Goal: Task Accomplishment & Management: Manage account settings

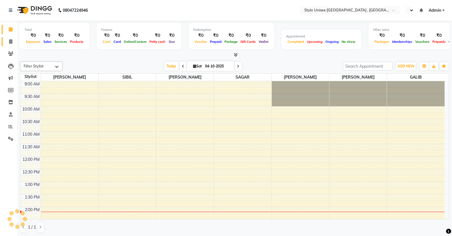
select select "en"
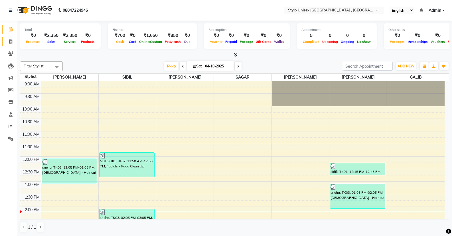
click at [11, 41] on icon at bounding box center [10, 41] width 3 height 4
select select "service"
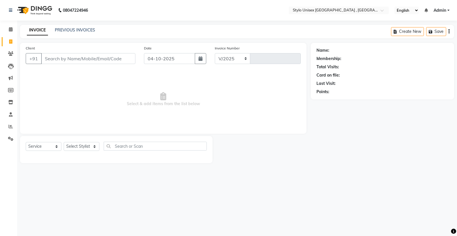
select select "6054"
type input "1638"
click at [78, 140] on div "Select Service Product Membership Package Voucher Prepaid Gift Card Select Styl…" at bounding box center [116, 149] width 192 height 27
drag, startPoint x: 78, startPoint y: 140, endPoint x: 70, endPoint y: 147, distance: 11.4
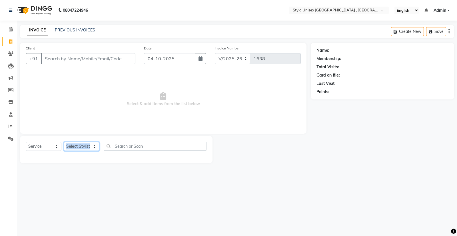
click at [70, 147] on select "Select Stylist [PERSON_NAME] [PERSON_NAME] [PERSON_NAME] [PERSON_NAME]" at bounding box center [82, 146] width 36 height 9
click at [69, 147] on select "Select Stylist [PERSON_NAME] [PERSON_NAME] [PERSON_NAME] [PERSON_NAME]" at bounding box center [82, 146] width 36 height 9
click at [93, 144] on select "Select Stylist [PERSON_NAME] [PERSON_NAME] [PERSON_NAME] [PERSON_NAME]" at bounding box center [82, 146] width 36 height 9
click at [93, 147] on select "Select Stylist [PERSON_NAME] [PERSON_NAME] [PERSON_NAME] [PERSON_NAME]" at bounding box center [82, 146] width 36 height 9
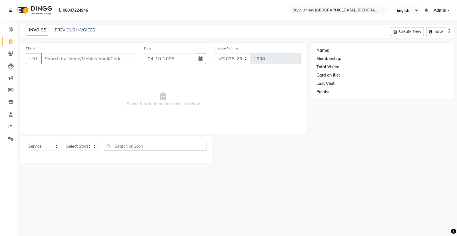
click at [109, 179] on div "08047224946 Select Location × Stylo Unisex Salon & Academy , Taliparamba Englis…" at bounding box center [228, 118] width 457 height 236
click at [80, 147] on select "Select Stylist [PERSON_NAME] [PERSON_NAME] [PERSON_NAME] [PERSON_NAME]" at bounding box center [82, 146] width 36 height 9
select select "88712"
click at [64, 142] on select "Select Stylist [PERSON_NAME] [PERSON_NAME] [PERSON_NAME] [PERSON_NAME]" at bounding box center [82, 146] width 36 height 9
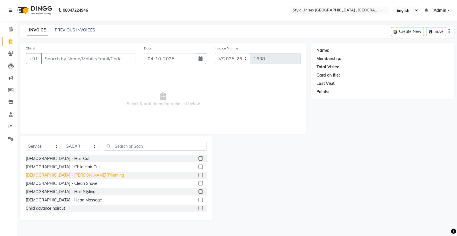
click at [51, 175] on div "[DEMOGRAPHIC_DATA] - [PERSON_NAME] Trimming" at bounding box center [75, 175] width 98 height 6
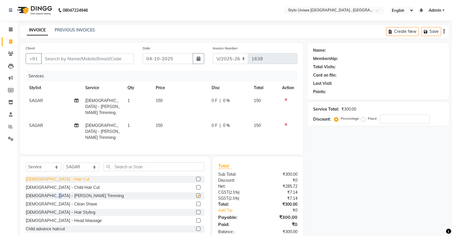
checkbox input "false"
click at [50, 217] on div "[DEMOGRAPHIC_DATA] - Head Massage" at bounding box center [64, 220] width 76 height 6
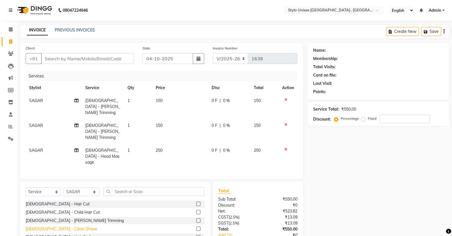
checkbox input "false"
click at [285, 100] on icon at bounding box center [286, 100] width 3 height 4
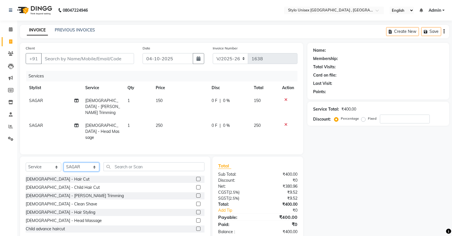
click at [76, 162] on select "Select Stylist [PERSON_NAME] [PERSON_NAME] [PERSON_NAME] [PERSON_NAME]" at bounding box center [82, 166] width 36 height 9
select select "43624"
click at [64, 162] on select "Select Stylist [PERSON_NAME] [PERSON_NAME] [PERSON_NAME] [PERSON_NAME]" at bounding box center [82, 166] width 36 height 9
click at [112, 162] on input "text" at bounding box center [154, 166] width 101 height 9
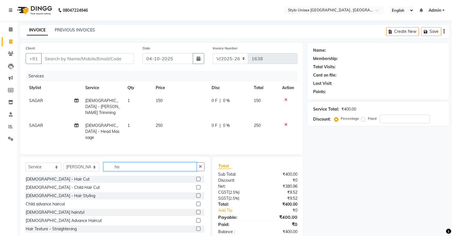
type input "h"
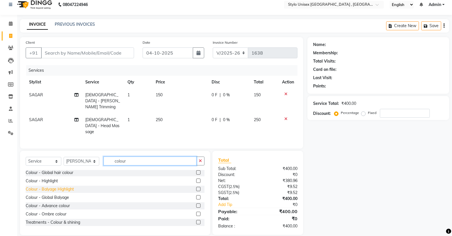
scroll to position [50, 0]
type input "colour"
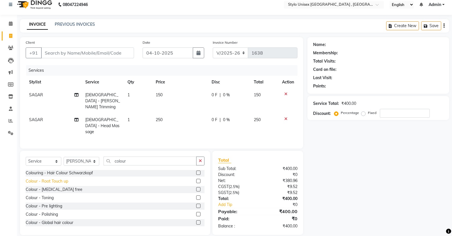
click at [54, 178] on div "Colour - Root Touch up" at bounding box center [47, 181] width 43 height 6
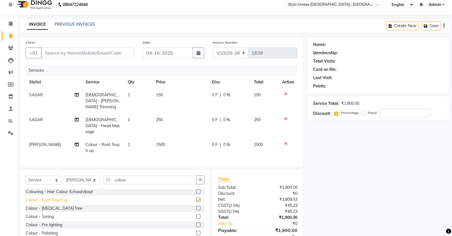
checkbox input "false"
click at [200, 178] on icon "button" at bounding box center [200, 180] width 3 height 4
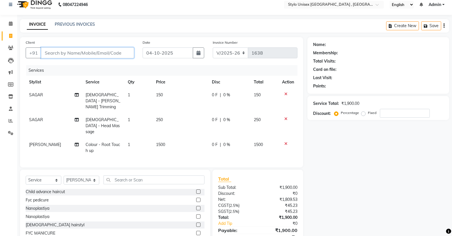
click at [86, 49] on input "Client" at bounding box center [87, 52] width 93 height 11
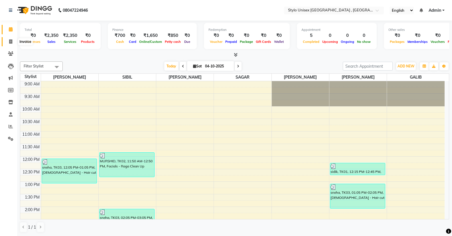
click at [11, 39] on span at bounding box center [11, 42] width 10 height 7
select select "service"
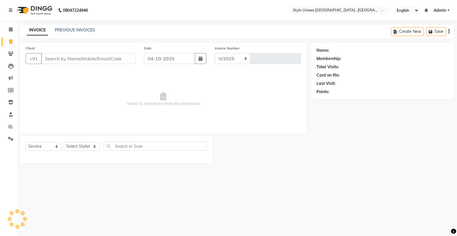
select select "6054"
type input "1638"
click at [61, 31] on link "PREVIOUS INVOICES" at bounding box center [75, 29] width 40 height 5
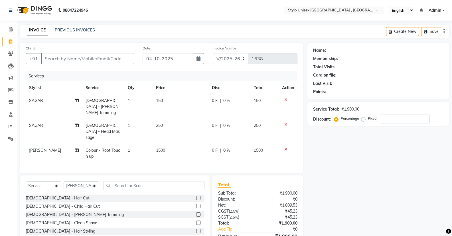
select select "6054"
select select "service"
select select "43624"
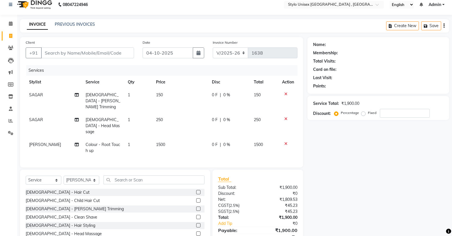
scroll to position [50, 0]
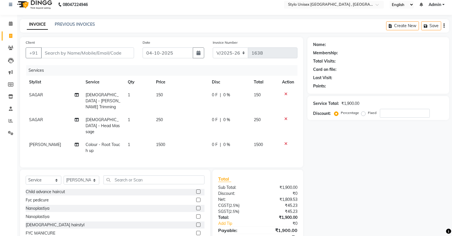
type input "9"
type input "0"
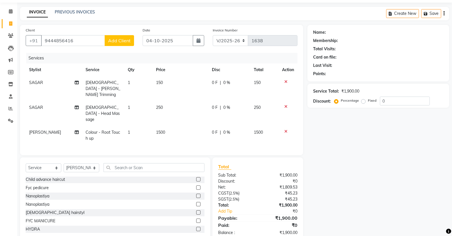
scroll to position [25, 0]
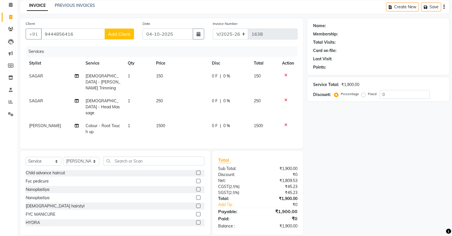
type input "9444856416"
click at [221, 80] on td "0 F | 0 %" at bounding box center [230, 82] width 42 height 25
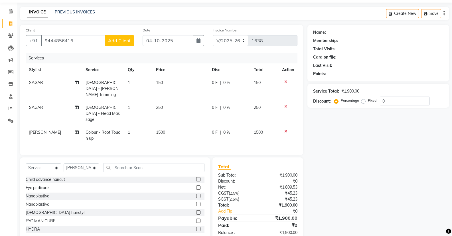
select select "88712"
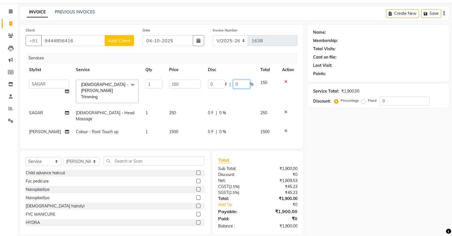
click at [239, 82] on input "0" at bounding box center [241, 84] width 17 height 9
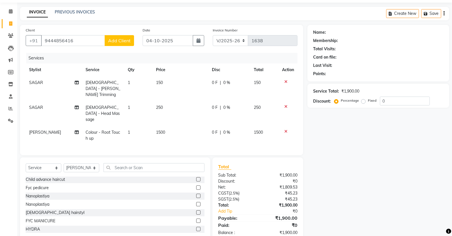
click at [215, 84] on span "0 F" at bounding box center [215, 83] width 6 height 6
select select "88712"
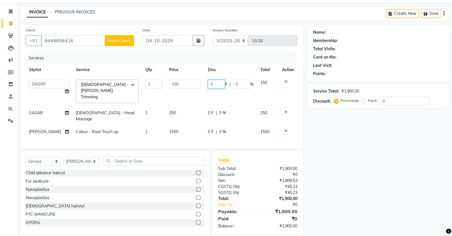
click at [214, 84] on input "0" at bounding box center [216, 84] width 17 height 9
type input "50"
click at [94, 155] on div "Select Service Product Membership Package Voucher Prepaid Gift Card Select Styl…" at bounding box center [115, 193] width 190 height 84
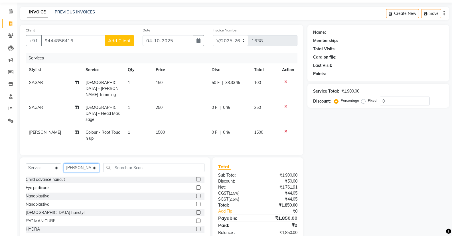
select select "85192"
click at [64, 163] on select "Select Stylist [PERSON_NAME] [PERSON_NAME] [PERSON_NAME] [PERSON_NAME]" at bounding box center [82, 167] width 36 height 9
click at [129, 163] on input "text" at bounding box center [154, 167] width 101 height 9
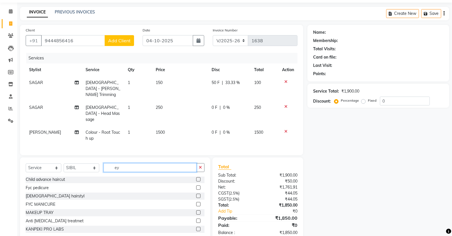
scroll to position [0, 0]
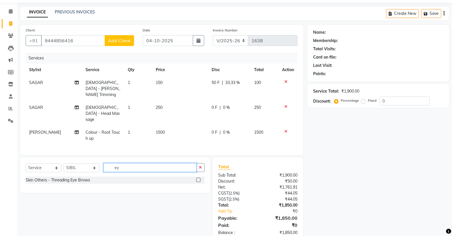
type input "ey"
click at [198, 178] on label at bounding box center [198, 180] width 4 height 4
click at [198, 178] on input "checkbox" at bounding box center [198, 180] width 4 height 4
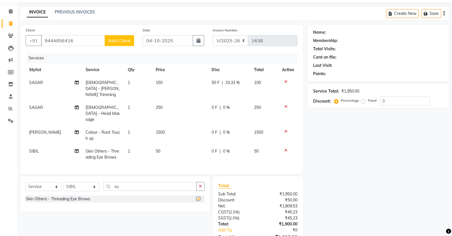
checkbox input "false"
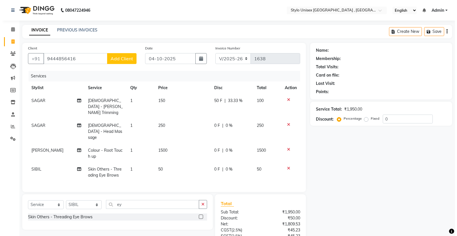
scroll to position [43, 0]
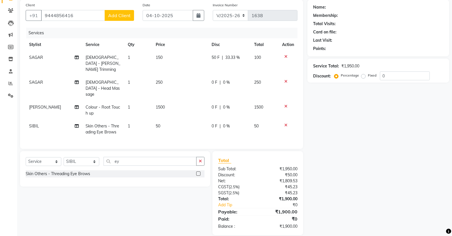
click at [131, 16] on button "Add Client" at bounding box center [119, 15] width 29 height 11
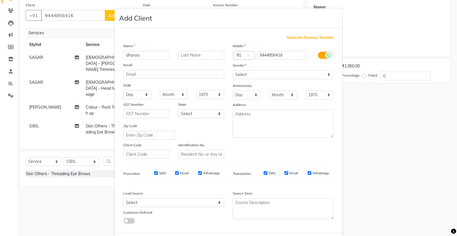
type input "dhanya"
click at [239, 75] on select "Select [DEMOGRAPHIC_DATA] [DEMOGRAPHIC_DATA] Other Prefer Not To Say" at bounding box center [283, 74] width 101 height 9
select select "female"
click at [233, 70] on select "Select [DEMOGRAPHIC_DATA] [DEMOGRAPHIC_DATA] Other Prefer Not To Say" at bounding box center [283, 74] width 101 height 9
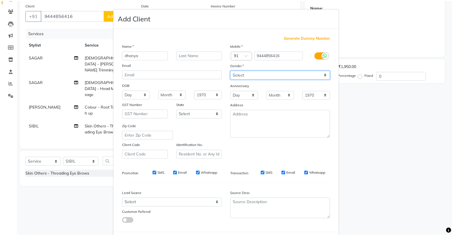
scroll to position [28, 0]
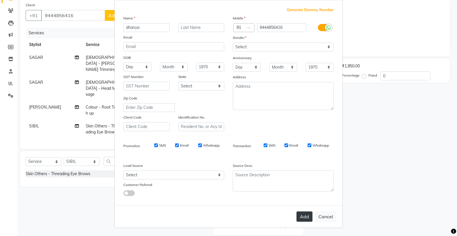
click at [299, 219] on button "Add" at bounding box center [304, 216] width 16 height 10
select select
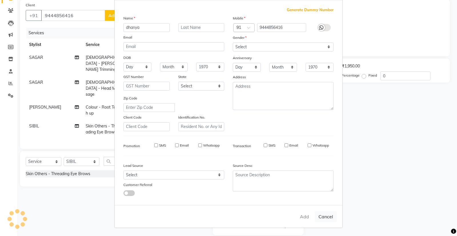
select select
checkbox input "false"
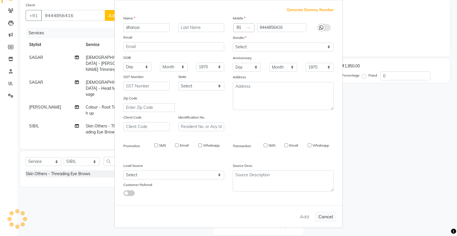
checkbox input "false"
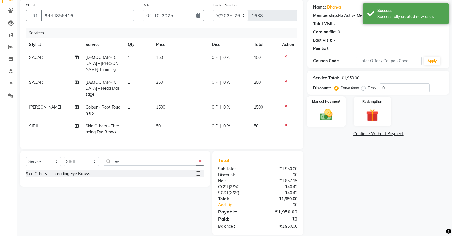
click at [321, 116] on img at bounding box center [326, 114] width 20 height 15
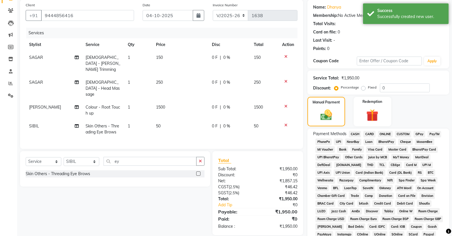
click at [385, 133] on span "ONLINE" at bounding box center [385, 134] width 15 height 7
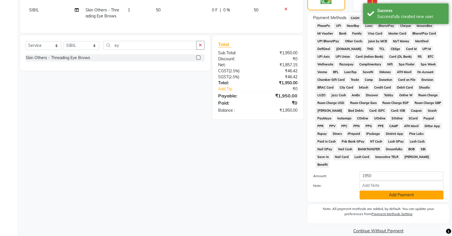
click at [398, 190] on button "Add Payment" at bounding box center [402, 194] width 84 height 9
click at [398, 187] on div "Name: Dhanya Membership: No Active Membership Total Visits: Card on file: 0 Las…" at bounding box center [381, 59] width 146 height 351
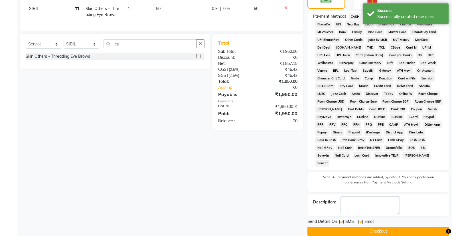
scroll to position [161, 0]
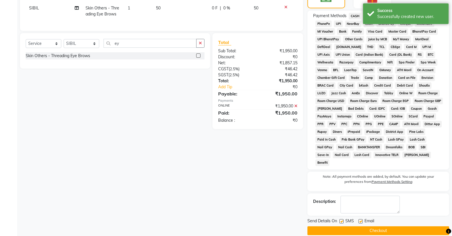
click at [406, 226] on button "Checkout" at bounding box center [379, 230] width 142 height 9
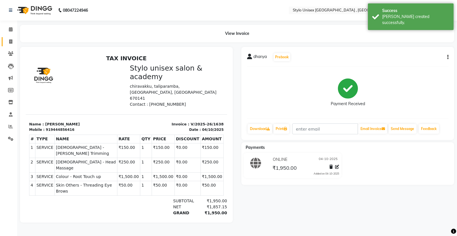
click at [10, 41] on icon at bounding box center [10, 41] width 3 height 4
select select "service"
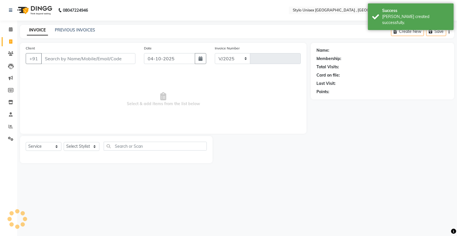
select select "6054"
type input "1639"
click at [61, 28] on link "PREVIOUS INVOICES" at bounding box center [75, 29] width 40 height 5
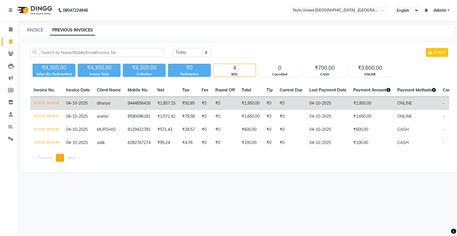
click at [370, 104] on td "₹1,950.00" at bounding box center [372, 103] width 44 height 13
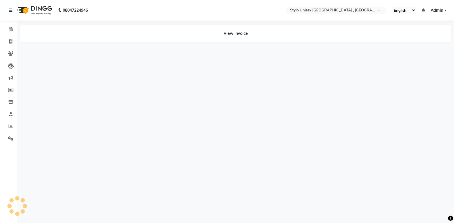
select select "en"
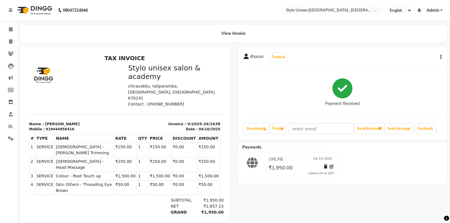
click at [442, 56] on div "dhanya Prebook Payment Received Download Print Email Invoice Send Message Feedb…" at bounding box center [343, 93] width 210 height 93
click at [333, 166] on icon at bounding box center [332, 167] width 4 height 4
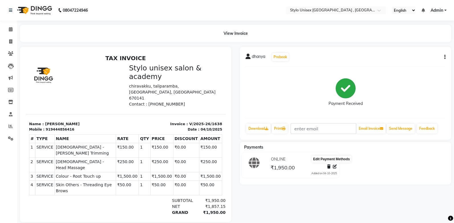
select select "3"
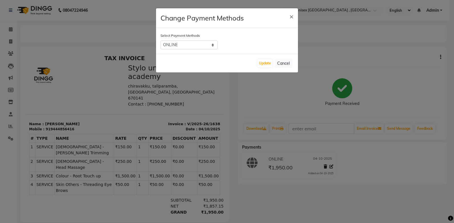
click at [370, 156] on ngb-modal-window "Change Payment Methods × Select Payment Methods CASH CARD ONLINE CUSTOM GPay Pa…" at bounding box center [227, 111] width 454 height 223
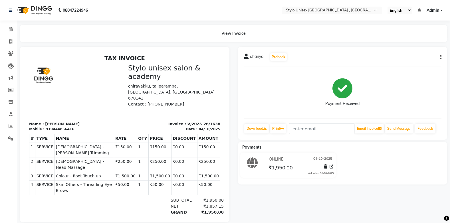
click at [441, 57] on icon "button" at bounding box center [440, 57] width 1 height 0
click at [406, 65] on div "Edit Invoice" at bounding box center [412, 64] width 39 height 7
select select "service"
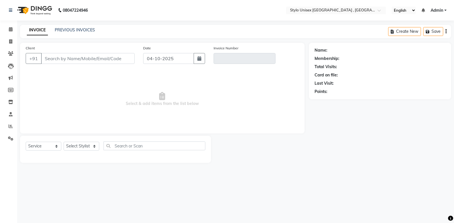
type input "9444856416"
type input "V/2025-26/1638"
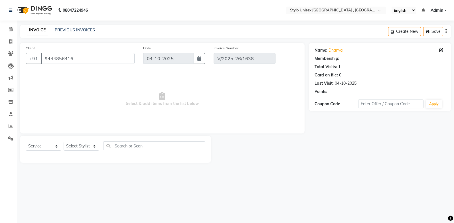
select select "select"
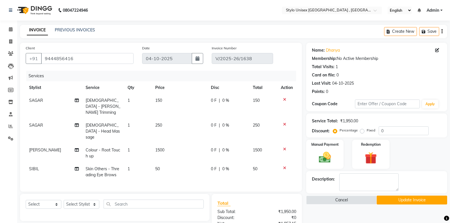
click at [216, 99] on div "0 F | 0 %" at bounding box center [228, 101] width 35 height 6
select select "88712"
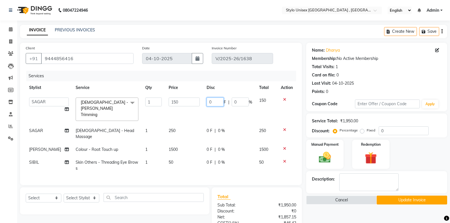
click at [217, 102] on input "0" at bounding box center [215, 102] width 17 height 9
type input "50"
click at [247, 159] on td "0 F | 0 %" at bounding box center [229, 165] width 53 height 19
select select "85192"
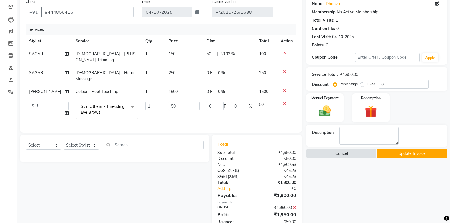
scroll to position [60, 0]
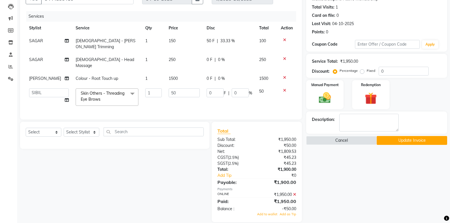
click at [396, 139] on button "Update Invoice" at bounding box center [412, 140] width 71 height 9
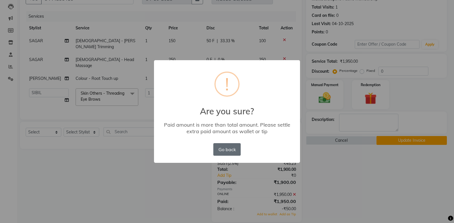
click at [225, 146] on button "Go back" at bounding box center [227, 149] width 27 height 13
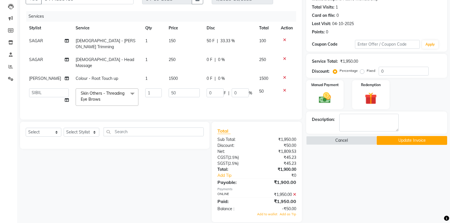
click at [399, 139] on button "Update Invoice" at bounding box center [412, 140] width 71 height 9
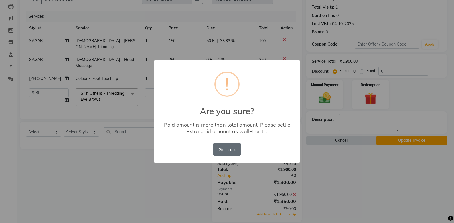
click at [233, 150] on button "Go back" at bounding box center [227, 149] width 27 height 13
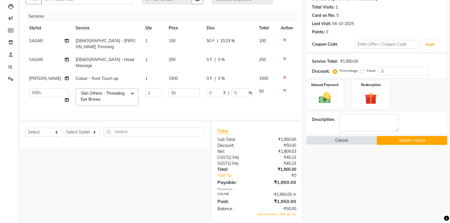
click at [398, 138] on button "Update Invoice" at bounding box center [412, 140] width 71 height 9
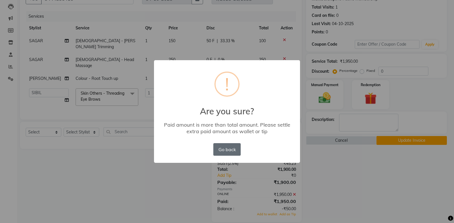
click at [236, 149] on button "Go back" at bounding box center [227, 149] width 27 height 13
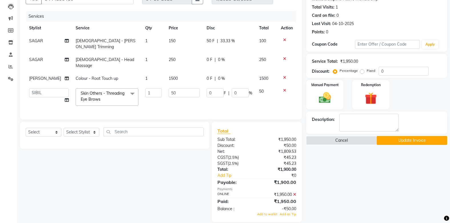
click at [294, 193] on icon at bounding box center [294, 195] width 3 height 4
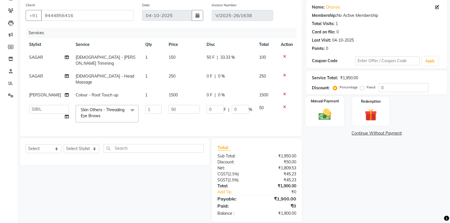
click at [311, 106] on div "Manual Payment" at bounding box center [324, 111] width 39 height 30
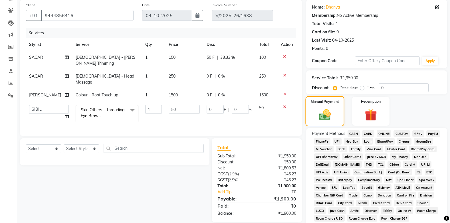
scroll to position [60, 0]
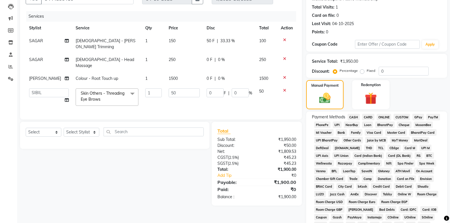
click at [384, 117] on span "ONLINE" at bounding box center [384, 117] width 15 height 7
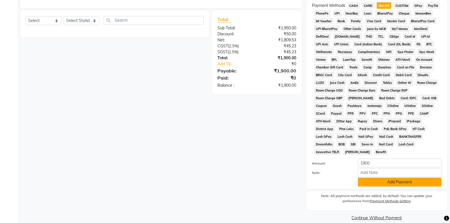
click at [381, 178] on button "Add Payment" at bounding box center [400, 182] width 84 height 9
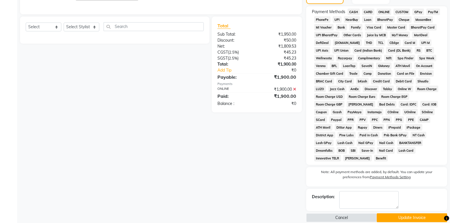
click at [402, 214] on button "Update Invoice" at bounding box center [412, 218] width 71 height 9
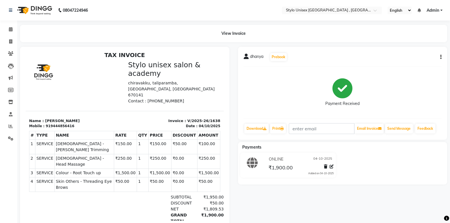
scroll to position [5, 0]
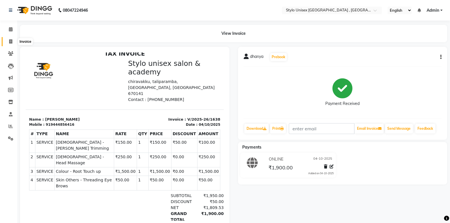
click at [9, 41] on icon at bounding box center [10, 41] width 3 height 4
select select "service"
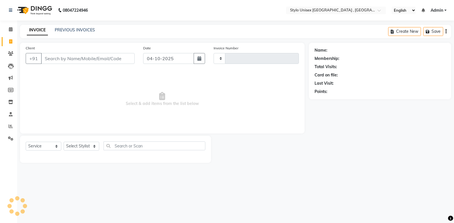
type input "1639"
select select "6054"
click at [84, 28] on link "PREVIOUS INVOICES" at bounding box center [75, 29] width 40 height 5
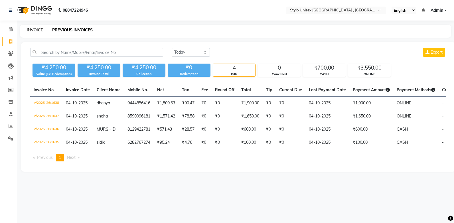
click at [31, 31] on link "INVOICE" at bounding box center [35, 29] width 16 height 5
select select "service"
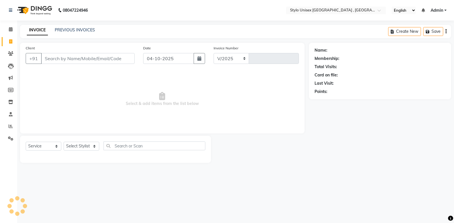
select select "6054"
type input "1639"
click at [69, 31] on link "PREVIOUS INVOICES" at bounding box center [75, 29] width 40 height 5
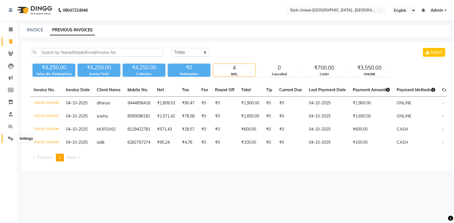
click at [7, 140] on span at bounding box center [11, 139] width 10 height 7
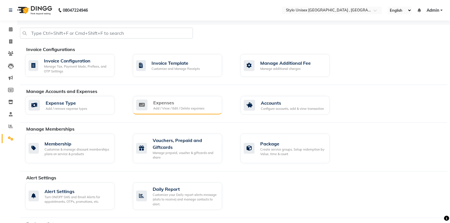
click at [186, 104] on div "Expenses" at bounding box center [178, 102] width 51 height 7
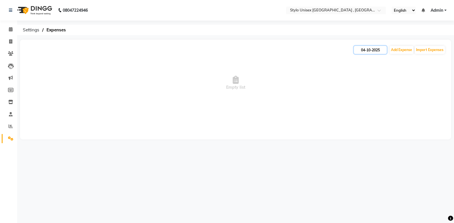
click at [373, 50] on input "04-10-2025" at bounding box center [370, 50] width 33 height 8
select select "10"
select select "2025"
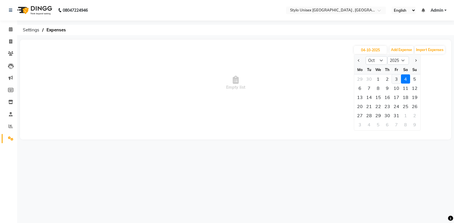
click at [396, 80] on div "3" at bounding box center [396, 78] width 9 height 9
type input "03-10-2025"
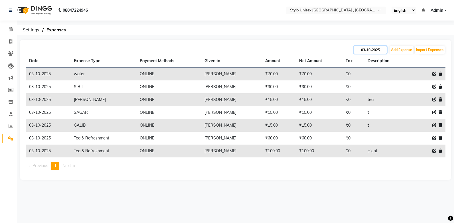
click at [385, 52] on input "03-10-2025" at bounding box center [370, 50] width 33 height 8
select select "10"
select select "2025"
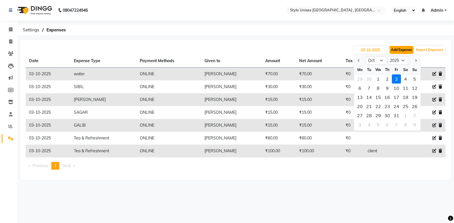
click at [404, 49] on button "Add Expense" at bounding box center [402, 50] width 24 height 8
select select "1"
select select "5033"
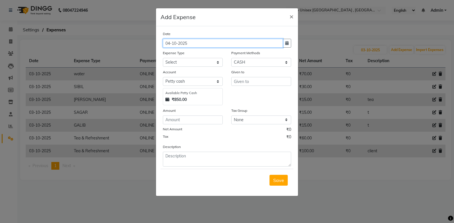
click at [190, 45] on input "04-10-2025" at bounding box center [223, 43] width 120 height 9
click at [170, 43] on input "04-10-2025" at bounding box center [223, 43] width 120 height 9
type input "03-10-2025"
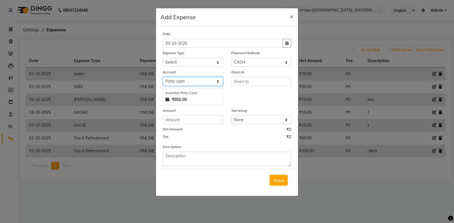
click at [199, 82] on select "Select Petty cash BANK BALANCE ONLINE" at bounding box center [193, 81] width 60 height 9
select select "8345"
click at [163, 77] on select "Select Petty cash BANK BALANCE ONLINE" at bounding box center [193, 81] width 60 height 9
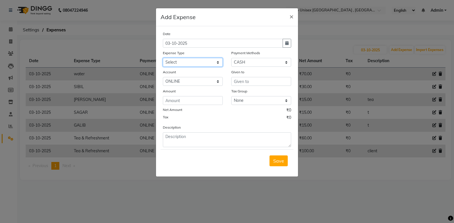
click at [190, 63] on select "Select Ali bank Cash transfer to bank COMMISION CURRIER ELECTRICITY Equipment F…" at bounding box center [193, 62] width 60 height 9
select select "14014"
click at [163, 58] on select "Select Ali bank Cash transfer to bank COMMISION CURRIER ELECTRICITY Equipment F…" at bounding box center [193, 62] width 60 height 9
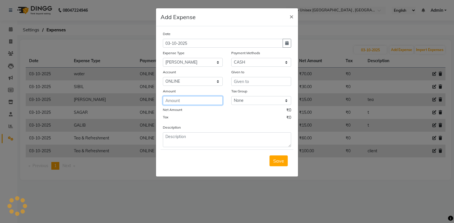
click at [190, 100] on input "number" at bounding box center [193, 100] width 60 height 9
type input "100"
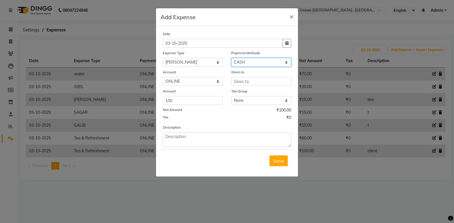
click at [239, 62] on select "Select CASH CARD ONLINE CUSTOM GPay PayTM PhonePe UPI NearBuy Points Wallet Loa…" at bounding box center [261, 62] width 60 height 9
select select "3"
click at [231, 58] on select "Select CASH CARD ONLINE CUSTOM GPay PayTM PhonePe UPI NearBuy Points Wallet Loa…" at bounding box center [261, 62] width 60 height 9
click at [280, 159] on span "Save" at bounding box center [278, 161] width 11 height 6
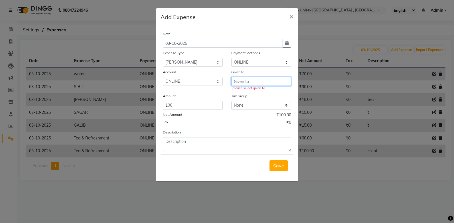
click at [256, 83] on input "text" at bounding box center [261, 81] width 60 height 9
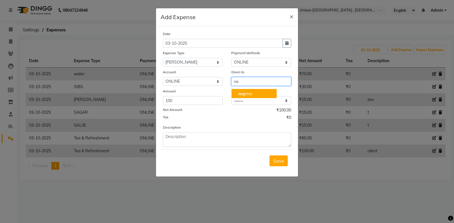
click at [272, 94] on button "na jma" at bounding box center [254, 93] width 45 height 9
type input "najma"
click at [277, 160] on span "Save" at bounding box center [278, 161] width 11 height 6
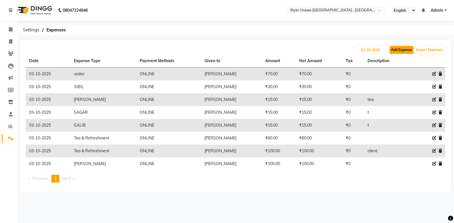
click at [401, 51] on button "Add Expense" at bounding box center [402, 50] width 24 height 8
select select "1"
select select "5033"
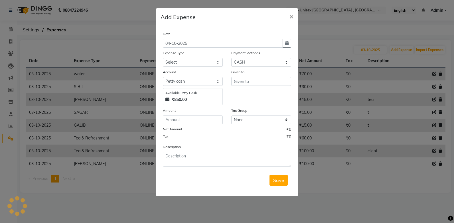
click at [360, 48] on ngb-modal-window "Add Expense × Date 04-10-2025 Expense Type Select Ali bank Cash transfer to ban…" at bounding box center [227, 111] width 454 height 223
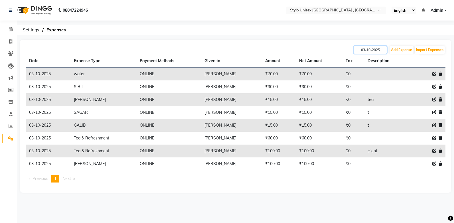
click at [360, 48] on input "03-10-2025" at bounding box center [370, 50] width 33 height 8
select select "10"
select select "2025"
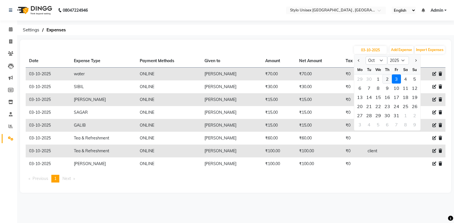
click at [390, 80] on div "2" at bounding box center [387, 78] width 9 height 9
type input "02-10-2025"
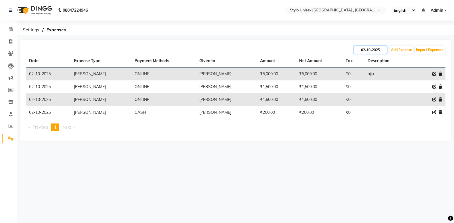
click at [375, 49] on input "02-10-2025" at bounding box center [370, 50] width 33 height 8
select select "10"
select select "2025"
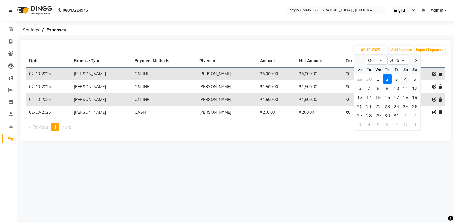
click at [406, 80] on div "4" at bounding box center [405, 78] width 9 height 9
type input "04-10-2025"
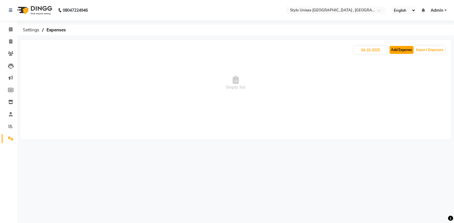
click at [394, 51] on button "Add Expense" at bounding box center [402, 50] width 24 height 8
select select "1"
select select "5033"
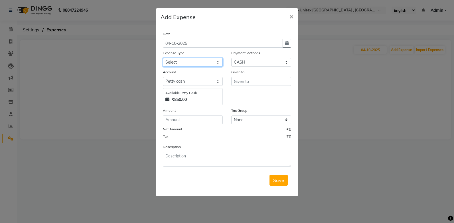
click at [180, 63] on select "Select Ali bank Cash transfer to bank COMMISION CURRIER ELECTRICITY Equipment F…" at bounding box center [193, 62] width 60 height 9
select select "13711"
click at [163, 58] on select "Select Ali bank Cash transfer to bank COMMISION CURRIER ELECTRICITY Equipment F…" at bounding box center [193, 62] width 60 height 9
click at [183, 120] on input "number" at bounding box center [193, 120] width 60 height 9
type input "500"
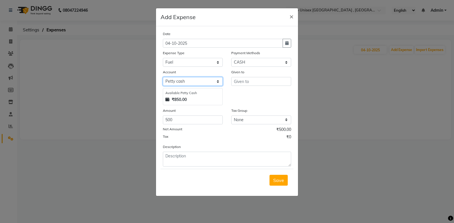
click at [205, 81] on select "Select Petty cash BANK BALANCE ONLINE" at bounding box center [193, 81] width 60 height 9
select select "8345"
click at [163, 77] on select "Select Petty cash BANK BALANCE ONLINE" at bounding box center [193, 81] width 60 height 9
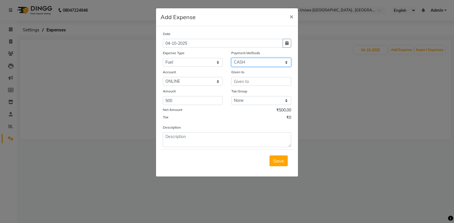
click at [263, 65] on select "Select CASH CARD ONLINE CUSTOM GPay PayTM PhonePe UPI NearBuy Points Wallet Loa…" at bounding box center [261, 62] width 60 height 9
select select "3"
click at [231, 58] on select "Select CASH CARD ONLINE CUSTOM GPay PayTM PhonePe UPI NearBuy Points Wallet Loa…" at bounding box center [261, 62] width 60 height 9
click at [249, 80] on input "text" at bounding box center [261, 81] width 60 height 9
type input "n"
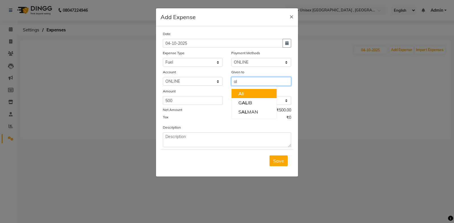
click at [247, 95] on button "Al i" at bounding box center [254, 93] width 45 height 9
type input "Ali"
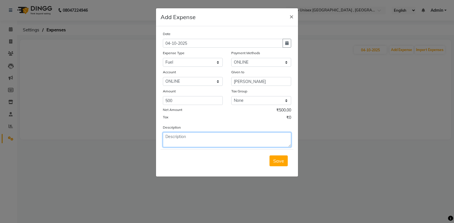
click at [203, 137] on textarea at bounding box center [227, 139] width 128 height 15
type textarea "car"
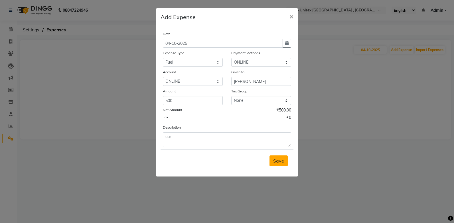
click at [279, 162] on span "Save" at bounding box center [278, 161] width 11 height 6
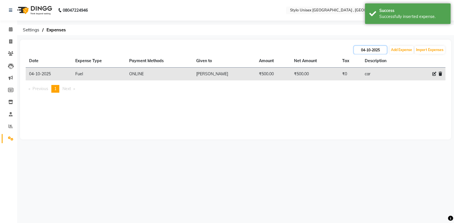
click at [383, 51] on input "04-10-2025" at bounding box center [370, 50] width 33 height 8
select select "10"
select select "2025"
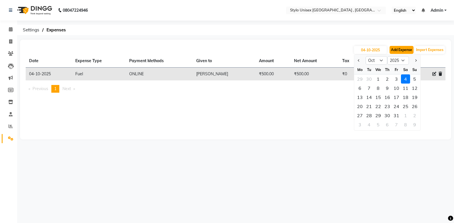
click at [408, 53] on button "Add Expense" at bounding box center [402, 50] width 24 height 8
select select "1"
select select "5033"
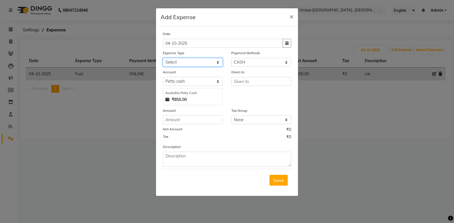
click at [176, 63] on select "Select Ali bank Cash transfer to bank COMMISION CURRIER ELECTRICITY Equipment F…" at bounding box center [193, 62] width 60 height 9
select select "14028"
click at [163, 58] on select "Select Ali bank Cash transfer to bank COMMISION CURRIER ELECTRICITY Equipment F…" at bounding box center [193, 62] width 60 height 9
click at [181, 80] on select "Select Petty cash BANK BALANCE ONLINE" at bounding box center [193, 81] width 60 height 9
select select "8345"
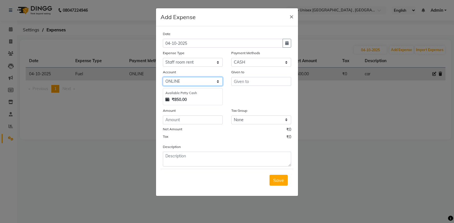
click at [163, 77] on select "Select Petty cash BANK BALANCE ONLINE" at bounding box center [193, 81] width 60 height 9
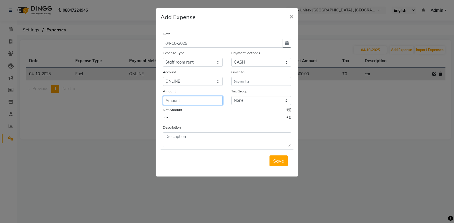
click at [176, 101] on input "number" at bounding box center [193, 100] width 60 height 9
type input "4100"
click at [270, 61] on select "Select CASH CARD ONLINE CUSTOM GPay PayTM PhonePe UPI NearBuy Points Wallet Loa…" at bounding box center [261, 62] width 60 height 9
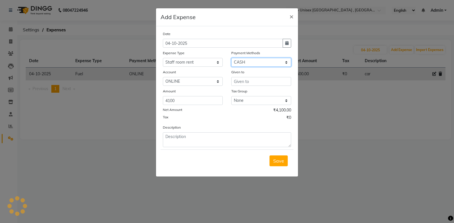
select select "3"
click at [231, 58] on select "Select CASH CARD ONLINE CUSTOM GPay PayTM PhonePe UPI NearBuy Points Wallet Loa…" at bounding box center [261, 62] width 60 height 9
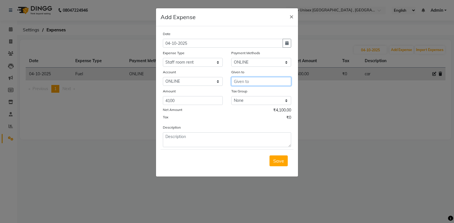
click at [248, 81] on input "text" at bounding box center [261, 81] width 60 height 9
click at [243, 92] on span "naj" at bounding box center [242, 94] width 7 height 6
type input "najma"
click at [281, 160] on span "Save" at bounding box center [278, 161] width 11 height 6
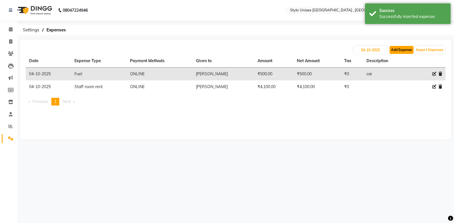
click at [401, 51] on button "Add Expense" at bounding box center [402, 50] width 24 height 8
select select "1"
select select "5033"
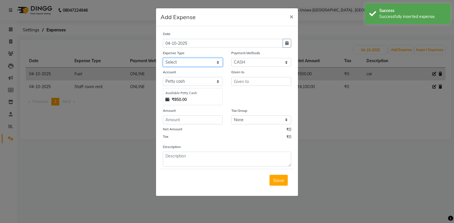
click at [182, 60] on select "Select Ali bank Cash transfer to bank COMMISION CURRIER ELECTRICITY Equipment F…" at bounding box center [193, 62] width 60 height 9
select select "13686"
click at [163, 58] on select "Select Ali bank Cash transfer to bank COMMISION CURRIER ELECTRICITY Equipment F…" at bounding box center [193, 62] width 60 height 9
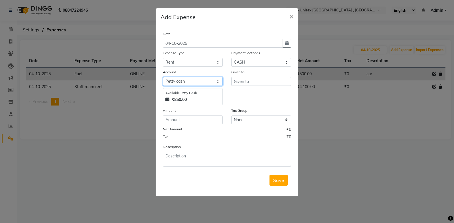
click at [191, 82] on select "Select Petty cash BANK BALANCE ONLINE" at bounding box center [193, 81] width 60 height 9
select select "8345"
click at [163, 77] on select "Select Petty cash BANK BALANCE ONLINE" at bounding box center [193, 81] width 60 height 9
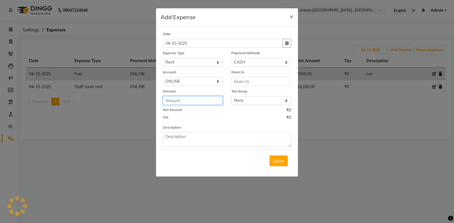
click at [190, 100] on input "number" at bounding box center [193, 100] width 60 height 9
type input "13000"
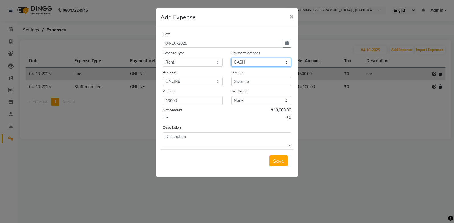
click at [252, 60] on select "Select CASH CARD ONLINE CUSTOM GPay PayTM PhonePe UPI NearBuy Points Wallet Loa…" at bounding box center [261, 62] width 60 height 9
select select "3"
click at [231, 58] on select "Select CASH CARD ONLINE CUSTOM GPay PayTM PhonePe UPI NearBuy Points Wallet Loa…" at bounding box center [261, 62] width 60 height 9
click at [247, 81] on input "text" at bounding box center [261, 81] width 60 height 9
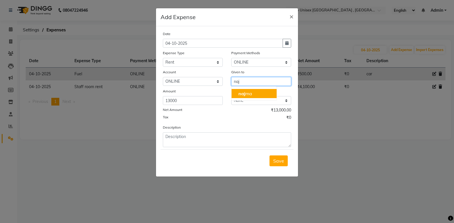
click at [259, 94] on button "naj ma" at bounding box center [254, 93] width 45 height 9
type input "najma"
click at [278, 160] on span "Save" at bounding box center [278, 161] width 11 height 6
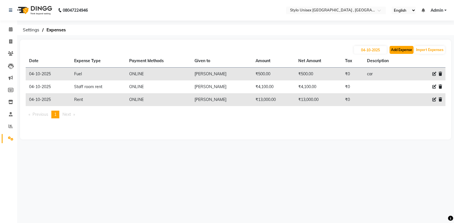
click at [400, 48] on button "Add Expense" at bounding box center [402, 50] width 24 height 8
select select "1"
select select "5033"
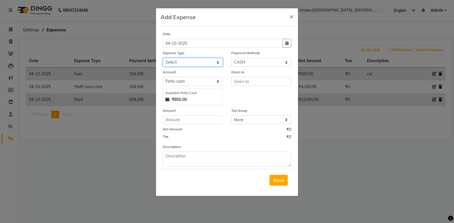
click at [186, 65] on select "Select Ali bank Cash transfer to bank COMMISION CURRIER ELECTRICITY Equipment F…" at bounding box center [193, 62] width 60 height 9
click at [291, 17] on span "×" at bounding box center [292, 16] width 4 height 9
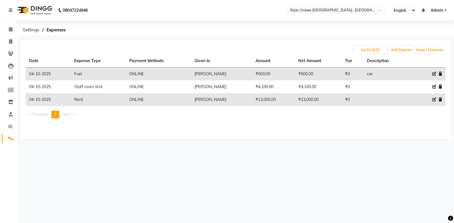
click at [435, 99] on icon at bounding box center [435, 100] width 4 height 4
select select "13686"
select select "3"
select select "8345"
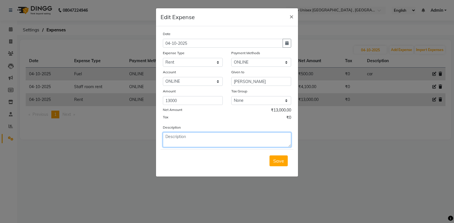
click at [180, 138] on textarea at bounding box center [227, 139] width 128 height 15
type textarea "0"
type textarea "september"
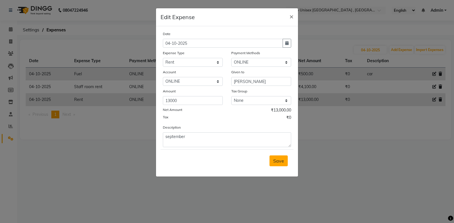
click at [285, 162] on button "Save" at bounding box center [279, 161] width 18 height 11
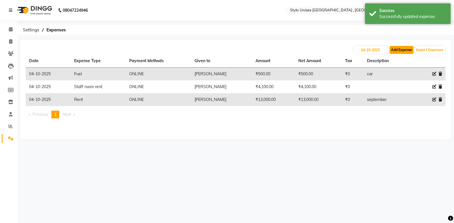
click at [403, 51] on button "Add Expense" at bounding box center [402, 50] width 24 height 8
select select "1"
select select "5033"
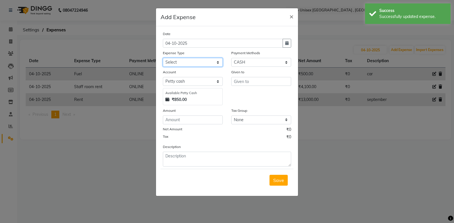
click at [173, 63] on select "Select Ali bank Cash transfer to bank COMMISION CURRIER ELECTRICITY Equipment F…" at bounding box center [193, 62] width 60 height 9
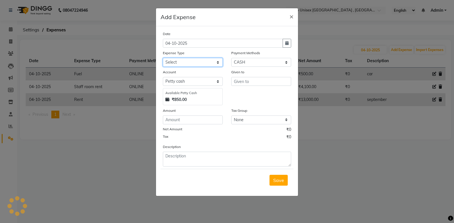
select select "13712"
click at [163, 58] on select "Select Ali bank Cash transfer to bank COMMISION CURRIER ELECTRICITY Equipment F…" at bounding box center [193, 62] width 60 height 9
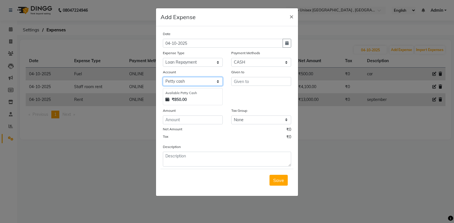
click at [188, 81] on select "Select Petty cash BANK BALANCE ONLINE" at bounding box center [193, 81] width 60 height 9
select select "8345"
click at [163, 77] on select "Select Petty cash BANK BALANCE ONLINE" at bounding box center [193, 81] width 60 height 9
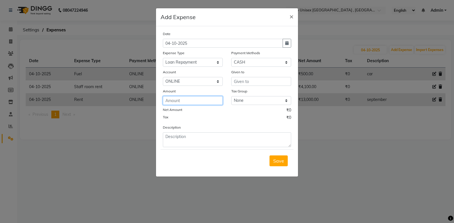
click at [180, 100] on input "number" at bounding box center [193, 100] width 60 height 9
type input "6000"
click at [241, 61] on select "Select CASH CARD ONLINE CUSTOM GPay PayTM PhonePe UPI NearBuy Points Wallet Loa…" at bounding box center [261, 62] width 60 height 9
select select "3"
click at [231, 58] on select "Select CASH CARD ONLINE CUSTOM GPay PayTM PhonePe UPI NearBuy Points Wallet Loa…" at bounding box center [261, 62] width 60 height 9
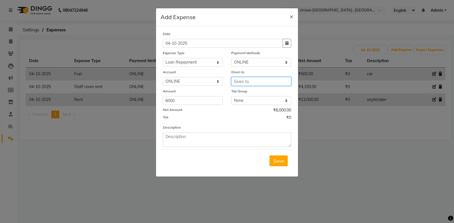
click at [238, 81] on input "text" at bounding box center [261, 81] width 60 height 9
click at [261, 93] on button "na jma" at bounding box center [254, 93] width 45 height 9
type input "najma"
click at [277, 158] on button "Save" at bounding box center [279, 161] width 18 height 11
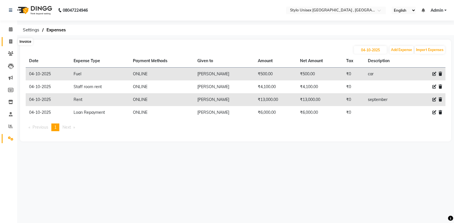
click at [9, 40] on span at bounding box center [11, 42] width 10 height 7
select select "service"
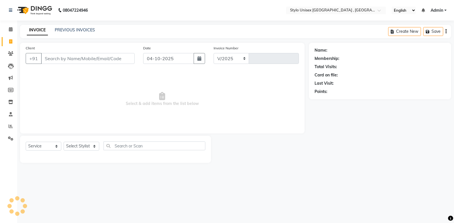
select select "6054"
type input "1639"
click at [10, 140] on icon at bounding box center [10, 138] width 5 height 4
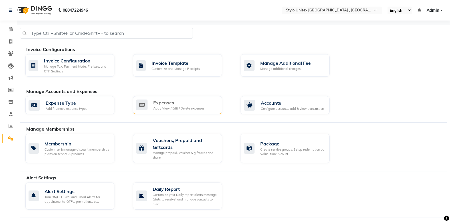
click at [177, 107] on div "Add / View / Edit / Delete expenses" at bounding box center [178, 108] width 51 height 5
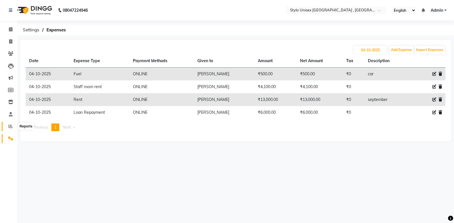
click at [9, 127] on icon at bounding box center [11, 126] width 4 height 4
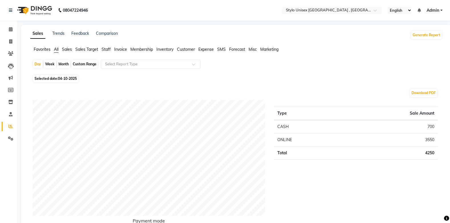
click at [65, 64] on div "Month" at bounding box center [63, 64] width 13 height 8
select select "10"
select select "2025"
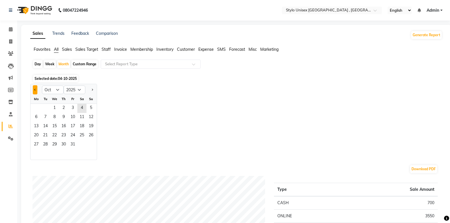
click at [34, 91] on button "Previous month" at bounding box center [35, 89] width 5 height 9
select select "9"
click at [39, 108] on span "1" at bounding box center [36, 108] width 9 height 9
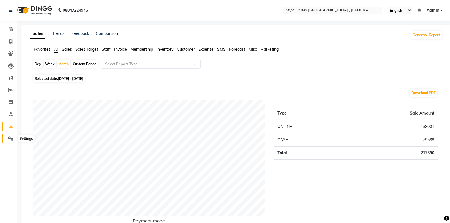
click at [10, 138] on icon at bounding box center [10, 138] width 5 height 4
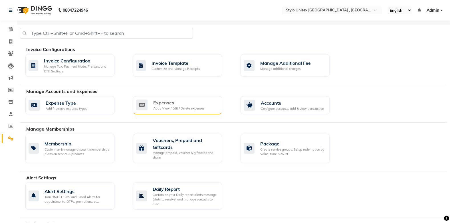
click at [164, 105] on div "Expenses" at bounding box center [178, 102] width 51 height 7
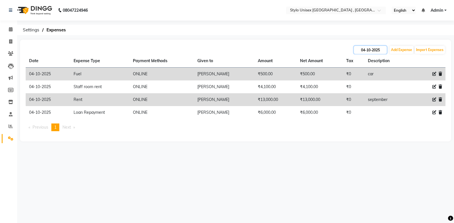
click at [370, 51] on input "04-10-2025" at bounding box center [370, 50] width 33 height 8
select select "10"
select select "2025"
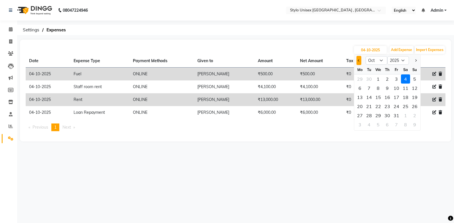
click at [359, 58] on button "Previous month" at bounding box center [359, 60] width 5 height 9
select select "9"
click at [384, 61] on select "Jan Feb Mar Apr May Jun Jul Aug Sep Oct Nov Dec" at bounding box center [377, 60] width 22 height 9
click at [366, 56] on select "Jan Feb Mar Apr May Jun Jul Aug Sep Oct Nov Dec" at bounding box center [377, 60] width 22 height 9
click at [386, 88] on div "11" at bounding box center [387, 88] width 9 height 9
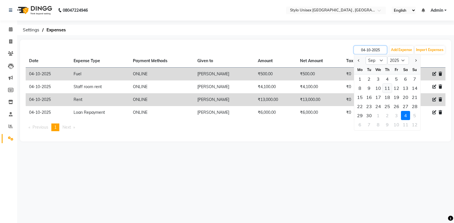
type input "11-09-2025"
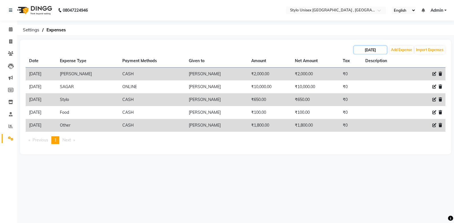
click at [370, 53] on input "11-09-2025" at bounding box center [370, 50] width 33 height 8
select select "9"
select select "2025"
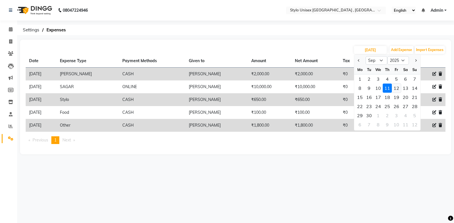
click at [400, 88] on div "12" at bounding box center [396, 88] width 9 height 9
type input "12-09-2025"
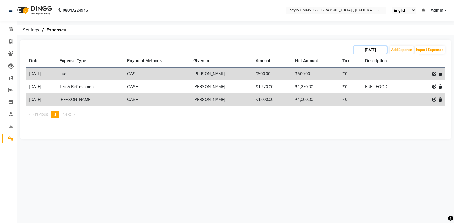
click at [376, 52] on input "12-09-2025" at bounding box center [370, 50] width 33 height 8
select select "9"
select select "2025"
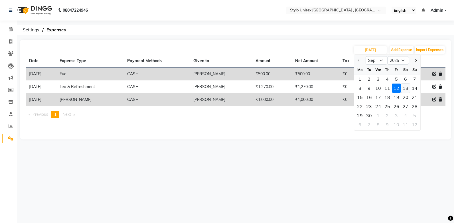
click at [404, 88] on div "13" at bounding box center [405, 88] width 9 height 9
type input "13-09-2025"
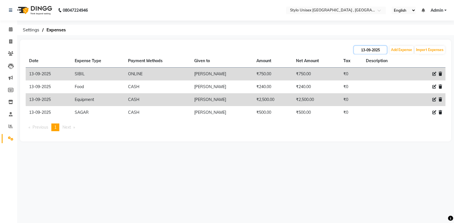
click at [378, 52] on input "13-09-2025" at bounding box center [370, 50] width 33 height 8
select select "9"
select select "2025"
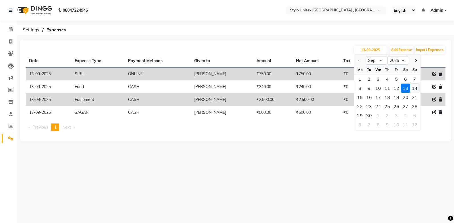
click at [412, 88] on div "14" at bounding box center [414, 88] width 9 height 9
type input "14-09-2025"
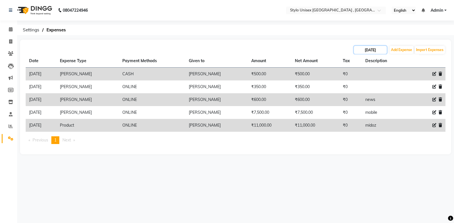
click at [384, 50] on input "14-09-2025" at bounding box center [370, 50] width 33 height 8
select select "9"
select select "2025"
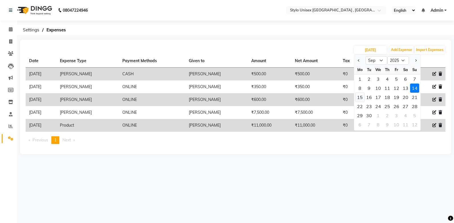
click at [362, 100] on div "15" at bounding box center [360, 97] width 9 height 9
type input "15-09-2025"
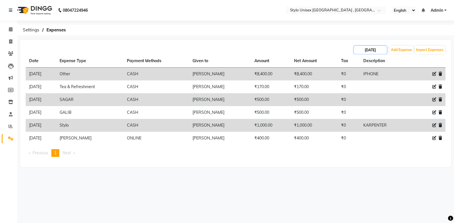
click at [362, 49] on input "15-09-2025" at bounding box center [370, 50] width 33 height 8
select select "9"
select select "2025"
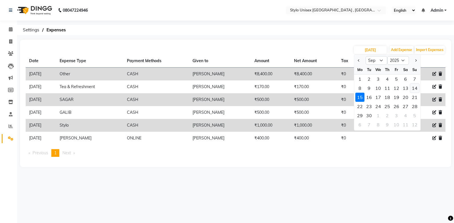
click at [414, 90] on div "14" at bounding box center [414, 88] width 9 height 9
type input "14-09-2025"
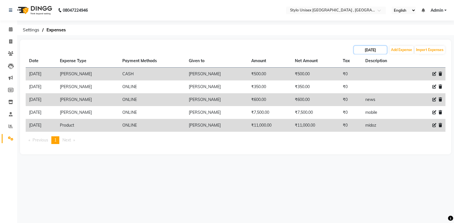
click at [378, 50] on input "14-09-2025" at bounding box center [370, 50] width 33 height 8
select select "9"
select select "2025"
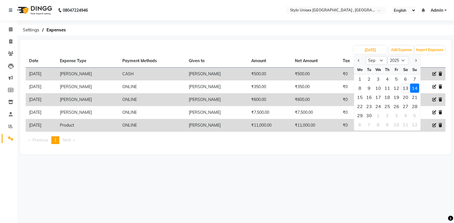
click at [405, 88] on div "13" at bounding box center [405, 88] width 9 height 9
type input "13-09-2025"
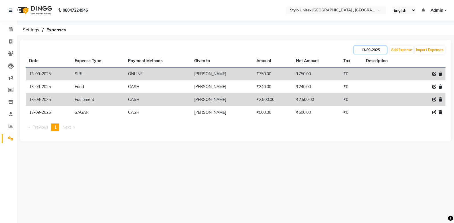
click at [378, 51] on input "13-09-2025" at bounding box center [370, 50] width 33 height 8
select select "9"
select select "2025"
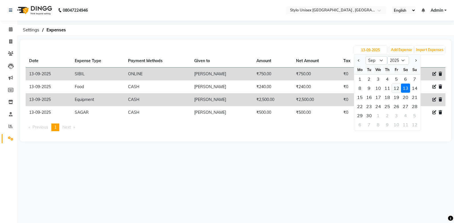
click at [396, 88] on div "12" at bounding box center [396, 88] width 9 height 9
type input "12-09-2025"
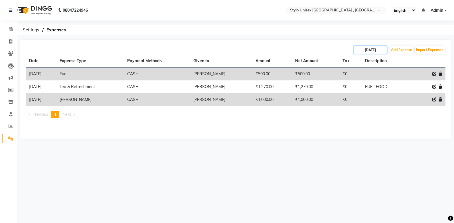
click at [378, 51] on input "12-09-2025" at bounding box center [370, 50] width 33 height 8
select select "9"
select select "2025"
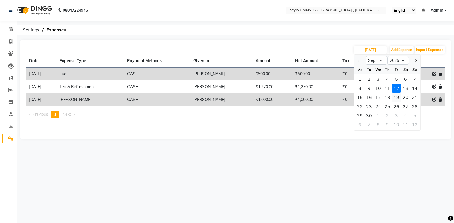
click at [396, 98] on div "19" at bounding box center [396, 97] width 9 height 9
type input "19-09-2025"
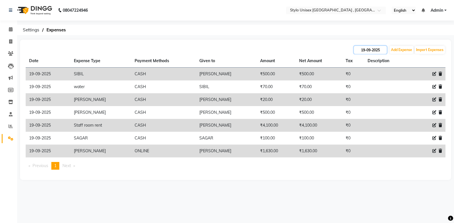
click at [370, 50] on input "19-09-2025" at bounding box center [370, 50] width 33 height 8
select select "9"
select select "2025"
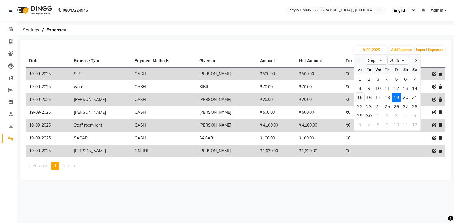
click at [362, 97] on div "15" at bounding box center [360, 97] width 9 height 9
type input "15-09-2025"
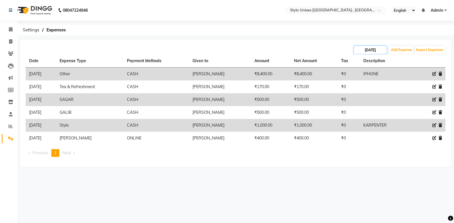
click at [358, 51] on input "15-09-2025" at bounding box center [370, 50] width 33 height 8
select select "9"
select select "2025"
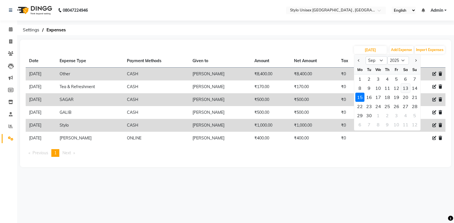
click at [407, 89] on div "13" at bounding box center [405, 88] width 9 height 9
type input "13-09-2025"
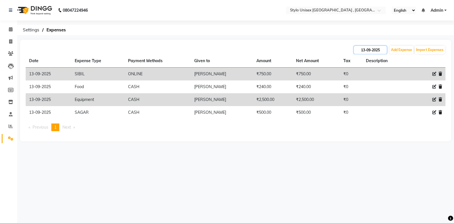
click at [384, 47] on input "13-09-2025" at bounding box center [370, 50] width 33 height 8
select select "9"
select select "2025"
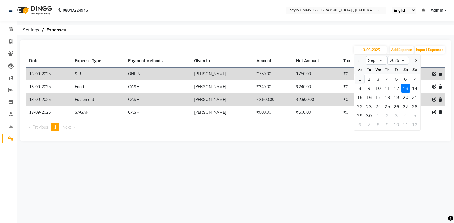
click at [361, 79] on div "1" at bounding box center [360, 78] width 9 height 9
type input "01-09-2025"
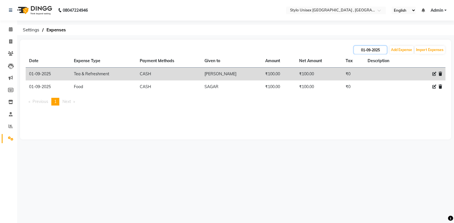
click at [360, 51] on input "01-09-2025" at bounding box center [370, 50] width 33 height 8
select select "9"
select select "2025"
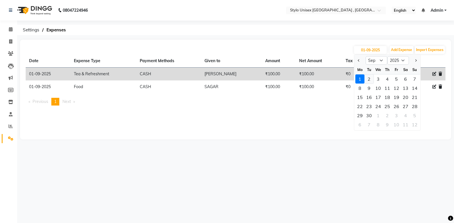
click at [372, 78] on div "2" at bounding box center [369, 78] width 9 height 9
type input "02-09-2025"
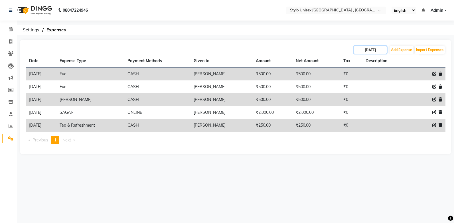
click at [367, 51] on input "02-09-2025" at bounding box center [370, 50] width 33 height 8
select select "9"
select select "2025"
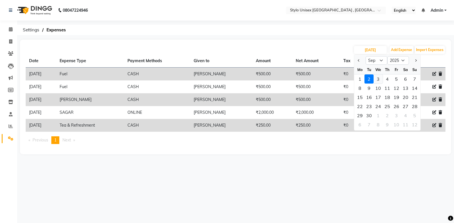
click at [379, 79] on div "3" at bounding box center [378, 78] width 9 height 9
type input "03-09-2025"
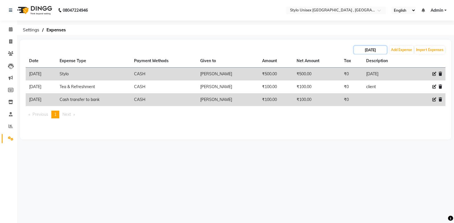
click at [370, 49] on input "03-09-2025" at bounding box center [370, 50] width 33 height 8
select select "9"
select select "2025"
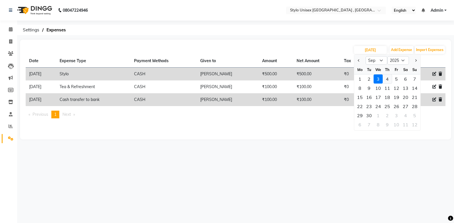
click at [387, 80] on div "4" at bounding box center [387, 78] width 9 height 9
type input "04-09-2025"
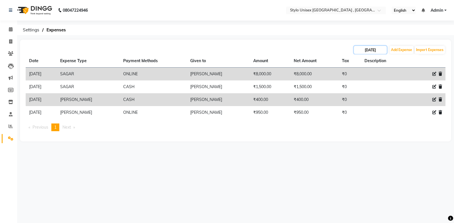
click at [375, 49] on input "04-09-2025" at bounding box center [370, 50] width 33 height 8
select select "9"
select select "2025"
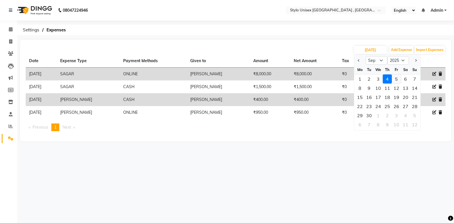
click at [398, 79] on div "5" at bounding box center [396, 78] width 9 height 9
type input "05-09-2025"
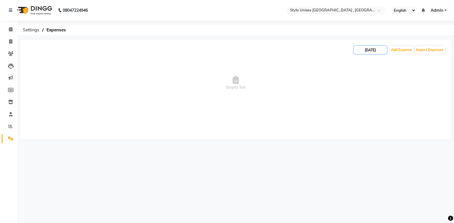
click at [374, 49] on input "05-09-2025" at bounding box center [370, 50] width 33 height 8
select select "9"
select select "2025"
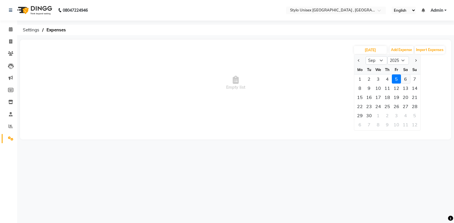
click at [406, 83] on div "6" at bounding box center [405, 78] width 9 height 9
type input "06-09-2025"
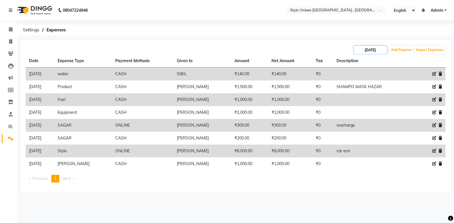
click at [379, 53] on input "06-09-2025" at bounding box center [370, 50] width 33 height 8
select select "9"
select select "2025"
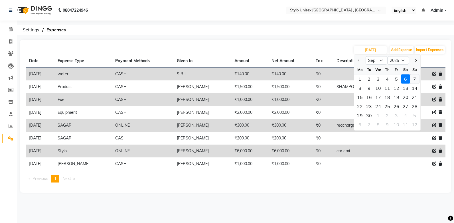
click at [417, 80] on div "7" at bounding box center [414, 78] width 9 height 9
type input "07-09-2025"
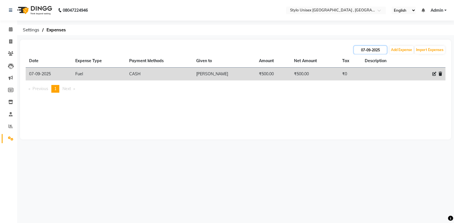
click at [384, 49] on input "07-09-2025" at bounding box center [370, 50] width 33 height 8
select select "9"
select select "2025"
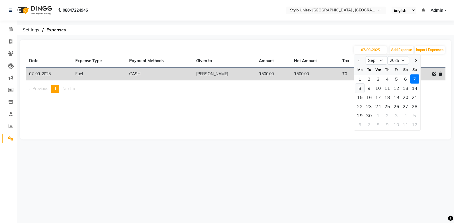
click at [362, 88] on div "8" at bounding box center [360, 88] width 9 height 9
type input "08-09-2025"
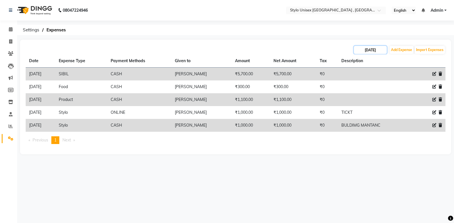
click at [358, 50] on input "08-09-2025" at bounding box center [370, 50] width 33 height 8
select select "9"
select select "2025"
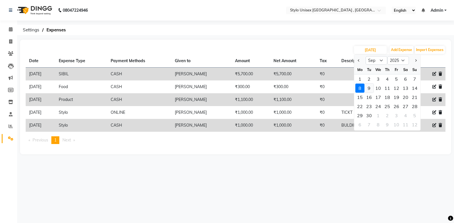
click at [370, 89] on div "9" at bounding box center [369, 88] width 9 height 9
type input "09-09-2025"
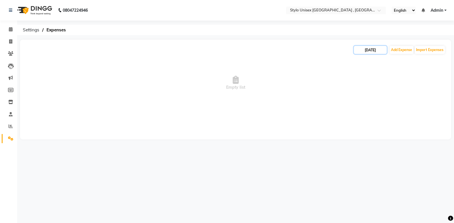
click at [366, 51] on input "09-09-2025" at bounding box center [370, 50] width 33 height 8
select select "9"
select select "2025"
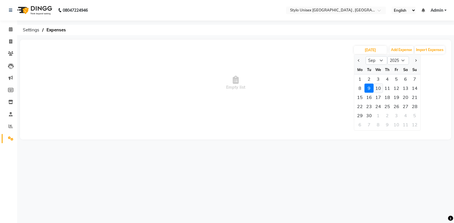
click at [376, 88] on div "10" at bounding box center [378, 88] width 9 height 9
type input "10-09-2025"
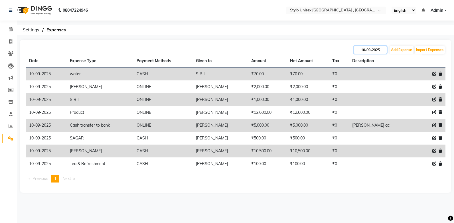
click at [368, 53] on input "10-09-2025" at bounding box center [370, 50] width 33 height 8
select select "9"
select select "2025"
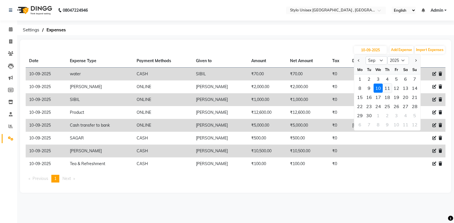
click at [389, 88] on div "11" at bounding box center [387, 88] width 9 height 9
type input "11-09-2025"
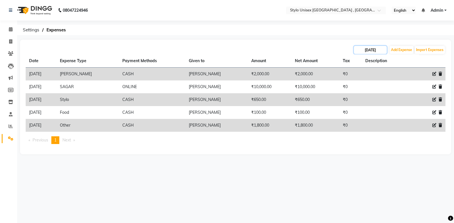
click at [378, 49] on input "11-09-2025" at bounding box center [370, 50] width 33 height 8
select select "9"
select select "2025"
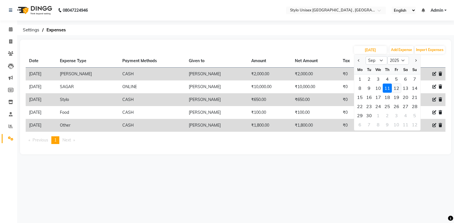
click at [401, 90] on div "12" at bounding box center [396, 88] width 9 height 9
type input "12-09-2025"
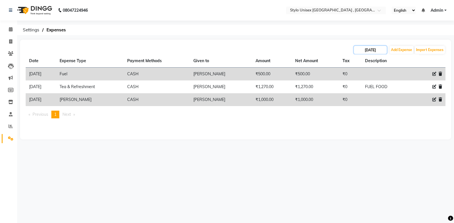
click at [382, 52] on input "12-09-2025" at bounding box center [370, 50] width 33 height 8
select select "9"
select select "2025"
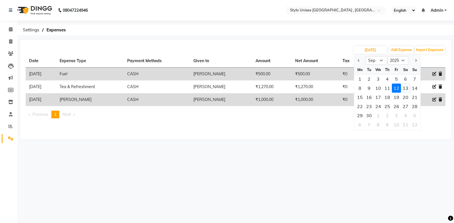
click at [408, 87] on div "13" at bounding box center [405, 88] width 9 height 9
type input "13-09-2025"
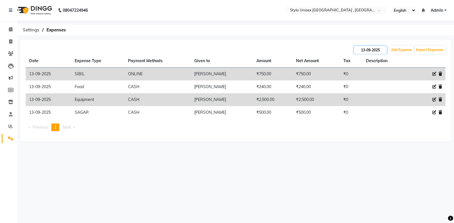
click at [383, 51] on input "13-09-2025" at bounding box center [370, 50] width 33 height 8
select select "9"
select select "2025"
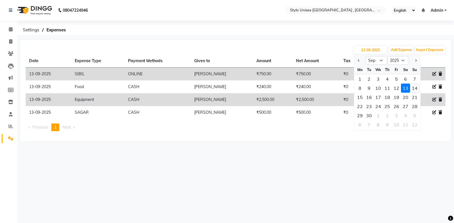
click at [416, 88] on div "14" at bounding box center [414, 88] width 9 height 9
type input "14-09-2025"
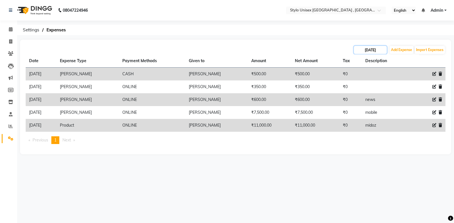
click at [380, 49] on input "14-09-2025" at bounding box center [370, 50] width 33 height 8
select select "9"
select select "2025"
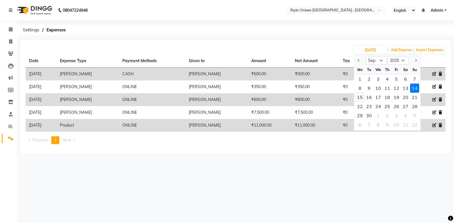
click at [362, 96] on div "15" at bounding box center [360, 97] width 9 height 9
type input "15-09-2025"
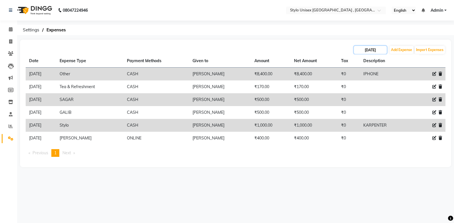
click at [362, 49] on input "15-09-2025" at bounding box center [370, 50] width 33 height 8
select select "9"
select select "2025"
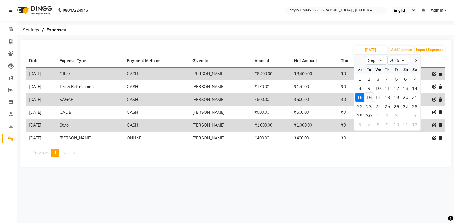
click at [366, 97] on div "16" at bounding box center [369, 97] width 9 height 9
type input "16-09-2025"
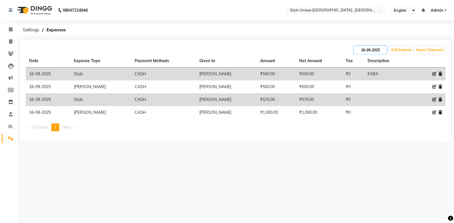
click at [366, 53] on input "16-09-2025" at bounding box center [370, 50] width 33 height 8
select select "9"
select select "2025"
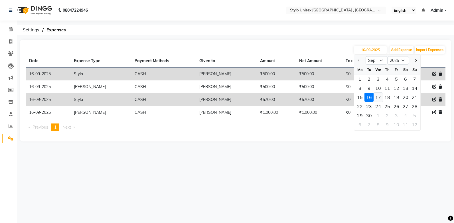
click at [378, 97] on div "17" at bounding box center [378, 97] width 9 height 9
type input "17-09-2025"
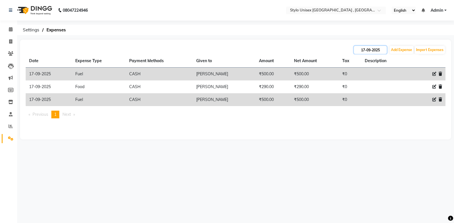
click at [370, 49] on input "17-09-2025" at bounding box center [370, 50] width 33 height 8
select select "9"
select select "2025"
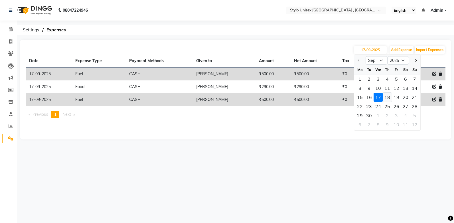
click at [388, 98] on div "18" at bounding box center [387, 97] width 9 height 9
type input "18-09-2025"
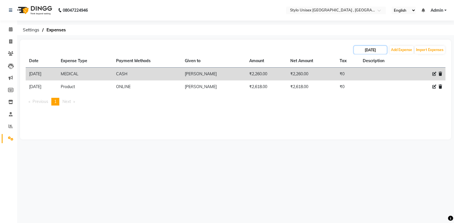
click at [382, 53] on input "18-09-2025" at bounding box center [370, 50] width 33 height 8
select select "9"
select select "2025"
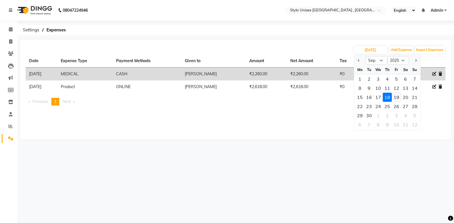
click at [396, 98] on div "19" at bounding box center [396, 97] width 9 height 9
type input "19-09-2025"
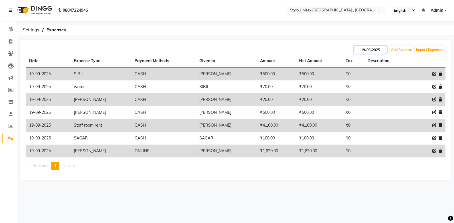
click at [366, 51] on input "19-09-2025" at bounding box center [370, 50] width 33 height 8
select select "9"
select select "2025"
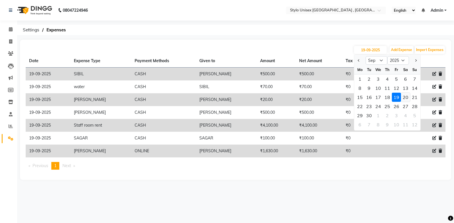
click at [405, 98] on div "20" at bounding box center [405, 97] width 9 height 9
type input "20-09-2025"
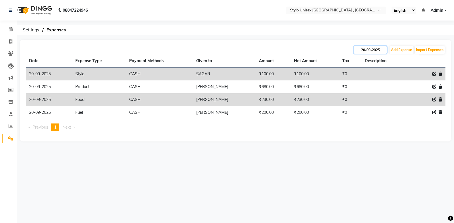
click at [377, 50] on input "20-09-2025" at bounding box center [370, 50] width 33 height 8
select select "9"
select select "2025"
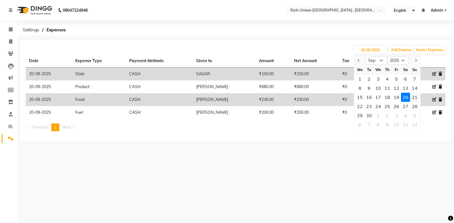
click at [414, 99] on div "21" at bounding box center [414, 97] width 9 height 9
type input "21-09-2025"
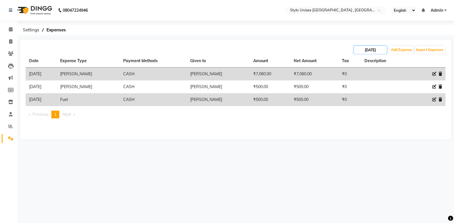
click at [372, 51] on input "21-09-2025" at bounding box center [370, 50] width 33 height 8
select select "9"
select select "2025"
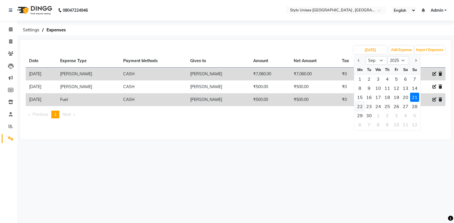
click at [360, 109] on div "22" at bounding box center [360, 106] width 9 height 9
type input "22-09-2025"
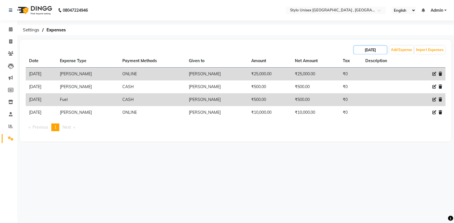
click at [368, 52] on input "22-09-2025" at bounding box center [370, 50] width 33 height 8
select select "9"
select select "2025"
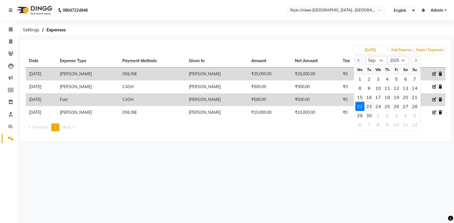
click at [372, 107] on div "23" at bounding box center [369, 106] width 9 height 9
type input "23-09-2025"
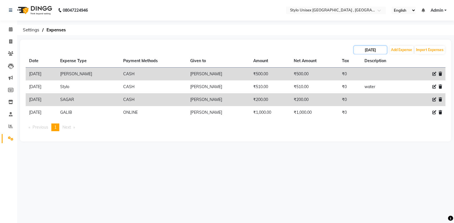
click at [372, 49] on input "23-09-2025" at bounding box center [370, 50] width 33 height 8
select select "9"
select select "2025"
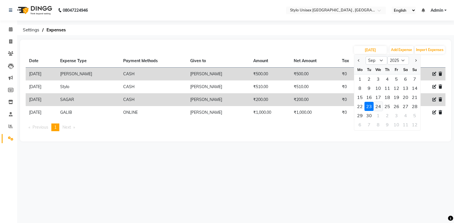
click at [377, 106] on div "24" at bounding box center [378, 106] width 9 height 9
type input "24-09-2025"
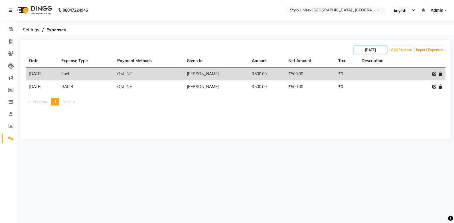
click at [371, 48] on input "24-09-2025" at bounding box center [370, 50] width 33 height 8
select select "9"
select select "2025"
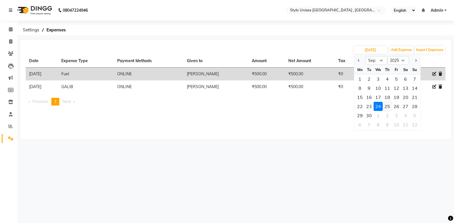
click at [387, 107] on div "25" at bounding box center [387, 106] width 9 height 9
type input "25-09-2025"
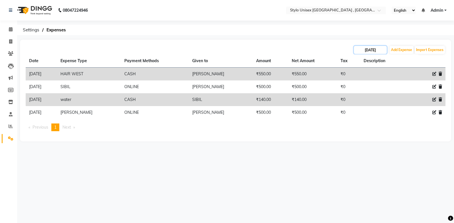
click at [374, 49] on input "25-09-2025" at bounding box center [370, 50] width 33 height 8
select select "9"
select select "2025"
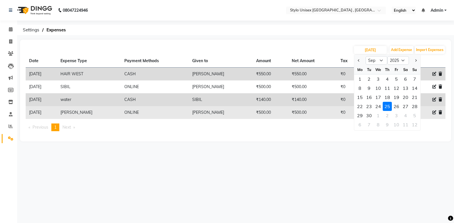
click at [397, 107] on div "26" at bounding box center [396, 106] width 9 height 9
type input "26-09-2025"
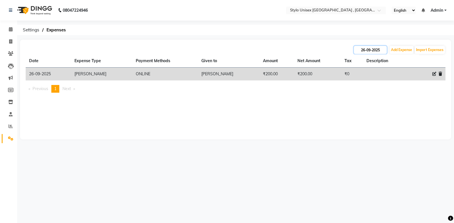
click at [382, 50] on input "26-09-2025" at bounding box center [370, 50] width 33 height 8
select select "9"
select select "2025"
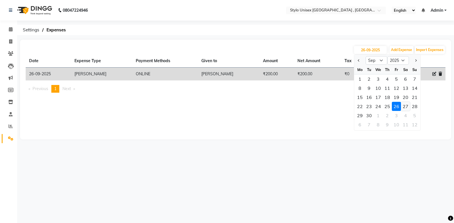
click at [408, 107] on div "27" at bounding box center [405, 106] width 9 height 9
type input "27-09-2025"
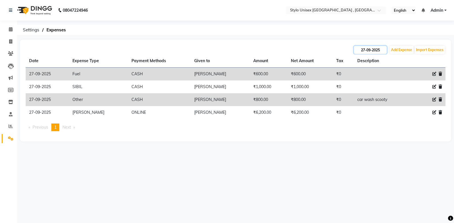
click at [384, 51] on input "27-09-2025" at bounding box center [370, 50] width 33 height 8
select select "9"
select select "2025"
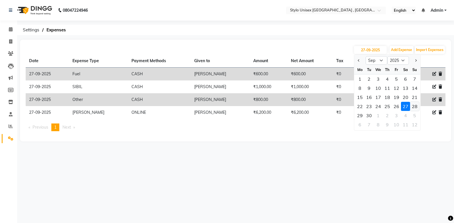
click at [414, 106] on div "28" at bounding box center [414, 106] width 9 height 9
type input "28-09-2025"
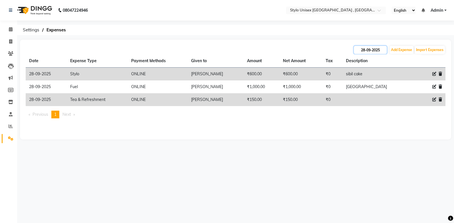
click at [375, 52] on input "28-09-2025" at bounding box center [370, 50] width 33 height 8
select select "9"
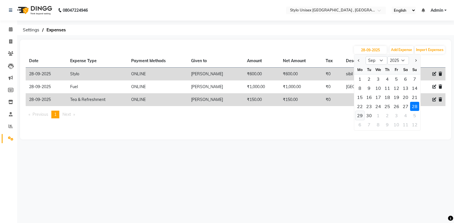
click at [361, 116] on div "29" at bounding box center [360, 115] width 9 height 9
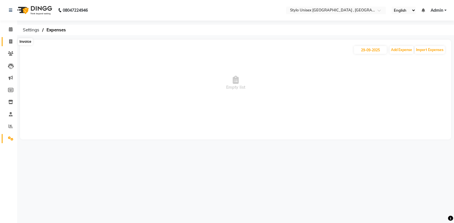
click at [9, 41] on icon at bounding box center [10, 41] width 3 height 4
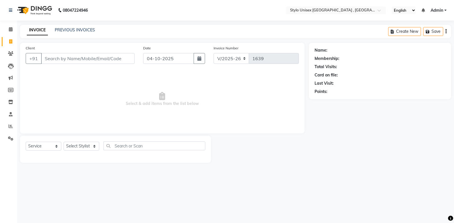
click at [119, 162] on div "Select Service Product Membership Package Voucher Prepaid Gift Card Select Styl…" at bounding box center [115, 149] width 191 height 27
click at [94, 144] on select "Select Stylist Ali GALIB najma SAGAR SALMAN SHAMSHER SIBIL" at bounding box center [82, 146] width 36 height 9
click at [10, 114] on icon at bounding box center [11, 114] width 4 height 4
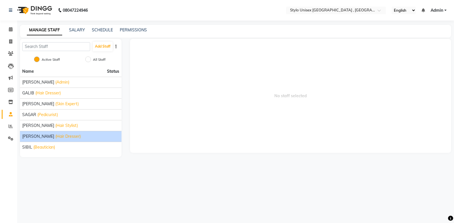
click at [55, 134] on span "(Hair Dresser)" at bounding box center [67, 137] width 25 height 6
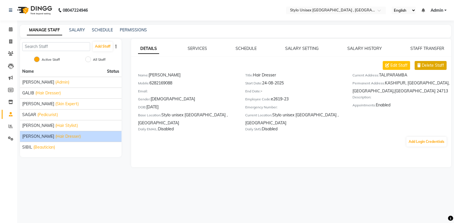
click at [431, 66] on span "Delete Staff" at bounding box center [433, 66] width 22 height 6
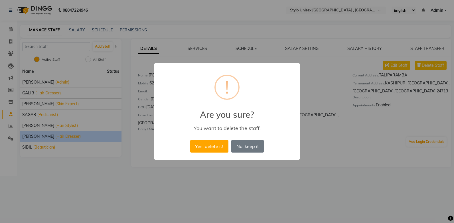
click at [133, 135] on div "× ! Are you sure? You want to delete the staff. Yes, delete it! No No, keep it" at bounding box center [227, 111] width 454 height 223
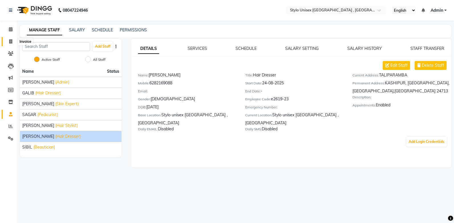
click at [11, 41] on icon at bounding box center [10, 41] width 3 height 4
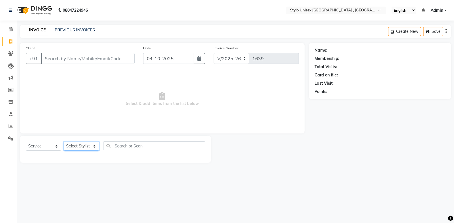
click at [74, 147] on select "Select Stylist Ali GALIB najma SAGAR SALMAN SHAMSHER SIBIL" at bounding box center [82, 146] width 36 height 9
click at [64, 142] on select "Select Stylist Ali GALIB najma SAGAR SALMAN SHAMSHER SIBIL" at bounding box center [82, 146] width 36 height 9
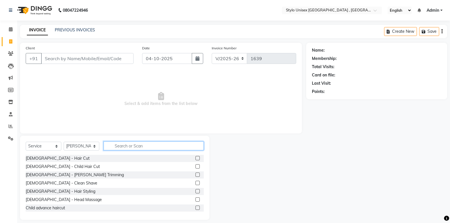
click at [129, 144] on input "text" at bounding box center [154, 146] width 100 height 9
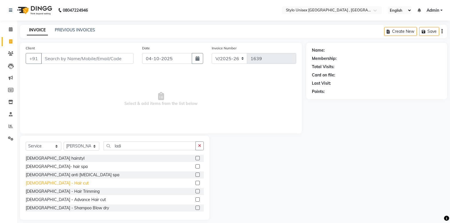
click at [41, 182] on div "Ladies - Hair cut" at bounding box center [57, 183] width 63 height 6
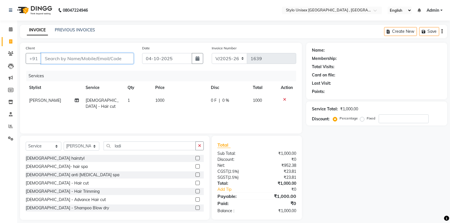
click at [69, 59] on input "Client" at bounding box center [87, 58] width 92 height 11
click at [283, 98] on icon at bounding box center [284, 100] width 3 height 4
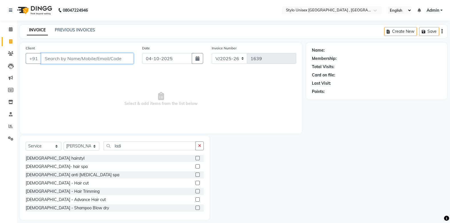
click at [97, 62] on input "Client" at bounding box center [87, 58] width 92 height 11
click at [57, 61] on input "Client" at bounding box center [87, 58] width 92 height 11
click at [116, 56] on input "Client" at bounding box center [87, 58] width 92 height 11
click at [73, 143] on select "Select Stylist Ali GALIB najma SAGAR SALMAN SHAMSHER SIBIL" at bounding box center [82, 146] width 36 height 9
click at [64, 142] on select "Select Stylist Ali GALIB najma SAGAR SALMAN SHAMSHER SIBIL" at bounding box center [82, 146] width 36 height 9
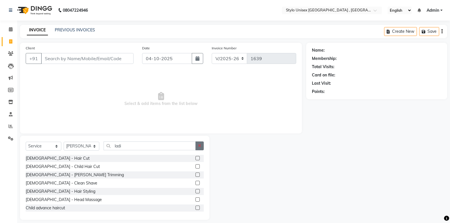
click at [200, 149] on button "button" at bounding box center [200, 146] width 8 height 9
click at [164, 149] on input "text" at bounding box center [154, 146] width 100 height 9
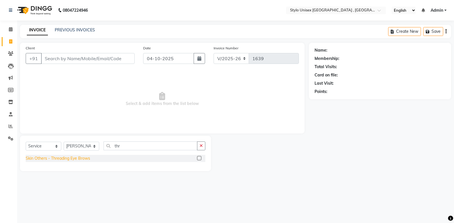
click at [78, 160] on div "Skin Others - Threading Eye Brows" at bounding box center [58, 159] width 65 height 6
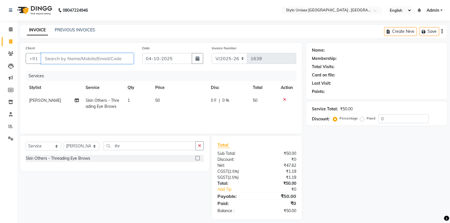
click at [96, 63] on input "Client" at bounding box center [87, 58] width 92 height 11
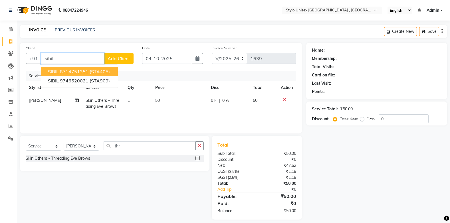
click at [86, 68] on button "SIBIL 8714751351 (STA405)" at bounding box center [79, 71] width 77 height 9
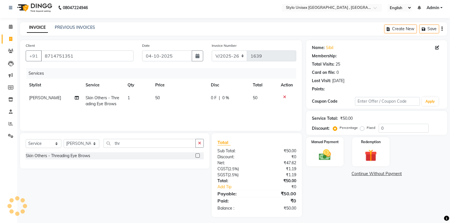
scroll to position [5, 0]
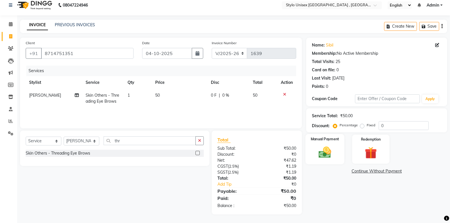
click at [342, 152] on div "Manual Payment" at bounding box center [324, 149] width 39 height 30
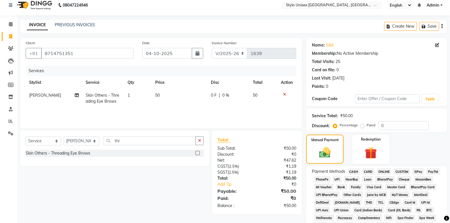
click at [384, 169] on span "ONLINE" at bounding box center [384, 171] width 15 height 7
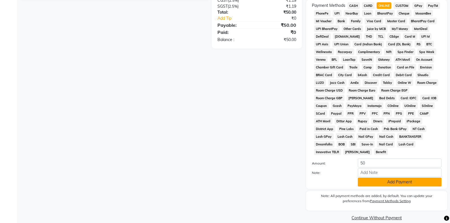
click at [384, 178] on button "Add Payment" at bounding box center [400, 182] width 84 height 9
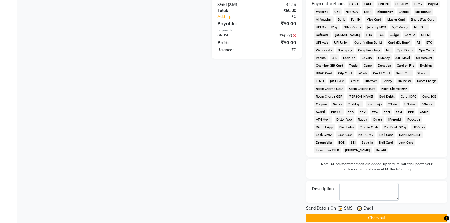
scroll to position [173, 0]
click at [376, 214] on button "Checkout" at bounding box center [376, 218] width 141 height 9
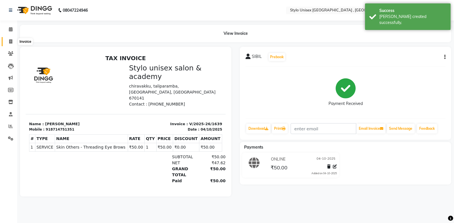
click at [9, 39] on span at bounding box center [11, 42] width 10 height 7
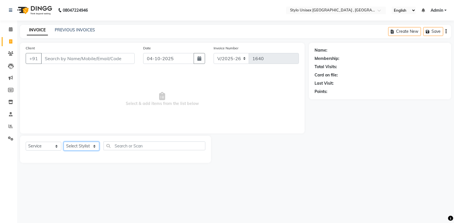
click at [83, 147] on select "Select Stylist Ali GALIB najma SAGAR SALMAN SHAMSHER SIBIL" at bounding box center [82, 146] width 36 height 9
click at [64, 142] on select "Select Stylist Ali GALIB najma SAGAR SALMAN SHAMSHER SIBIL" at bounding box center [82, 146] width 36 height 9
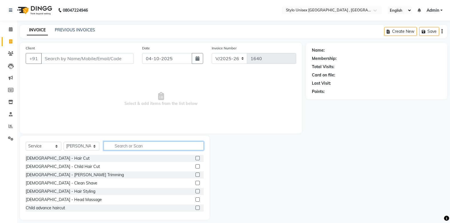
click at [183, 150] on input "text" at bounding box center [154, 146] width 100 height 9
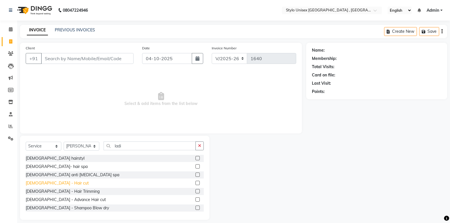
click at [54, 184] on div "Ladies - Hair cut" at bounding box center [57, 183] width 63 height 6
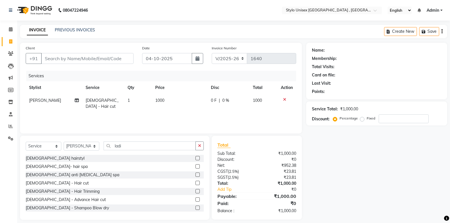
click at [284, 98] on icon at bounding box center [284, 100] width 3 height 4
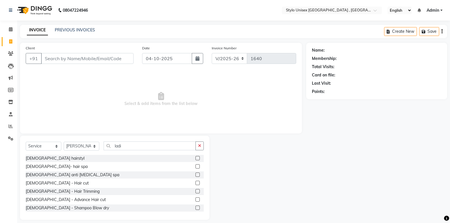
click at [81, 151] on div "Select Service Product Membership Package Voucher Prepaid Gift Card Select Styl…" at bounding box center [115, 148] width 178 height 13
click at [78, 149] on select "Select Stylist Ali GALIB najma SAGAR SALMAN SHAMSHER SIBIL" at bounding box center [82, 146] width 36 height 9
click at [64, 142] on select "Select Stylist Ali GALIB najma SAGAR SALMAN SHAMSHER SIBIL" at bounding box center [82, 146] width 36 height 9
click at [202, 146] on button "button" at bounding box center [200, 146] width 8 height 9
click at [42, 155] on div "Select Service Product Membership Package Voucher Prepaid Gift Card Select Styl…" at bounding box center [115, 148] width 178 height 13
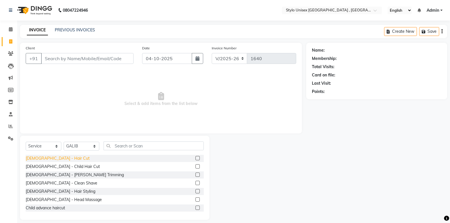
click at [43, 156] on div "Gents - Hair Cut" at bounding box center [58, 159] width 64 height 6
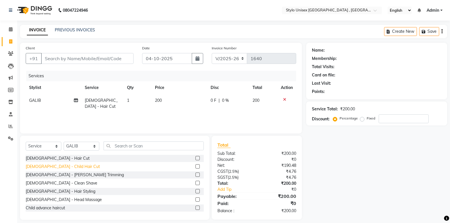
click at [45, 176] on div "Gents - Beard Trimming" at bounding box center [75, 175] width 98 height 6
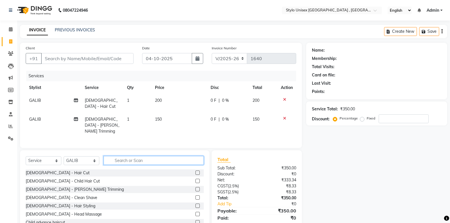
click at [139, 156] on input "text" at bounding box center [154, 160] width 100 height 9
click at [118, 63] on input "Client" at bounding box center [87, 58] width 92 height 11
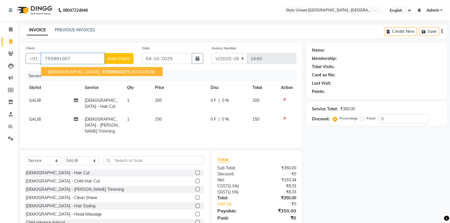
click at [102, 70] on span "755991007" at bounding box center [115, 72] width 26 height 6
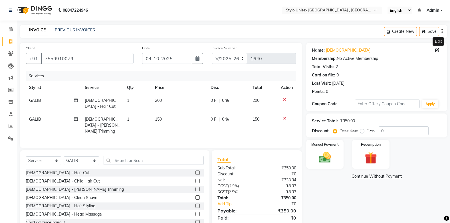
click at [436, 48] on icon at bounding box center [437, 50] width 4 height 4
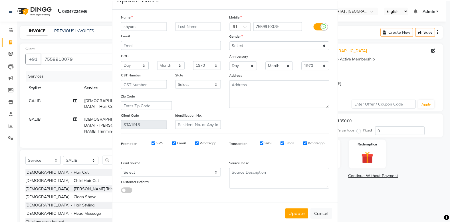
scroll to position [30, 0]
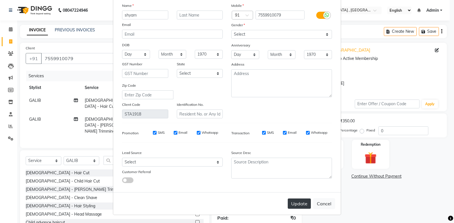
click at [303, 203] on button "Update" at bounding box center [299, 204] width 23 height 10
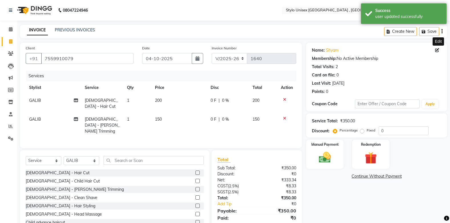
click at [207, 87] on th "Disc" at bounding box center [228, 87] width 42 height 13
click at [210, 116] on td "0 F | 0 %" at bounding box center [228, 125] width 42 height 25
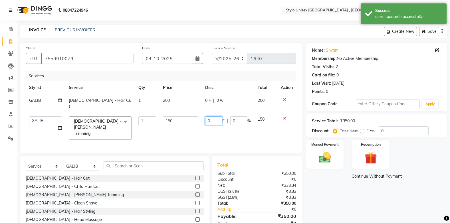
click at [210, 116] on input "0" at bounding box center [213, 120] width 17 height 9
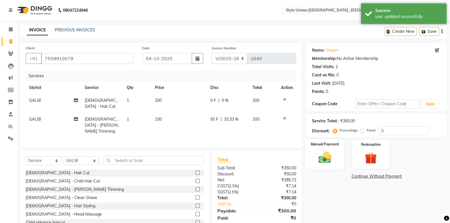
click at [325, 150] on div "Manual Payment" at bounding box center [324, 154] width 39 height 30
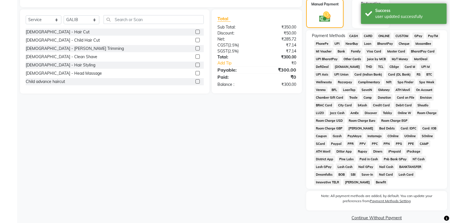
scroll to position [0, 0]
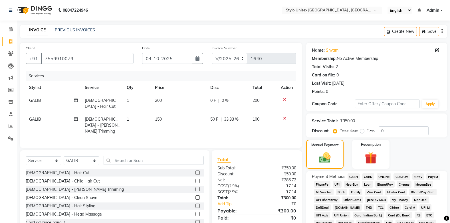
click at [354, 176] on span "CASH" at bounding box center [354, 177] width 12 height 7
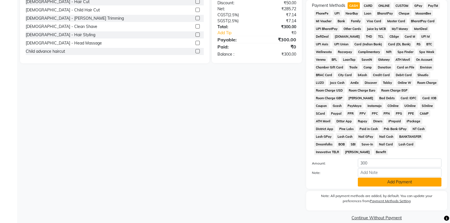
click at [390, 178] on button "Add Payment" at bounding box center [400, 182] width 84 height 9
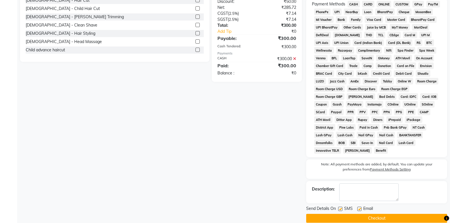
scroll to position [173, 0]
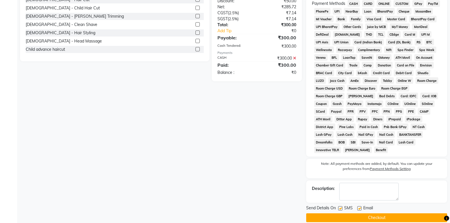
click at [382, 214] on button "Checkout" at bounding box center [376, 218] width 141 height 9
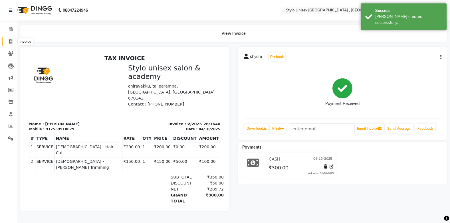
click at [10, 39] on span at bounding box center [11, 42] width 10 height 7
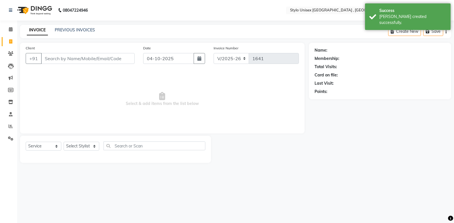
click at [98, 59] on input "Client" at bounding box center [88, 58] width 94 height 11
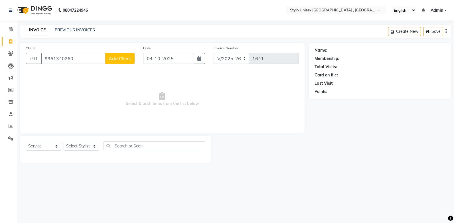
click at [123, 57] on span "Add Client" at bounding box center [120, 59] width 23 height 6
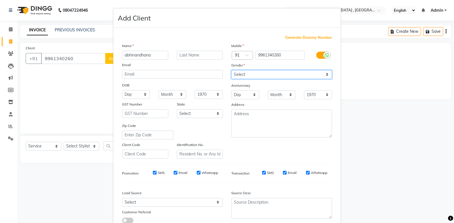
click at [287, 73] on select "Select Male Female Other Prefer Not To Say" at bounding box center [281, 74] width 101 height 9
click at [231, 70] on select "Select Male Female Other Prefer Not To Say" at bounding box center [281, 74] width 101 height 9
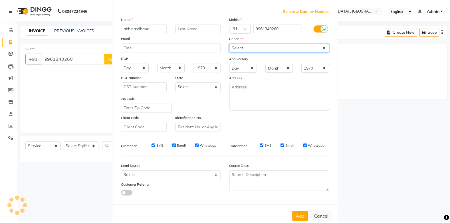
scroll to position [40, 0]
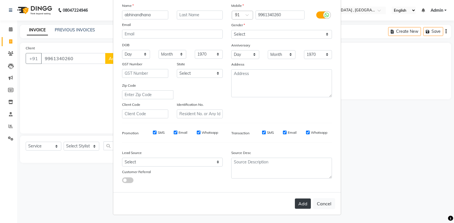
click at [302, 203] on button "Add" at bounding box center [303, 204] width 16 height 10
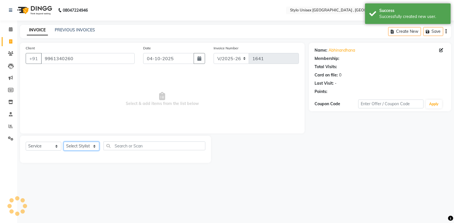
click at [78, 143] on select "Select Stylist Ali GALIB najma SAGAR SALMAN SHAMSHER SIBIL" at bounding box center [82, 146] width 36 height 9
click at [64, 142] on select "Select Stylist Ali GALIB najma SAGAR SALMAN SHAMSHER SIBIL" at bounding box center [82, 146] width 36 height 9
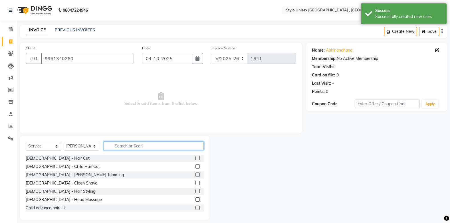
click at [119, 145] on input "text" at bounding box center [154, 146] width 100 height 9
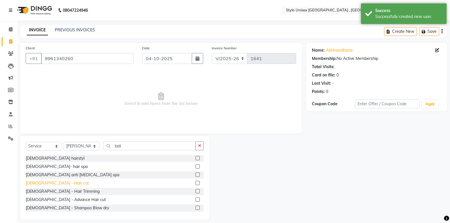
click at [49, 184] on div "Ladies - Hair cut" at bounding box center [57, 183] width 63 height 6
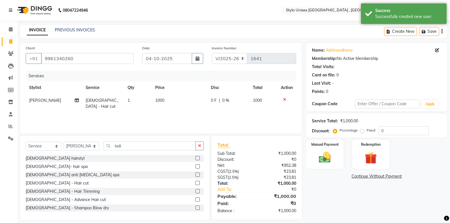
click at [211, 100] on span "0 F" at bounding box center [214, 101] width 6 height 6
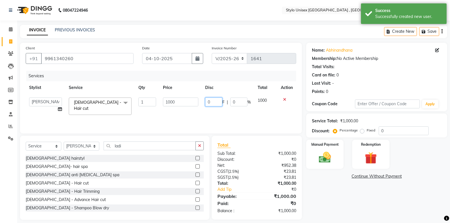
click at [218, 101] on input "0" at bounding box center [213, 102] width 17 height 9
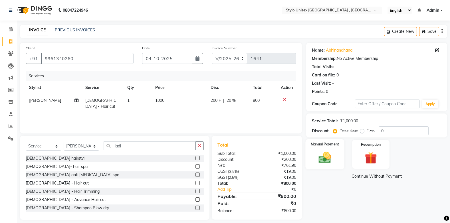
click at [321, 146] on label "Manual Payment" at bounding box center [325, 144] width 29 height 5
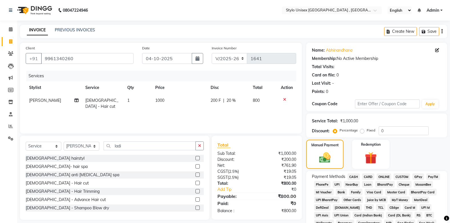
click at [384, 174] on span "ONLINE" at bounding box center [384, 177] width 15 height 7
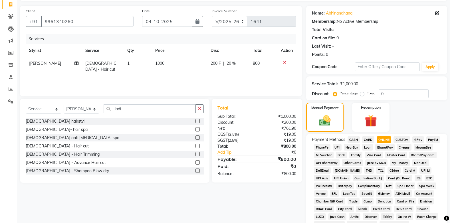
scroll to position [0, 0]
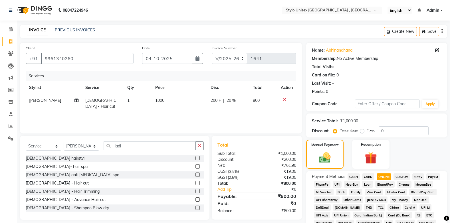
click at [359, 175] on span "CASH" at bounding box center [354, 177] width 12 height 7
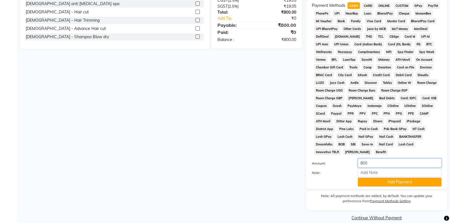
click at [376, 159] on input "800" at bounding box center [400, 163] width 84 height 9
click at [384, 178] on button "Add Payment" at bounding box center [400, 182] width 84 height 9
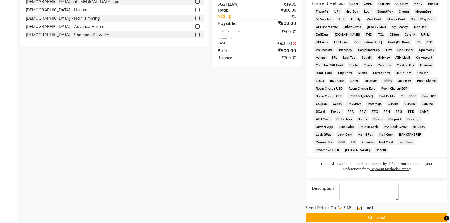
scroll to position [0, 0]
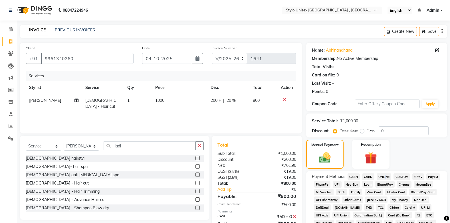
click at [384, 175] on span "ONLINE" at bounding box center [384, 177] width 15 height 7
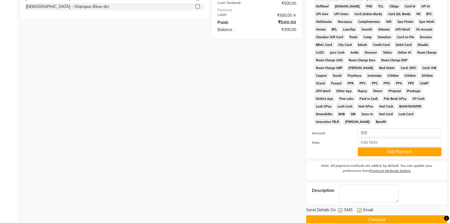
scroll to position [204, 0]
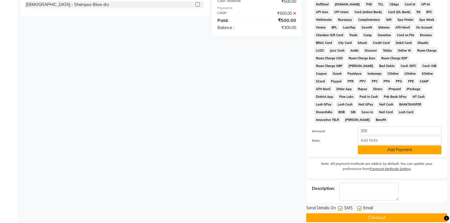
click at [400, 146] on button "Add Payment" at bounding box center [400, 150] width 84 height 9
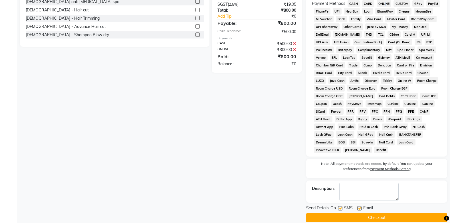
click at [397, 214] on button "Checkout" at bounding box center [376, 218] width 141 height 9
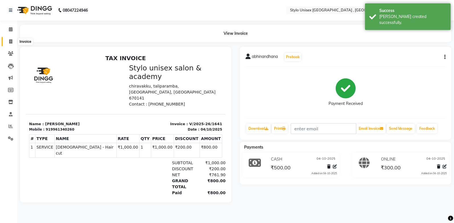
click at [11, 41] on icon at bounding box center [10, 41] width 3 height 4
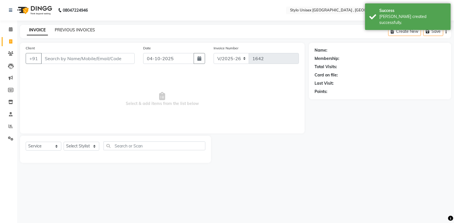
click at [64, 27] on link "PREVIOUS INVOICES" at bounding box center [75, 29] width 40 height 5
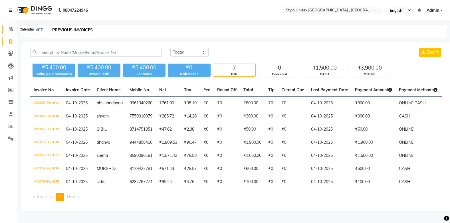
click at [10, 29] on icon at bounding box center [11, 29] width 4 height 4
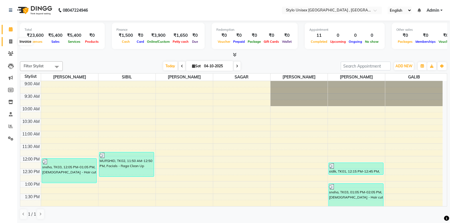
click at [8, 41] on span at bounding box center [11, 42] width 10 height 7
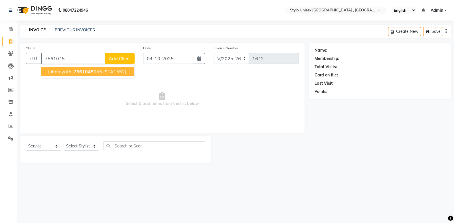
click at [64, 74] on span "jubairiyath" at bounding box center [59, 72] width 23 height 6
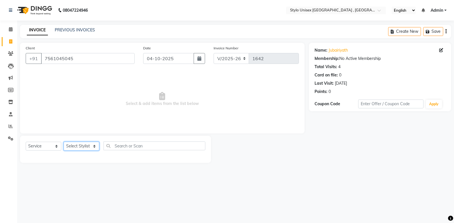
click at [81, 147] on select "Select Stylist Ali GALIB najma SAGAR SALMAN SHAMSHER SIBIL" at bounding box center [82, 146] width 36 height 9
click at [64, 142] on select "Select Stylist Ali GALIB najma SAGAR SALMAN SHAMSHER SIBIL" at bounding box center [82, 146] width 36 height 9
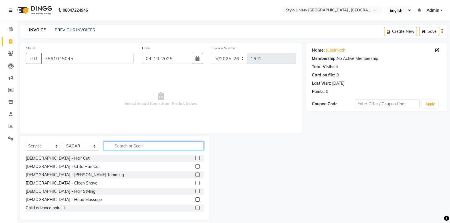
click at [127, 145] on input "text" at bounding box center [154, 146] width 100 height 9
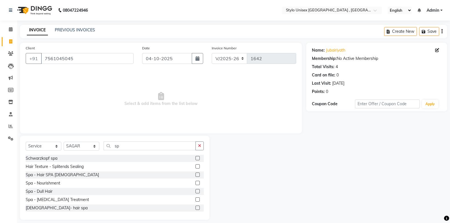
click at [196, 191] on label at bounding box center [198, 191] width 4 height 4
click at [196, 191] on input "checkbox" at bounding box center [198, 192] width 4 height 4
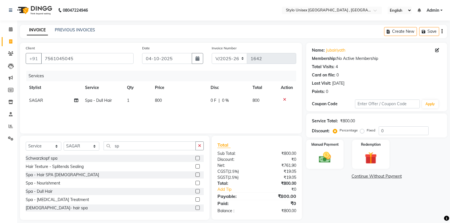
click at [160, 98] on td "800" at bounding box center [180, 100] width 56 height 13
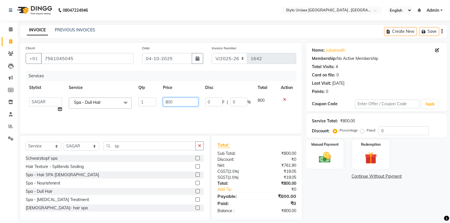
click at [178, 100] on input "800" at bounding box center [180, 102] width 35 height 9
click at [187, 114] on div "Services Stylist Service Qty Price Disc Total Action Ali GALIB najma SAGAR SALM…" at bounding box center [161, 99] width 271 height 57
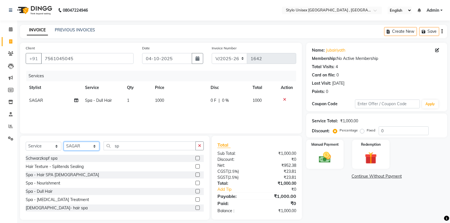
click at [95, 147] on select "Select Stylist Ali GALIB najma SAGAR SALMAN SHAMSHER SIBIL" at bounding box center [82, 146] width 36 height 9
click at [64, 142] on select "Select Stylist Ali GALIB najma SAGAR SALMAN SHAMSHER SIBIL" at bounding box center [82, 146] width 36 height 9
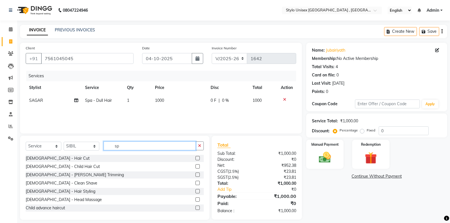
click at [126, 145] on input "sp" at bounding box center [150, 146] width 92 height 9
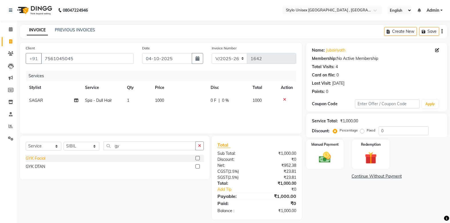
click at [43, 159] on div "GYK Facial" at bounding box center [36, 159] width 20 height 6
click at [217, 110] on td "0 F | 0 %" at bounding box center [228, 113] width 42 height 13
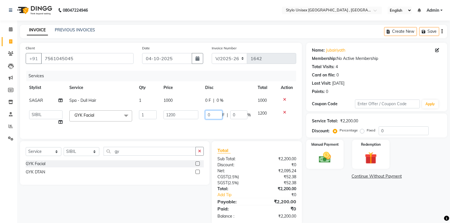
click at [217, 114] on input "0" at bounding box center [213, 114] width 17 height 9
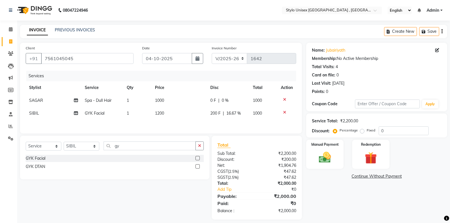
click at [219, 130] on div "Client +91 7561045045 Date 04-10-2025 Invoice Number V/2025 V/2025-26 1642 Serv…" at bounding box center [161, 88] width 282 height 91
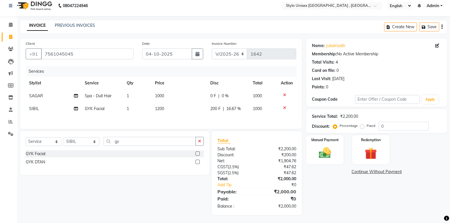
scroll to position [6, 0]
click at [328, 154] on img at bounding box center [325, 152] width 20 height 14
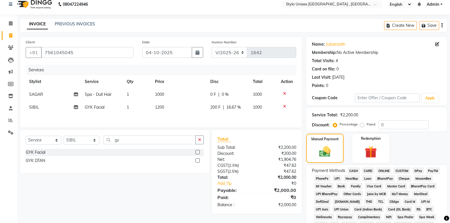
click at [382, 171] on span "ONLINE" at bounding box center [384, 171] width 15 height 7
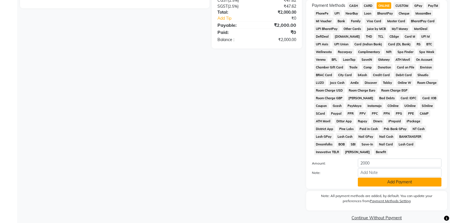
click at [381, 178] on button "Add Payment" at bounding box center [400, 182] width 84 height 9
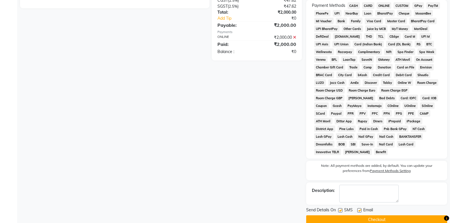
click at [388, 216] on button "Checkout" at bounding box center [376, 220] width 141 height 9
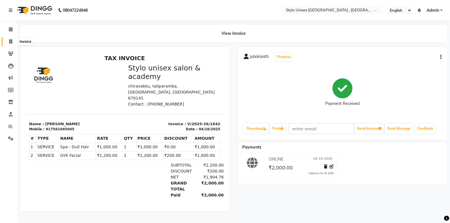
click at [8, 41] on span at bounding box center [11, 42] width 10 height 7
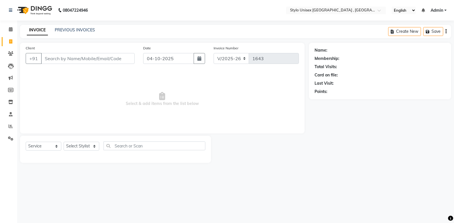
click at [97, 56] on input "Client" at bounding box center [88, 58] width 94 height 11
click at [134, 59] on button "Add Client" at bounding box center [119, 58] width 29 height 11
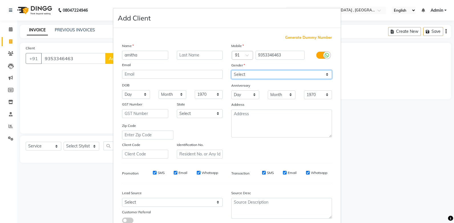
click at [243, 74] on select "Select Male Female Other Prefer Not To Say" at bounding box center [281, 74] width 101 height 9
click at [231, 70] on select "Select Male Female Other Prefer Not To Say" at bounding box center [281, 74] width 101 height 9
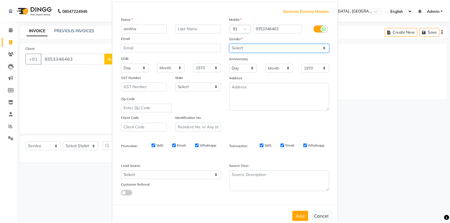
scroll to position [40, 0]
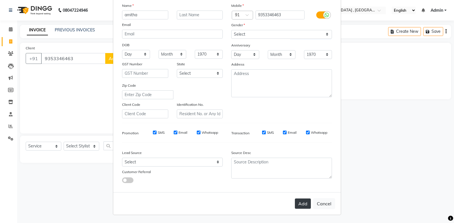
click at [301, 205] on button "Add" at bounding box center [303, 204] width 16 height 10
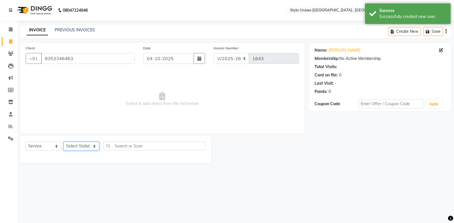
click at [82, 145] on select "Select Stylist Ali GALIB najma SAGAR SALMAN SHAMSHER SIBIL" at bounding box center [82, 146] width 36 height 9
click at [64, 142] on select "Select Stylist Ali GALIB najma SAGAR SALMAN SHAMSHER SIBIL" at bounding box center [82, 146] width 36 height 9
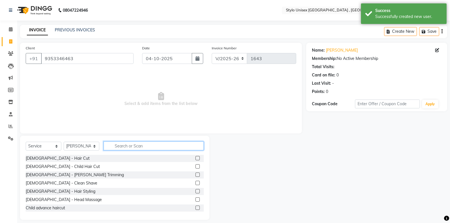
click at [123, 145] on input "text" at bounding box center [154, 146] width 100 height 9
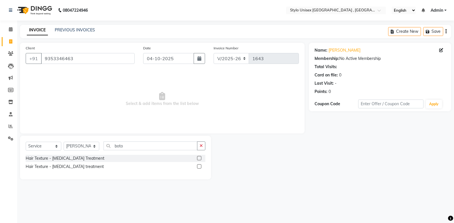
click at [200, 158] on label at bounding box center [199, 158] width 4 height 4
click at [200, 158] on input "checkbox" at bounding box center [199, 159] width 4 height 4
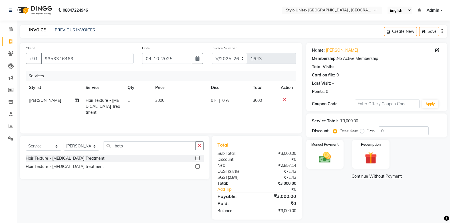
click at [157, 100] on span "3000" at bounding box center [159, 100] width 9 height 5
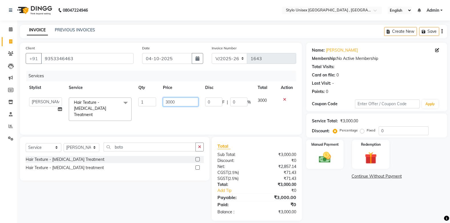
click at [168, 102] on input "3000" at bounding box center [180, 102] width 35 height 9
click at [168, 102] on input "000" at bounding box center [180, 102] width 35 height 9
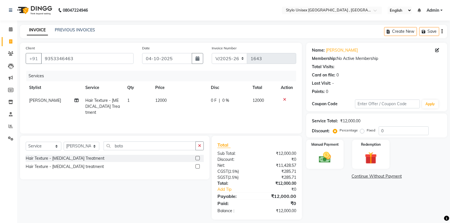
click at [214, 102] on span "0 F" at bounding box center [214, 101] width 6 height 6
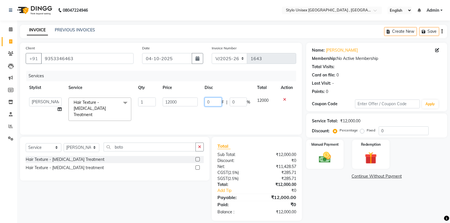
click at [214, 102] on input "0" at bounding box center [213, 102] width 17 height 9
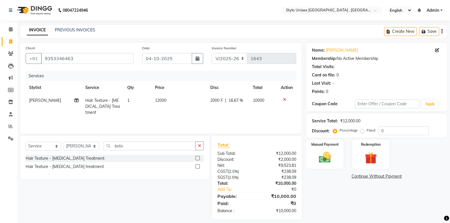
click at [251, 152] on div "Sub Total:" at bounding box center [235, 154] width 44 height 6
click at [321, 166] on div "Manual Payment" at bounding box center [324, 154] width 39 height 30
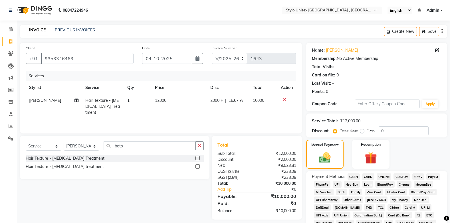
click at [353, 177] on span "CASH" at bounding box center [354, 177] width 12 height 7
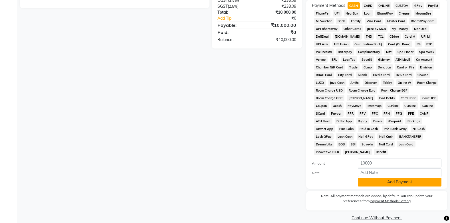
click at [396, 178] on button "Add Payment" at bounding box center [400, 182] width 84 height 9
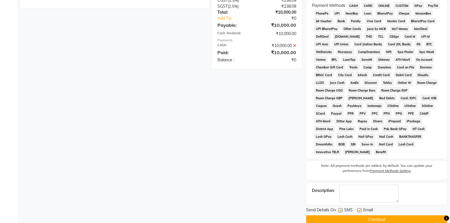
click at [376, 216] on button "Checkout" at bounding box center [376, 220] width 141 height 9
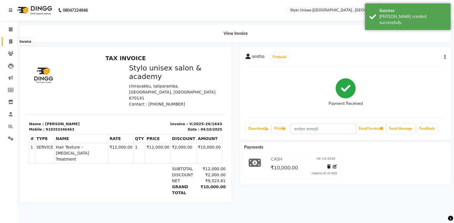
click at [10, 42] on icon at bounding box center [10, 41] width 3 height 4
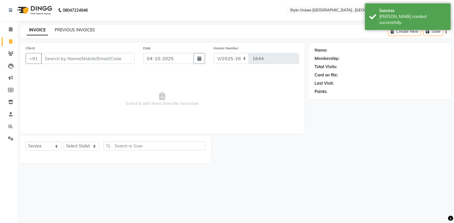
click at [56, 31] on link "PREVIOUS INVOICES" at bounding box center [75, 29] width 40 height 5
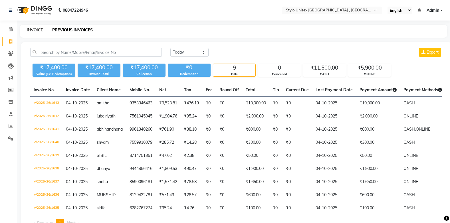
click at [34, 31] on link "INVOICE" at bounding box center [35, 29] width 16 height 5
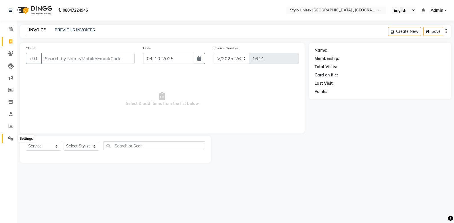
click at [7, 138] on span at bounding box center [11, 139] width 10 height 7
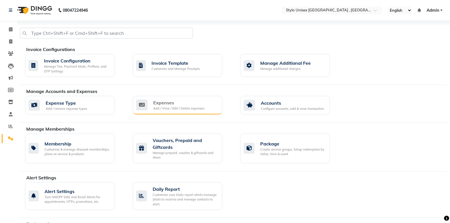
click at [153, 103] on div "Expenses Add / View / Edit / Delete expenses" at bounding box center [176, 105] width 81 height 12
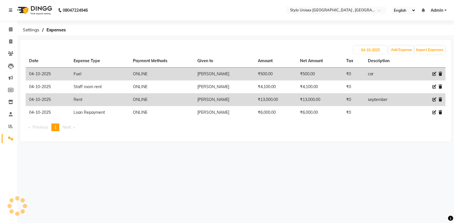
click at [306, 99] on td "₹13,000.00" at bounding box center [320, 99] width 46 height 13
click at [435, 100] on icon at bounding box center [435, 100] width 4 height 4
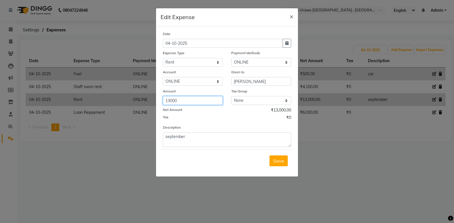
click at [170, 101] on input "13000" at bounding box center [193, 100] width 60 height 9
click at [284, 162] on button "Save" at bounding box center [279, 161] width 18 height 11
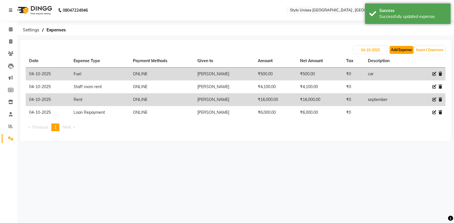
click at [396, 51] on button "Add Expense" at bounding box center [402, 50] width 24 height 8
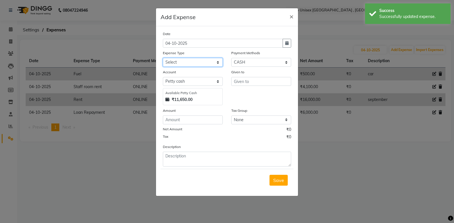
click at [174, 63] on select "Select Ali bank Cash transfer to bank COMMISION CURRIER ELECTRICITY Equipment F…" at bounding box center [193, 62] width 60 height 9
click at [163, 58] on select "Select Ali bank Cash transfer to bank COMMISION CURRIER ELECTRICITY Equipment F…" at bounding box center [193, 62] width 60 height 9
click at [179, 120] on input "number" at bounding box center [193, 120] width 60 height 9
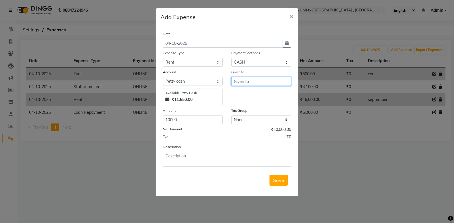
click at [250, 81] on input "text" at bounding box center [261, 81] width 60 height 9
click at [250, 94] on ngb-highlight "naj ma" at bounding box center [246, 94] width 14 height 6
click at [278, 184] on button "Save" at bounding box center [279, 180] width 18 height 11
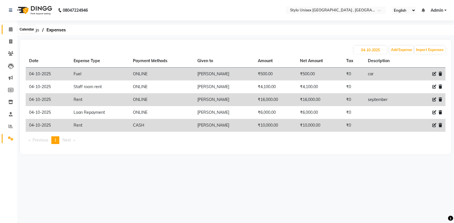
click at [8, 29] on span at bounding box center [11, 29] width 10 height 7
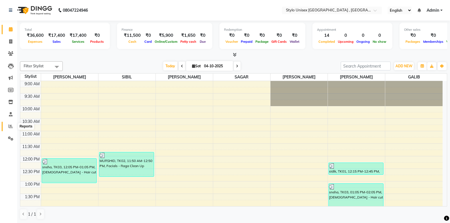
click at [11, 126] on icon at bounding box center [11, 126] width 4 height 4
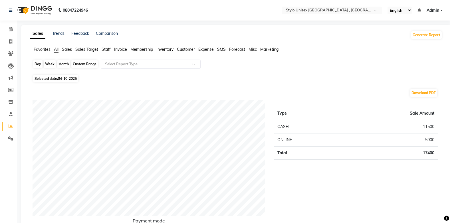
click at [39, 63] on div "Day" at bounding box center [37, 64] width 9 height 8
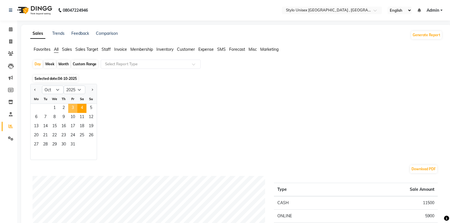
click at [71, 107] on span "3" at bounding box center [72, 108] width 9 height 9
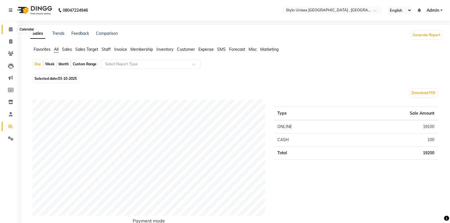
drag, startPoint x: 11, startPoint y: 28, endPoint x: 7, endPoint y: 30, distance: 4.5
click at [11, 28] on icon at bounding box center [11, 29] width 4 height 4
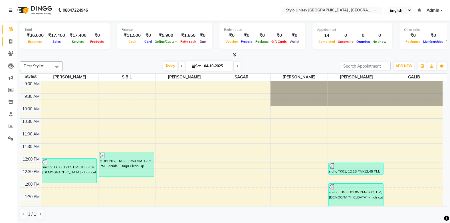
click at [11, 38] on link "Invoice" at bounding box center [9, 41] width 14 height 9
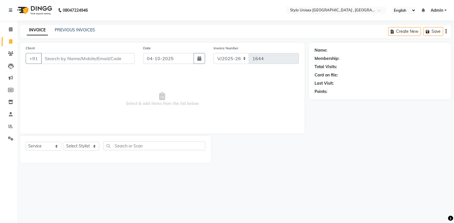
click at [75, 61] on input "Client" at bounding box center [88, 58] width 94 height 11
click at [85, 148] on select "Select Stylist Ali GALIB najma SAGAR SALMAN SHAMSHER SIBIL" at bounding box center [82, 146] width 36 height 9
click at [64, 142] on select "Select Stylist Ali GALIB najma SAGAR SALMAN SHAMSHER SIBIL" at bounding box center [82, 146] width 36 height 9
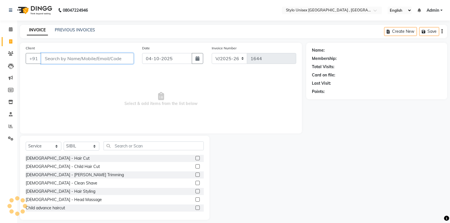
click at [80, 56] on input "Client" at bounding box center [87, 58] width 92 height 11
drag, startPoint x: 132, startPoint y: 101, endPoint x: 146, endPoint y: 105, distance: 15.0
click at [146, 105] on span "Select & add items from the list below" at bounding box center [161, 99] width 271 height 57
click at [118, 56] on input "Client" at bounding box center [87, 58] width 92 height 11
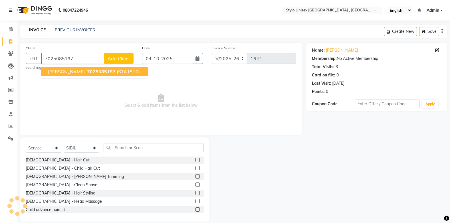
click at [87, 72] on span "7025085197" at bounding box center [101, 72] width 29 height 6
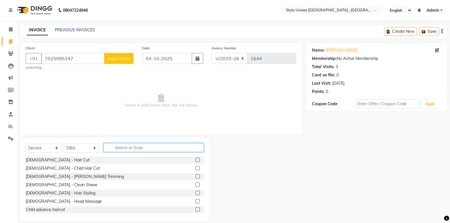
click at [132, 146] on input "text" at bounding box center [154, 147] width 100 height 9
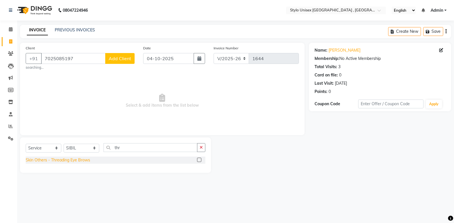
click at [70, 161] on div "Skin Others - Threading Eye Brows" at bounding box center [58, 160] width 65 height 6
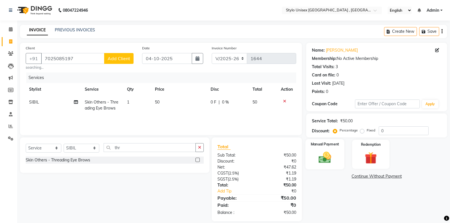
click at [336, 158] on div "Manual Payment" at bounding box center [324, 154] width 39 height 30
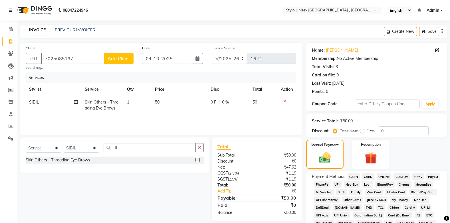
click at [387, 176] on span "ONLINE" at bounding box center [384, 177] width 15 height 7
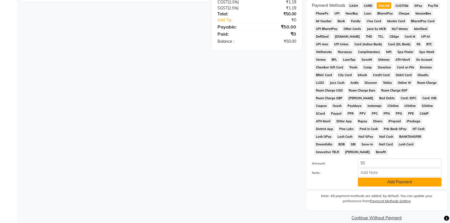
click at [390, 179] on button "Add Payment" at bounding box center [400, 182] width 84 height 9
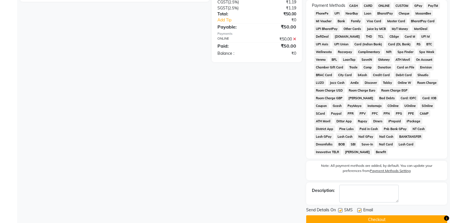
scroll to position [173, 0]
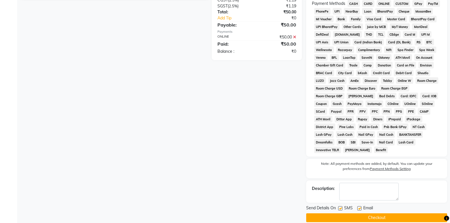
click at [399, 214] on button "Checkout" at bounding box center [376, 218] width 141 height 9
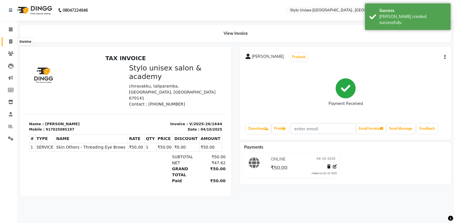
click at [8, 40] on span at bounding box center [11, 42] width 10 height 7
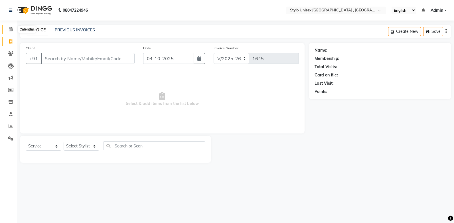
click at [8, 30] on span at bounding box center [11, 29] width 10 height 7
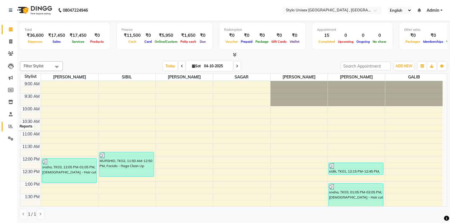
click at [11, 126] on icon at bounding box center [11, 126] width 4 height 4
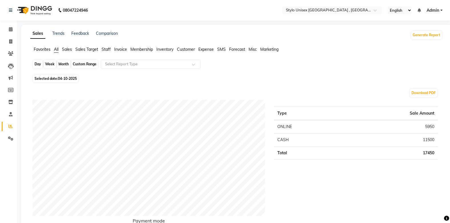
click at [38, 63] on div "Day" at bounding box center [37, 64] width 9 height 8
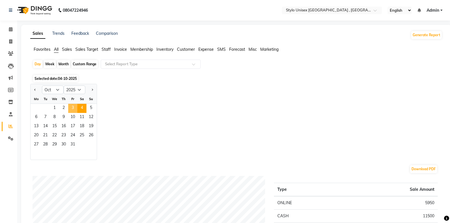
click at [69, 110] on span "3" at bounding box center [72, 108] width 9 height 9
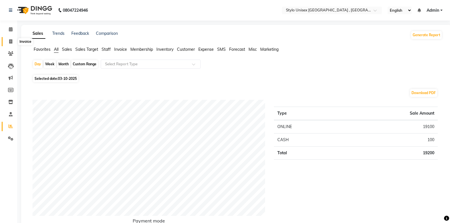
click at [12, 43] on icon at bounding box center [10, 41] width 3 height 4
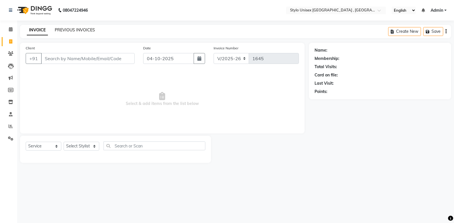
click at [67, 31] on link "PREVIOUS INVOICES" at bounding box center [75, 29] width 40 height 5
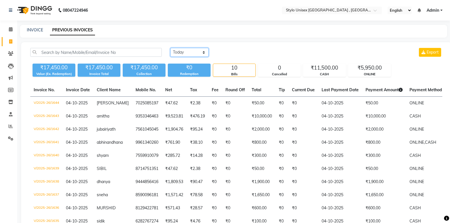
click at [174, 51] on select "Today Yesterday Custom Range" at bounding box center [189, 52] width 38 height 9
click at [170, 48] on select "Today Yesterday Custom Range" at bounding box center [189, 52] width 38 height 9
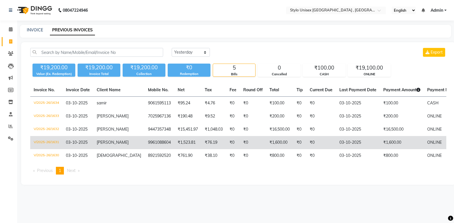
click at [383, 143] on td "₹1,600.00" at bounding box center [402, 142] width 44 height 13
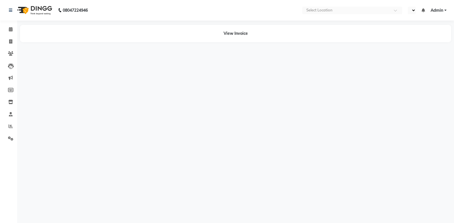
select select "en"
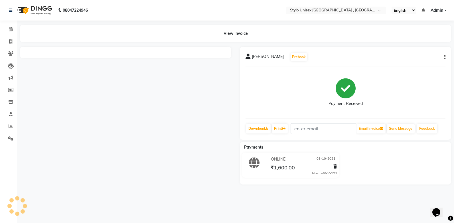
click at [445, 57] on icon "button" at bounding box center [445, 57] width 1 height 0
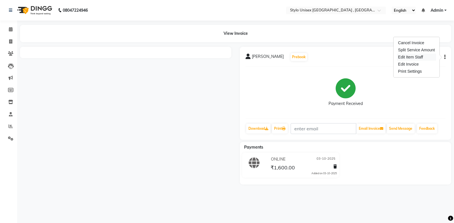
click at [418, 56] on div "Edit Item Staff" at bounding box center [416, 57] width 39 height 7
select select "87980"
select select "88712"
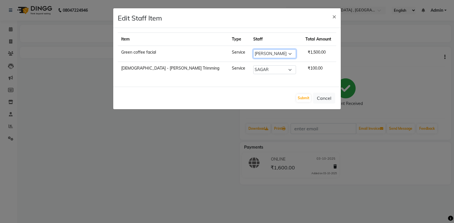
click at [256, 54] on select "Select [PERSON_NAME] [PERSON_NAME] [PERSON_NAME] [PERSON_NAME]" at bounding box center [274, 53] width 43 height 9
select select "88712"
click at [253, 49] on select "Select [PERSON_NAME] [PERSON_NAME] [PERSON_NAME] [PERSON_NAME]" at bounding box center [274, 53] width 43 height 9
click at [304, 94] on button "Submit" at bounding box center [304, 98] width 15 height 8
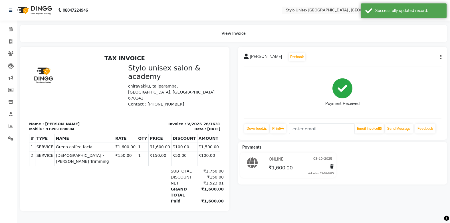
click at [440, 57] on icon "button" at bounding box center [440, 57] width 1 height 0
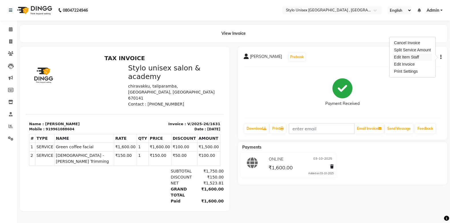
click at [406, 57] on div "Edit Item Staff" at bounding box center [412, 57] width 39 height 7
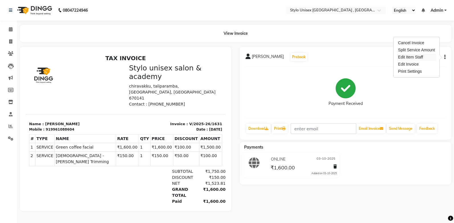
select select "88712"
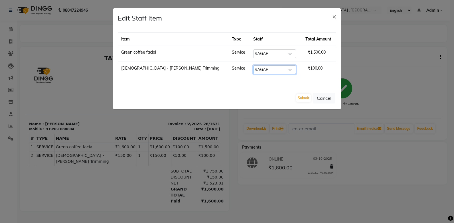
click at [255, 70] on select "Select [PERSON_NAME] [PERSON_NAME] [PERSON_NAME] [PERSON_NAME]" at bounding box center [274, 69] width 43 height 9
select select "91667"
click at [253, 65] on select "Select [PERSON_NAME] [PERSON_NAME] [PERSON_NAME] [PERSON_NAME]" at bounding box center [274, 69] width 43 height 9
drag, startPoint x: 315, startPoint y: 92, endPoint x: 293, endPoint y: 93, distance: 22.0
drag, startPoint x: 293, startPoint y: 93, endPoint x: 276, endPoint y: 97, distance: 17.2
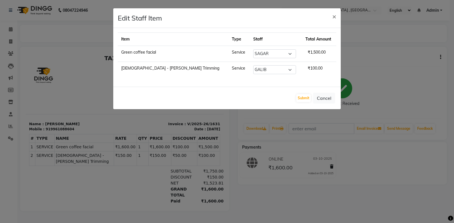
click at [276, 97] on div "Submit Cancel" at bounding box center [227, 98] width 228 height 23
click at [309, 100] on button "Submit" at bounding box center [304, 98] width 15 height 8
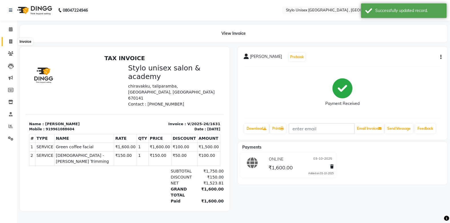
click at [10, 41] on icon at bounding box center [10, 41] width 3 height 4
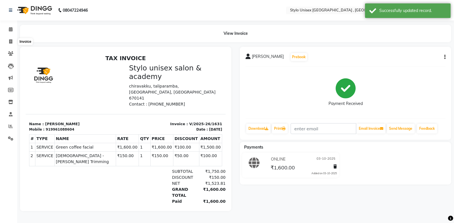
select select "6054"
select select "service"
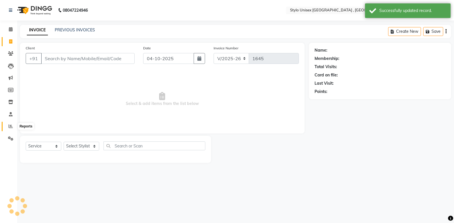
click at [7, 126] on span at bounding box center [11, 126] width 10 height 7
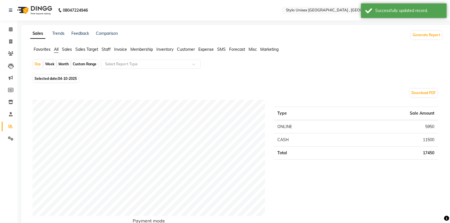
click at [66, 63] on div "Month" at bounding box center [63, 64] width 13 height 8
select select "10"
select select "2025"
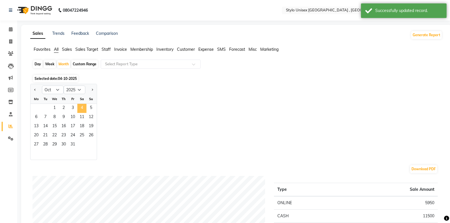
click at [79, 108] on span "4" at bounding box center [81, 108] width 9 height 9
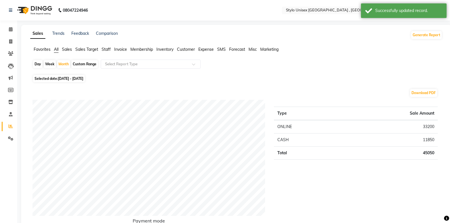
click at [41, 64] on div "Day" at bounding box center [37, 64] width 9 height 8
select select "10"
select select "2025"
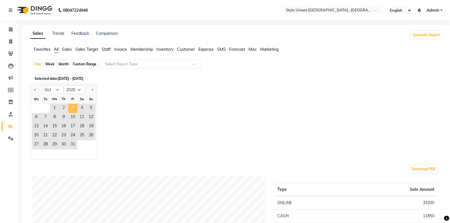
click at [72, 108] on span "3" at bounding box center [72, 108] width 9 height 9
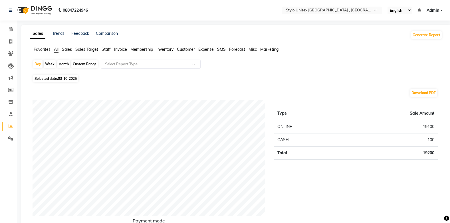
click at [62, 63] on div "Month" at bounding box center [63, 64] width 13 height 8
select select "10"
select select "2025"
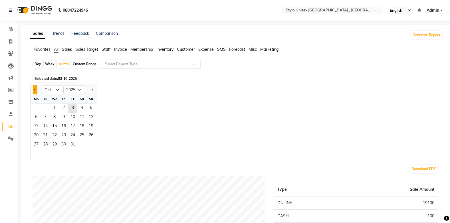
click at [34, 89] on button "Previous month" at bounding box center [35, 89] width 5 height 9
select select "9"
click at [55, 118] on span "10" at bounding box center [54, 117] width 9 height 9
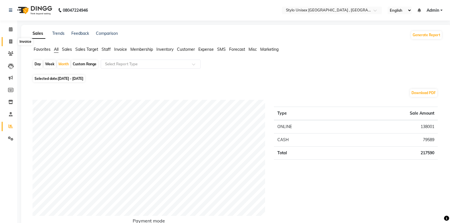
click at [11, 42] on icon at bounding box center [10, 41] width 3 height 4
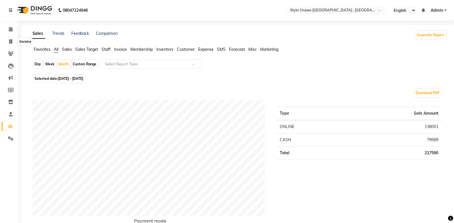
select select "6054"
select select "service"
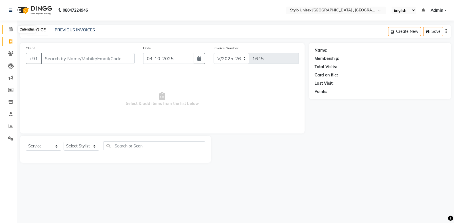
click at [9, 30] on icon at bounding box center [11, 29] width 4 height 4
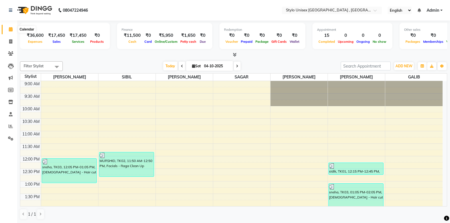
click at [11, 30] on icon at bounding box center [11, 29] width 4 height 4
click at [10, 41] on icon at bounding box center [10, 41] width 3 height 4
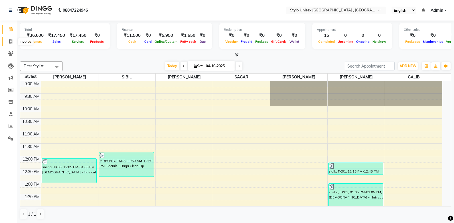
select select "service"
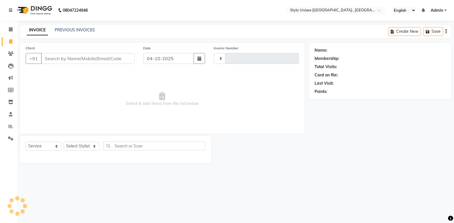
type input "1645"
select select "6054"
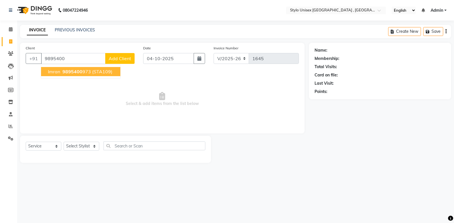
click at [88, 71] on ngb-highlight "9895400 973" at bounding box center [76, 72] width 30 height 6
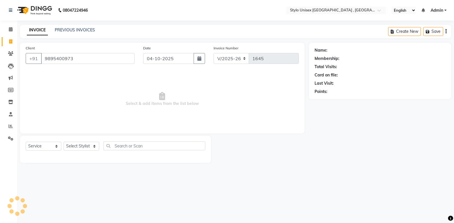
type input "9895400973"
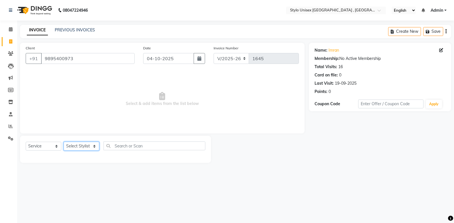
click at [94, 146] on select "Select Stylist Ali GALIB najma SAGAR SALMAN SHAMSHER SIBIL" at bounding box center [82, 146] width 36 height 9
select select "91108"
click at [64, 142] on select "Select Stylist Ali GALIB najma SAGAR SALMAN SHAMSHER SIBIL" at bounding box center [82, 146] width 36 height 9
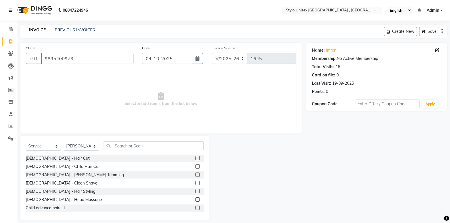
click at [196, 158] on label at bounding box center [198, 158] width 4 height 4
click at [196, 158] on input "checkbox" at bounding box center [198, 159] width 4 height 4
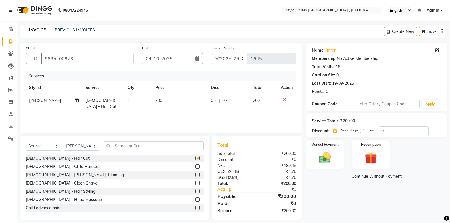
checkbox input "false"
click at [196, 176] on label at bounding box center [198, 175] width 4 height 4
click at [196, 176] on input "checkbox" at bounding box center [198, 175] width 4 height 4
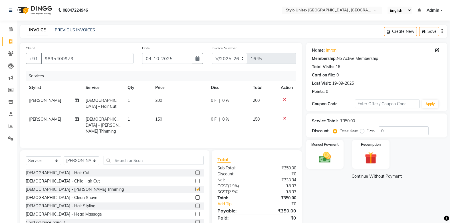
checkbox input "false"
click at [284, 99] on icon at bounding box center [284, 100] width 3 height 4
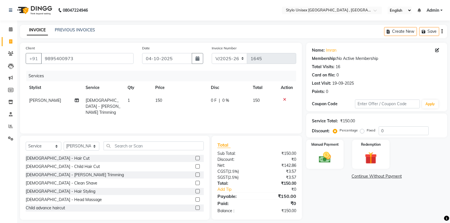
click at [284, 98] on icon at bounding box center [284, 100] width 3 height 4
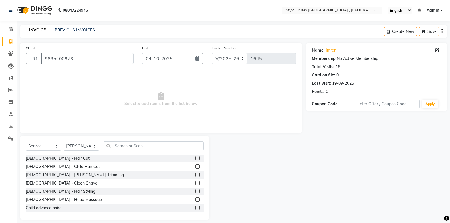
click at [196, 157] on label at bounding box center [198, 158] width 4 height 4
click at [196, 157] on input "checkbox" at bounding box center [198, 159] width 4 height 4
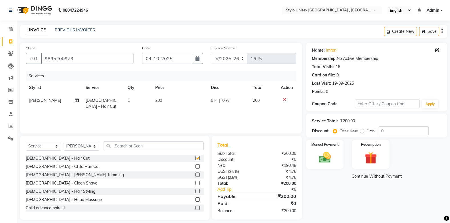
checkbox input "false"
click at [284, 99] on icon at bounding box center [284, 100] width 3 height 4
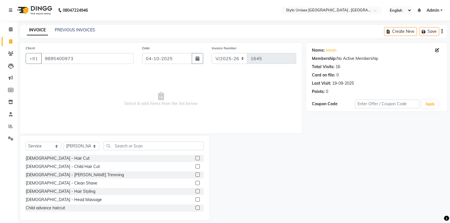
click at [196, 168] on label at bounding box center [198, 166] width 4 height 4
click at [196, 168] on input "checkbox" at bounding box center [198, 167] width 4 height 4
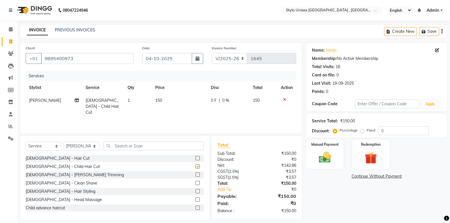
checkbox input "false"
click at [196, 174] on label at bounding box center [198, 175] width 4 height 4
click at [196, 174] on input "checkbox" at bounding box center [198, 175] width 4 height 4
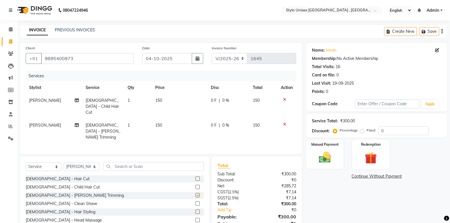
checkbox input "false"
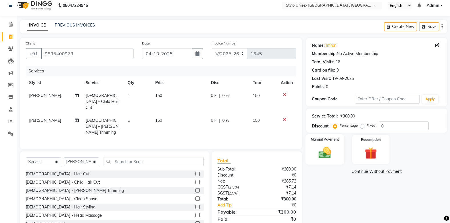
scroll to position [18, 0]
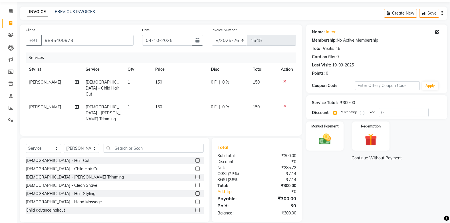
click at [222, 104] on span "0 %" at bounding box center [225, 107] width 7 height 6
select select "91108"
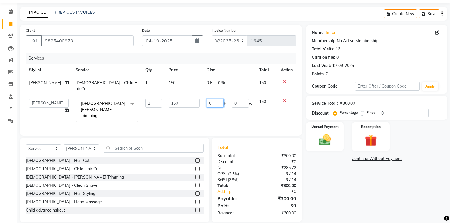
click at [211, 100] on input "0" at bounding box center [215, 103] width 17 height 9
type input "50"
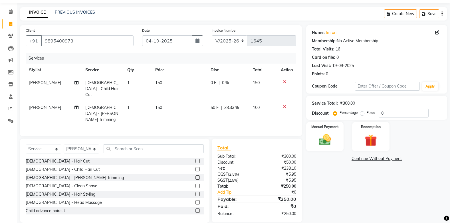
click at [248, 130] on div "Client +91 9895400973 Date 04-10-2025 Invoice Number V/2025 V/2025-26 1645 Serv…" at bounding box center [161, 124] width 291 height 198
click at [327, 130] on div "Manual Payment" at bounding box center [324, 137] width 39 height 30
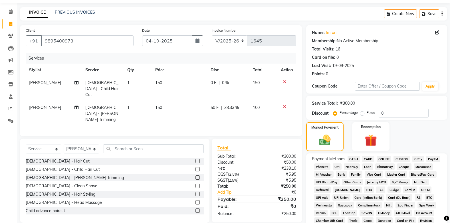
click at [383, 158] on span "ONLINE" at bounding box center [384, 159] width 15 height 7
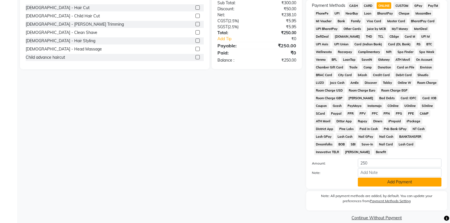
click at [384, 178] on button "Add Payment" at bounding box center [400, 182] width 84 height 9
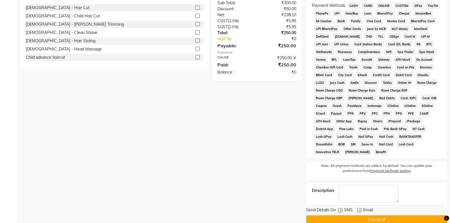
click at [380, 216] on button "Checkout" at bounding box center [376, 220] width 141 height 9
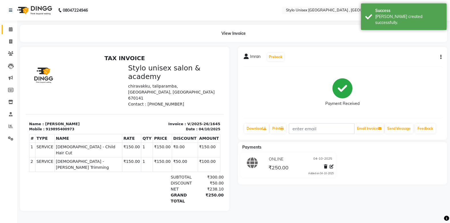
click at [13, 29] on span at bounding box center [11, 29] width 10 height 7
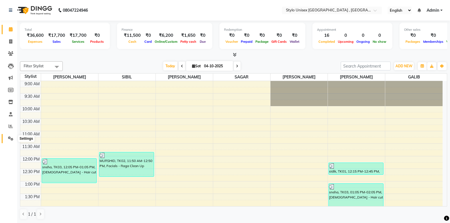
click at [8, 138] on icon at bounding box center [10, 138] width 5 height 4
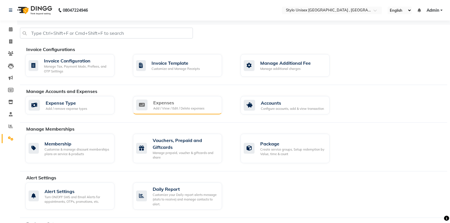
click at [158, 104] on div "Expenses" at bounding box center [178, 102] width 51 height 7
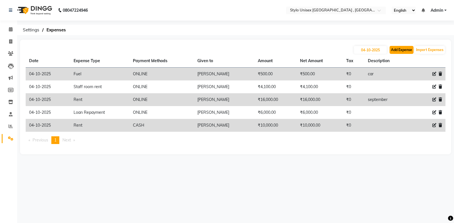
click at [404, 52] on button "Add Expense" at bounding box center [402, 50] width 24 height 8
select select "1"
select select "5033"
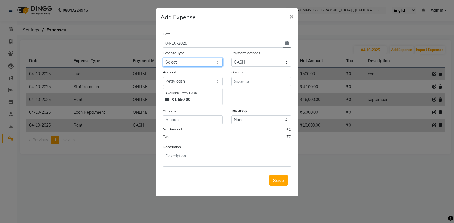
click at [174, 62] on select "Select Ali bank Cash transfer to bank COMMISION CURRIER ELECTRICITY Equipment F…" at bounding box center [193, 62] width 60 height 9
select select "24823"
click at [163, 58] on select "Select Ali bank Cash transfer to bank COMMISION CURRIER ELECTRICITY Equipment F…" at bounding box center [193, 62] width 60 height 9
click at [184, 122] on input "number" at bounding box center [193, 120] width 60 height 9
type input "100"
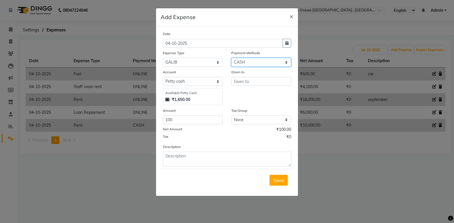
click at [247, 62] on select "Select CASH CARD ONLINE CUSTOM GPay PayTM PhonePe UPI NearBuy Points Wallet Loa…" at bounding box center [261, 62] width 60 height 9
click at [359, 144] on ngb-modal-window "Add Expense × Date 04-10-2025 Expense Type Select Ali bank Cash transfer to ban…" at bounding box center [227, 111] width 454 height 223
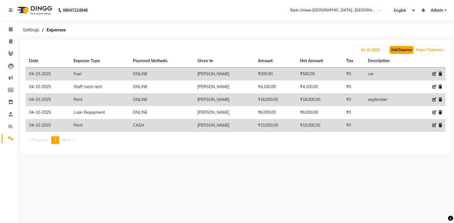
click at [399, 50] on button "Add Expense" at bounding box center [402, 50] width 24 height 8
select select "1"
select select "5033"
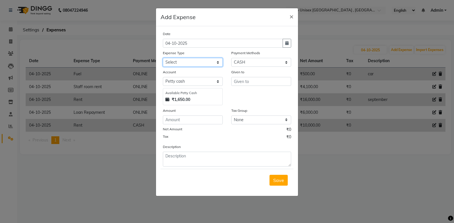
click at [184, 62] on select "Select Ali bank Cash transfer to bank COMMISION CURRIER ELECTRICITY Equipment F…" at bounding box center [193, 62] width 60 height 9
select select "24823"
click at [163, 58] on select "Select Ali bank Cash transfer to bank COMMISION CURRIER ELECTRICITY Equipment F…" at bounding box center [193, 62] width 60 height 9
click at [197, 120] on input "number" at bounding box center [193, 120] width 60 height 9
type input "100"
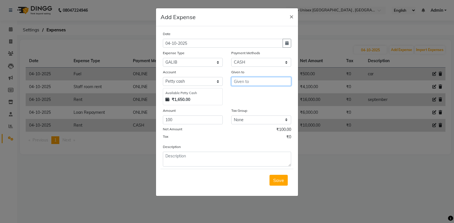
drag, startPoint x: 274, startPoint y: 83, endPoint x: 275, endPoint y: 79, distance: 3.6
click at [275, 79] on input "text" at bounding box center [261, 81] width 60 height 9
click at [269, 95] on button "SAG AR" at bounding box center [254, 93] width 45 height 9
type input "SAGAR"
click at [278, 181] on span "Save" at bounding box center [278, 181] width 11 height 6
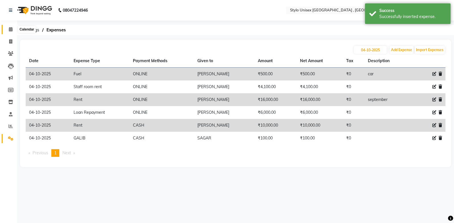
click at [14, 29] on span at bounding box center [11, 29] width 10 height 7
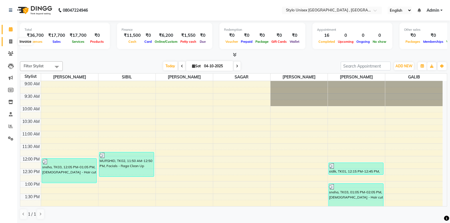
click at [11, 39] on span at bounding box center [11, 42] width 10 height 7
select select "service"
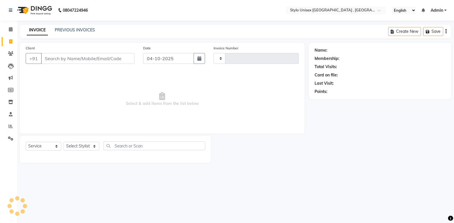
type input "1646"
select select "6054"
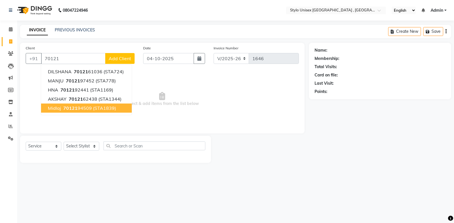
click at [99, 110] on span "(STA1839)" at bounding box center [104, 108] width 23 height 6
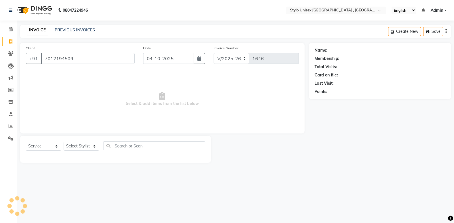
type input "7012194509"
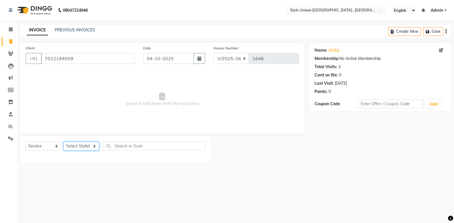
click at [82, 147] on select "Select Stylist Ali GALIB najma SAGAR SALMAN SHAMSHER SIBIL" at bounding box center [82, 146] width 36 height 9
select select "91667"
click at [64, 142] on select "Select Stylist Ali GALIB najma SAGAR SALMAN SHAMSHER SIBIL" at bounding box center [82, 146] width 36 height 9
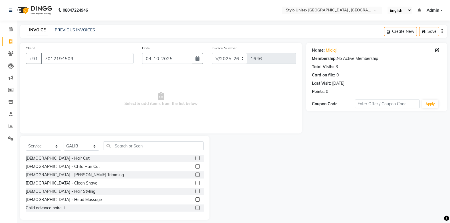
click at [196, 167] on label at bounding box center [198, 166] width 4 height 4
click at [196, 167] on input "checkbox" at bounding box center [198, 167] width 4 height 4
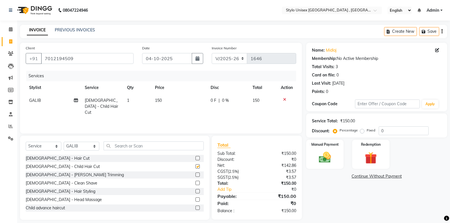
checkbox input "false"
click at [93, 146] on select "Select Stylist Ali GALIB najma SAGAR SALMAN SHAMSHER SIBIL" at bounding box center [82, 146] width 36 height 9
select select "87980"
click at [64, 142] on select "Select Stylist Ali GALIB najma SAGAR SALMAN SHAMSHER SIBIL" at bounding box center [82, 146] width 36 height 9
click at [117, 144] on input "text" at bounding box center [154, 146] width 100 height 9
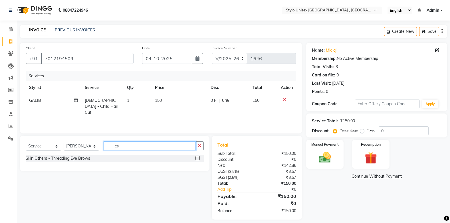
type input "ey"
click at [198, 158] on label at bounding box center [198, 158] width 4 height 4
click at [198, 158] on input "checkbox" at bounding box center [198, 159] width 4 height 4
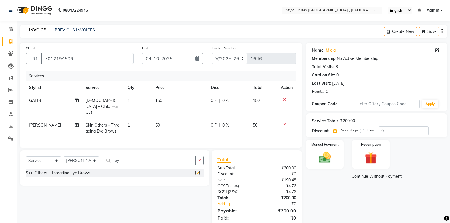
checkbox input "false"
click at [50, 161] on select "Select Service Product Membership Package Voucher Prepaid Gift Card" at bounding box center [44, 160] width 36 height 9
click at [56, 159] on select "Select Service Product Membership Package Voucher Prepaid Gift Card" at bounding box center [44, 160] width 36 height 9
select select "product"
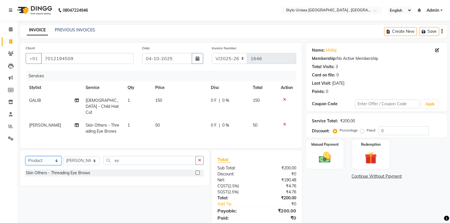
click at [26, 156] on select "Select Service Product Membership Package Voucher Prepaid Gift Card" at bounding box center [44, 160] width 36 height 9
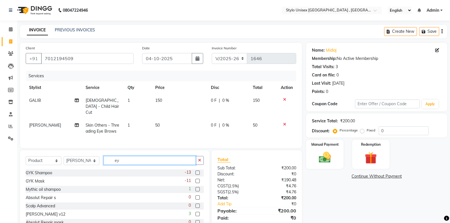
click at [123, 157] on input "ey" at bounding box center [150, 160] width 92 height 9
type input "e"
type input "xt"
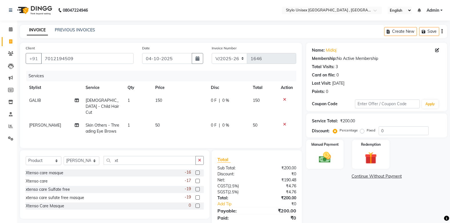
click at [197, 179] on label at bounding box center [198, 181] width 4 height 4
click at [197, 180] on input "checkbox" at bounding box center [198, 182] width 4 height 4
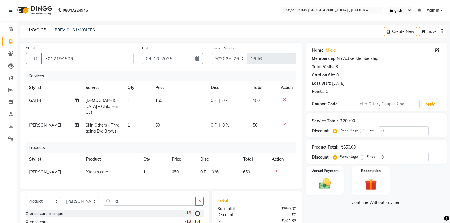
checkbox input "false"
click at [200, 212] on label at bounding box center [198, 214] width 4 height 4
click at [199, 212] on input "checkbox" at bounding box center [198, 214] width 4 height 4
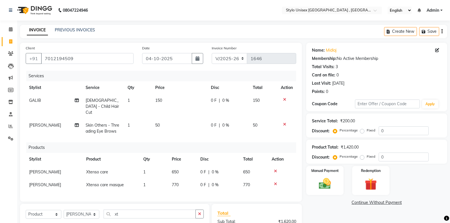
checkbox input "false"
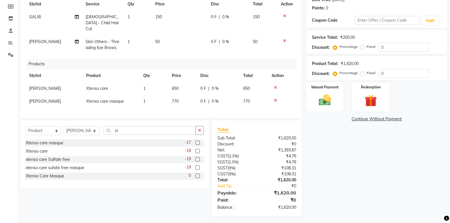
click at [176, 86] on span "650" at bounding box center [175, 88] width 7 height 5
select select "87980"
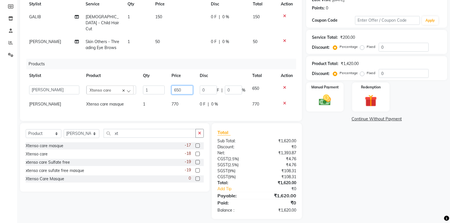
click at [178, 86] on input "650" at bounding box center [183, 90] width 22 height 9
type input "690"
click at [175, 102] on span "770" at bounding box center [175, 104] width 7 height 5
select select "87980"
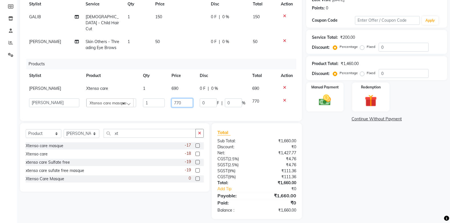
click at [177, 98] on input "770" at bounding box center [183, 102] width 22 height 9
click at [178, 98] on input "770" at bounding box center [183, 102] width 22 height 9
type input "850"
click at [275, 101] on tr "Ali GALIB najma SAGAR SALMAN SHAMSHER SIBIL Xtenso care masque 1 850 0 F | 0 % …" at bounding box center [161, 103] width 271 height 16
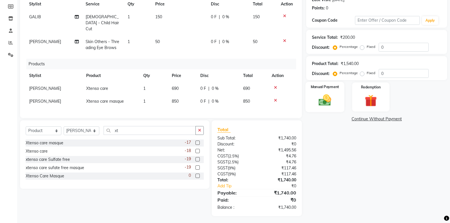
click at [328, 106] on img at bounding box center [325, 100] width 20 height 14
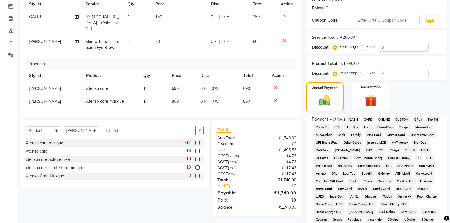
click at [386, 119] on span "ONLINE" at bounding box center [384, 119] width 15 height 7
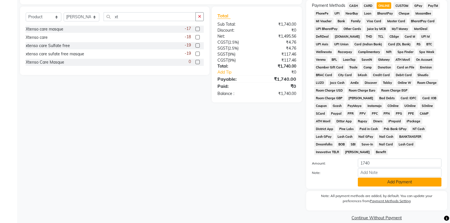
click at [389, 178] on button "Add Payment" at bounding box center [400, 182] width 84 height 9
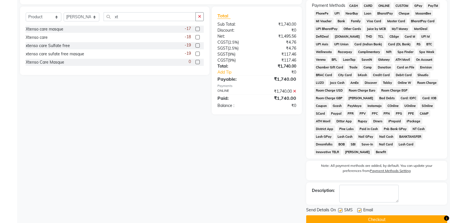
scroll to position [200, 0]
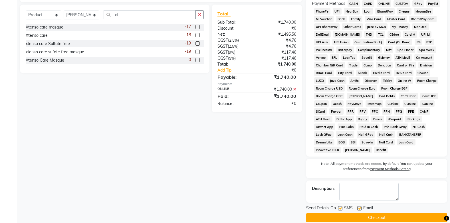
click at [380, 214] on button "Checkout" at bounding box center [376, 218] width 141 height 9
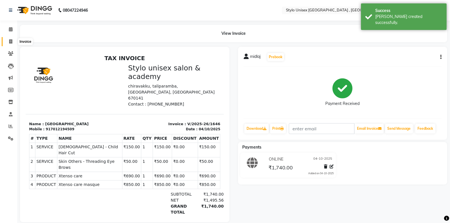
click at [9, 40] on icon at bounding box center [10, 41] width 3 height 4
select select "service"
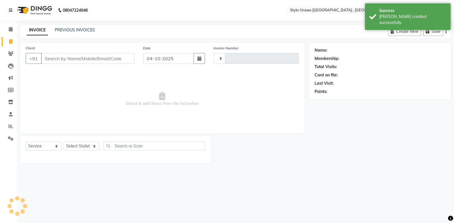
type input "1647"
select select "6054"
click at [68, 31] on link "PREVIOUS INVOICES" at bounding box center [75, 29] width 40 height 5
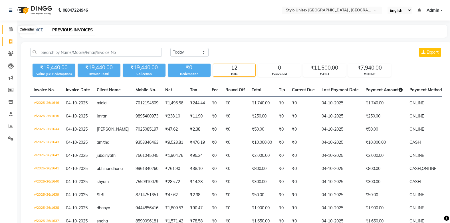
click at [9, 29] on icon at bounding box center [11, 29] width 4 height 4
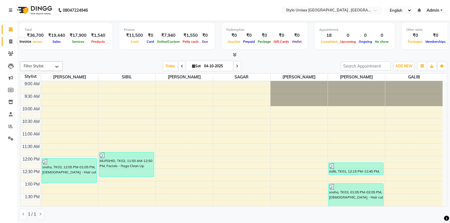
click at [11, 43] on icon at bounding box center [10, 41] width 3 height 4
select select "service"
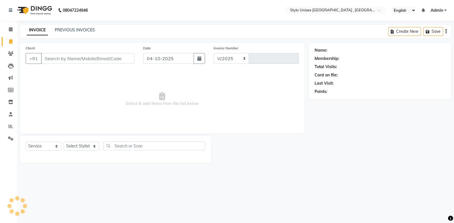
select select "6054"
type input "1647"
click at [9, 138] on icon at bounding box center [10, 138] width 5 height 4
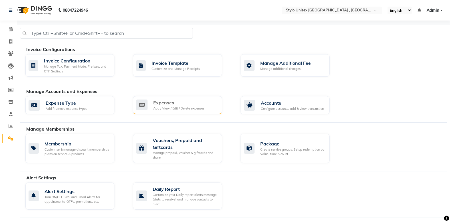
click at [164, 101] on div "Expenses" at bounding box center [178, 102] width 51 height 7
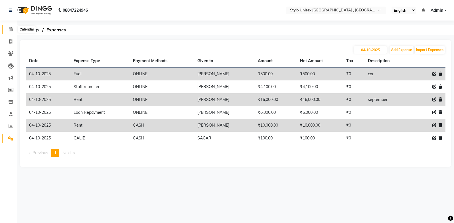
click at [8, 29] on span at bounding box center [11, 29] width 10 height 7
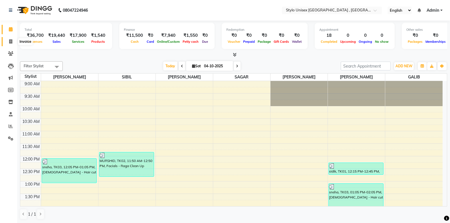
click at [11, 40] on icon at bounding box center [10, 41] width 3 height 4
select select "service"
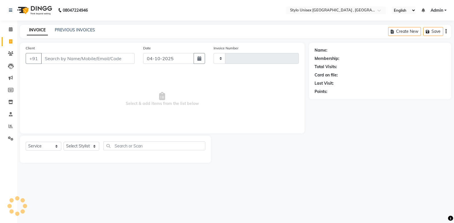
type input "1647"
select select "6054"
click at [54, 59] on input "Client" at bounding box center [88, 58] width 94 height 11
type input "9746295474"
click at [118, 59] on span "Add Client" at bounding box center [120, 59] width 23 height 6
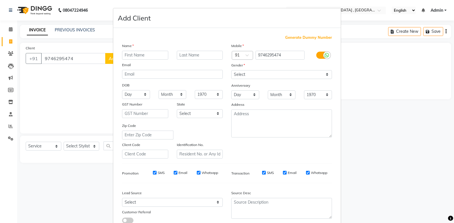
click at [137, 55] on input "text" at bounding box center [145, 55] width 46 height 9
type input "b"
type input "dhakir"
click at [245, 74] on select "Select Male Female Other Prefer Not To Say" at bounding box center [281, 74] width 101 height 9
select select "male"
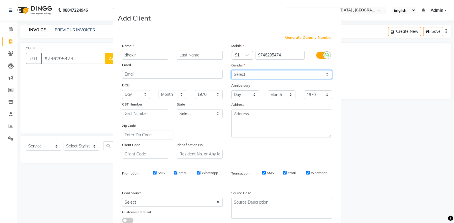
click at [231, 70] on select "Select Male Female Other Prefer Not To Say" at bounding box center [281, 74] width 101 height 9
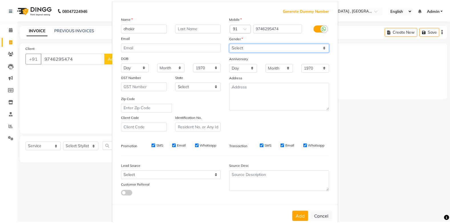
scroll to position [40, 0]
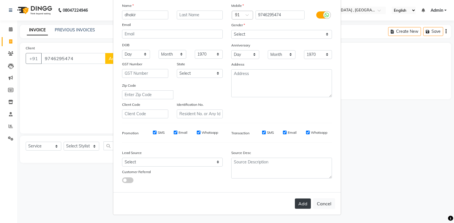
click at [299, 203] on button "Add" at bounding box center [303, 204] width 16 height 10
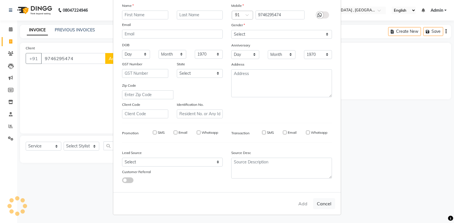
select select
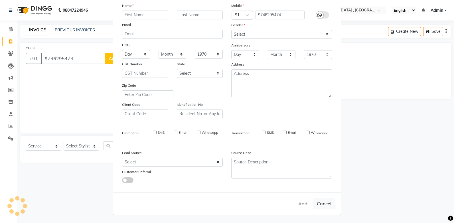
select select
checkbox input "false"
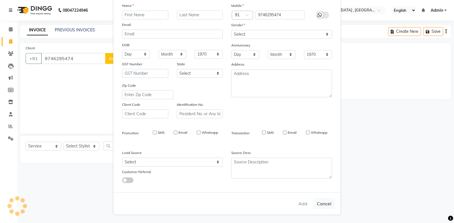
checkbox input "false"
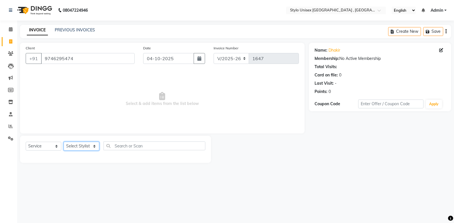
click at [94, 145] on select "Select Stylist Ali GALIB najma SAGAR SALMAN SHAMSHER SIBIL" at bounding box center [82, 146] width 36 height 9
click at [78, 125] on span "Select & add items from the list below" at bounding box center [162, 99] width 273 height 57
click at [95, 145] on select "Select Stylist Ali GALIB najma SAGAR SALMAN SHAMSHER SIBIL" at bounding box center [82, 146] width 36 height 9
select select "91667"
click at [64, 142] on select "Select Stylist Ali GALIB najma SAGAR SALMAN SHAMSHER SIBIL" at bounding box center [82, 146] width 36 height 9
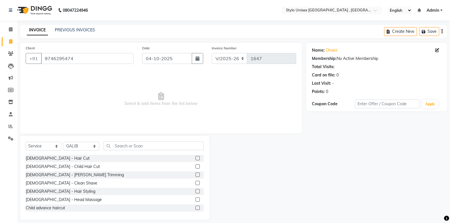
click at [196, 167] on label at bounding box center [198, 166] width 4 height 4
click at [196, 167] on input "checkbox" at bounding box center [198, 167] width 4 height 4
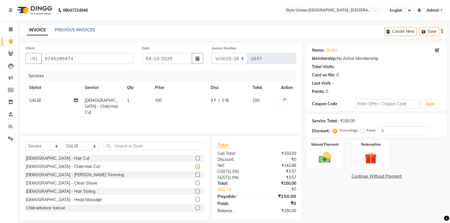
checkbox input "false"
click at [196, 158] on label at bounding box center [198, 158] width 4 height 4
click at [196, 158] on input "checkbox" at bounding box center [198, 159] width 4 height 4
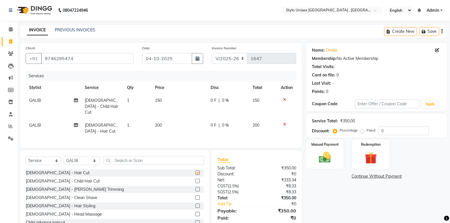
checkbox input "false"
click at [285, 98] on icon at bounding box center [284, 100] width 3 height 4
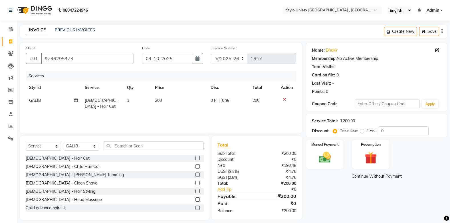
click at [196, 174] on label at bounding box center [198, 175] width 4 height 4
click at [196, 174] on input "checkbox" at bounding box center [198, 175] width 4 height 4
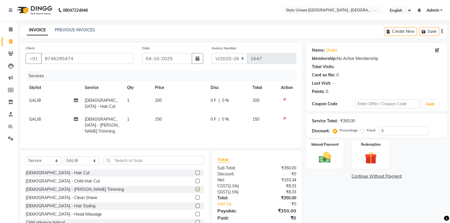
checkbox input "false"
click at [219, 116] on div "0 F | 0 %" at bounding box center [228, 119] width 35 height 6
select select "91667"
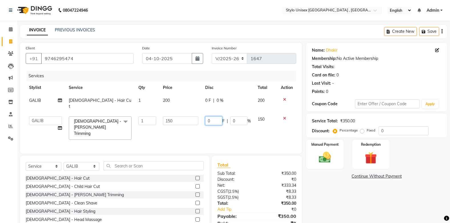
click at [216, 116] on input "0" at bounding box center [213, 120] width 17 height 9
type input "50"
click at [251, 156] on div "Total Sub Total: ₹350.00 Discount: ₹0 Net: ₹333.34 CGST ( 2.5% ) ₹8.33 SGST ( 2…" at bounding box center [257, 198] width 90 height 84
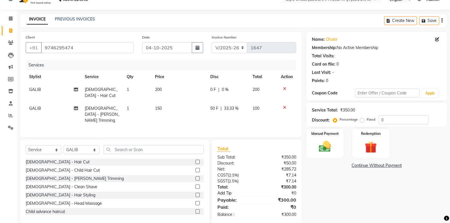
scroll to position [12, 0]
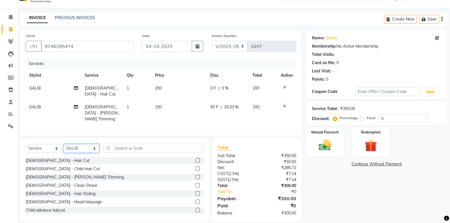
click at [91, 144] on select "Select Stylist Ali GALIB najma SAGAR SALMAN SHAMSHER SIBIL" at bounding box center [82, 148] width 36 height 9
click at [64, 144] on select "Select Stylist Ali GALIB najma SAGAR SALMAN SHAMSHER SIBIL" at bounding box center [82, 148] width 36 height 9
click at [93, 144] on select "Select Stylist Ali GALIB najma SAGAR SALMAN SHAMSHER SIBIL" at bounding box center [82, 148] width 36 height 9
select select "85192"
click at [64, 144] on select "Select Stylist Ali GALIB najma SAGAR SALMAN SHAMSHER SIBIL" at bounding box center [82, 148] width 36 height 9
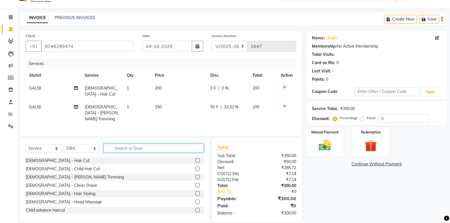
click at [135, 144] on input "text" at bounding box center [154, 148] width 100 height 9
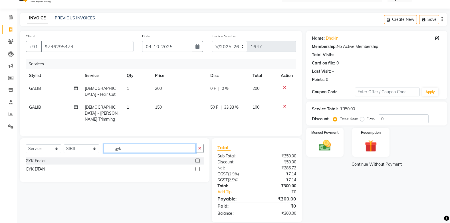
type input "gyk"
click at [200, 159] on label at bounding box center [198, 161] width 4 height 4
click at [199, 159] on input "checkbox" at bounding box center [198, 161] width 4 height 4
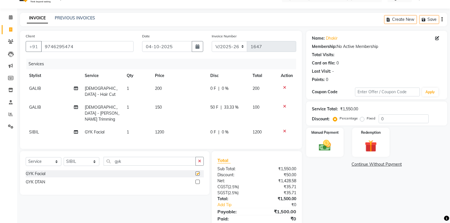
checkbox input "false"
click at [211, 129] on span "0 F" at bounding box center [213, 132] width 6 height 6
select select "85192"
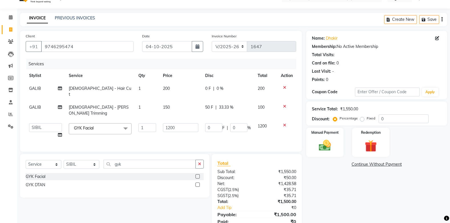
click at [216, 120] on td "0 F | 0 %" at bounding box center [228, 131] width 53 height 22
click at [216, 123] on input "0" at bounding box center [213, 127] width 17 height 9
type input "200"
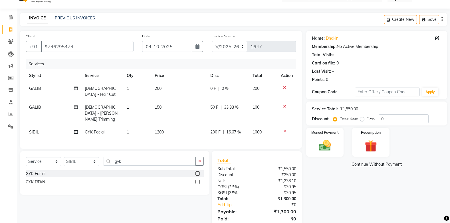
click at [221, 126] on td "200 F | 16.67 %" at bounding box center [228, 132] width 42 height 13
select select "85192"
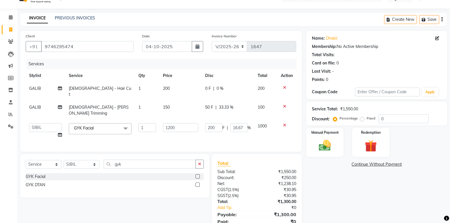
scroll to position [28, 0]
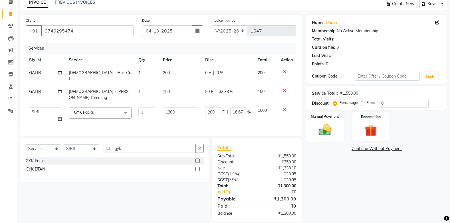
click at [322, 131] on img at bounding box center [325, 130] width 20 height 14
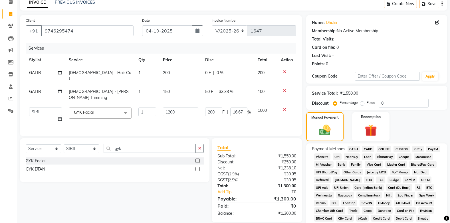
click at [385, 148] on span "ONLINE" at bounding box center [384, 149] width 15 height 7
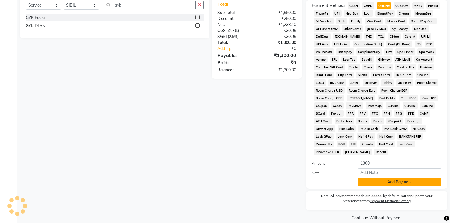
click at [391, 178] on button "Add Payment" at bounding box center [400, 182] width 84 height 9
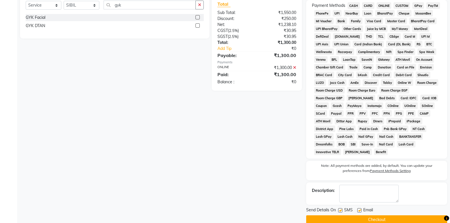
click at [389, 216] on button "Checkout" at bounding box center [376, 220] width 141 height 9
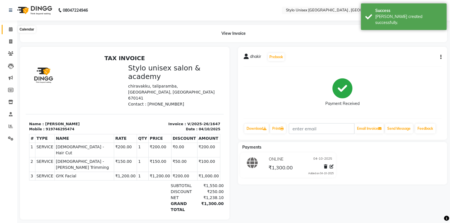
click at [9, 30] on icon at bounding box center [11, 29] width 4 height 4
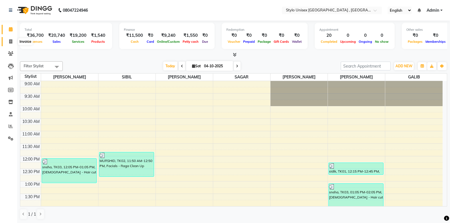
click at [12, 41] on icon at bounding box center [10, 41] width 3 height 4
select select "service"
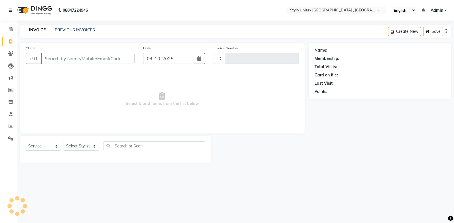
type input "1648"
select select "6054"
drag, startPoint x: 87, startPoint y: 127, endPoint x: 92, endPoint y: 134, distance: 9.4
click at [92, 134] on div "Client +91 Date 04-10-2025 Invoice Number V/2025 V/2025-26 1648 Select & add it…" at bounding box center [162, 103] width 293 height 120
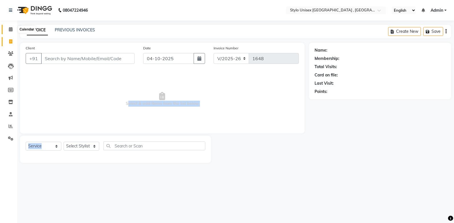
click at [7, 29] on span at bounding box center [11, 29] width 10 height 7
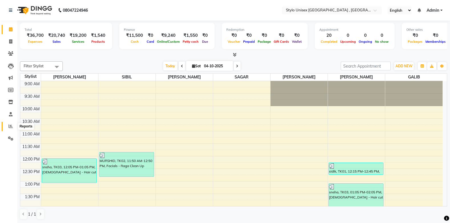
click at [10, 126] on icon at bounding box center [11, 126] width 4 height 4
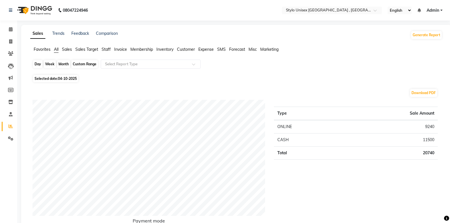
click at [36, 63] on div "Day" at bounding box center [37, 64] width 9 height 8
select select "10"
select select "2025"
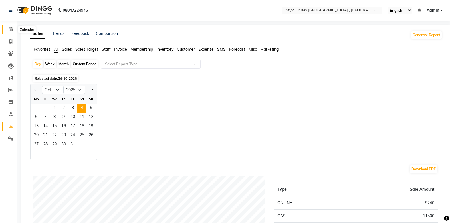
click at [10, 31] on span at bounding box center [11, 29] width 10 height 7
